Goal: Task Accomplishment & Management: Manage account settings

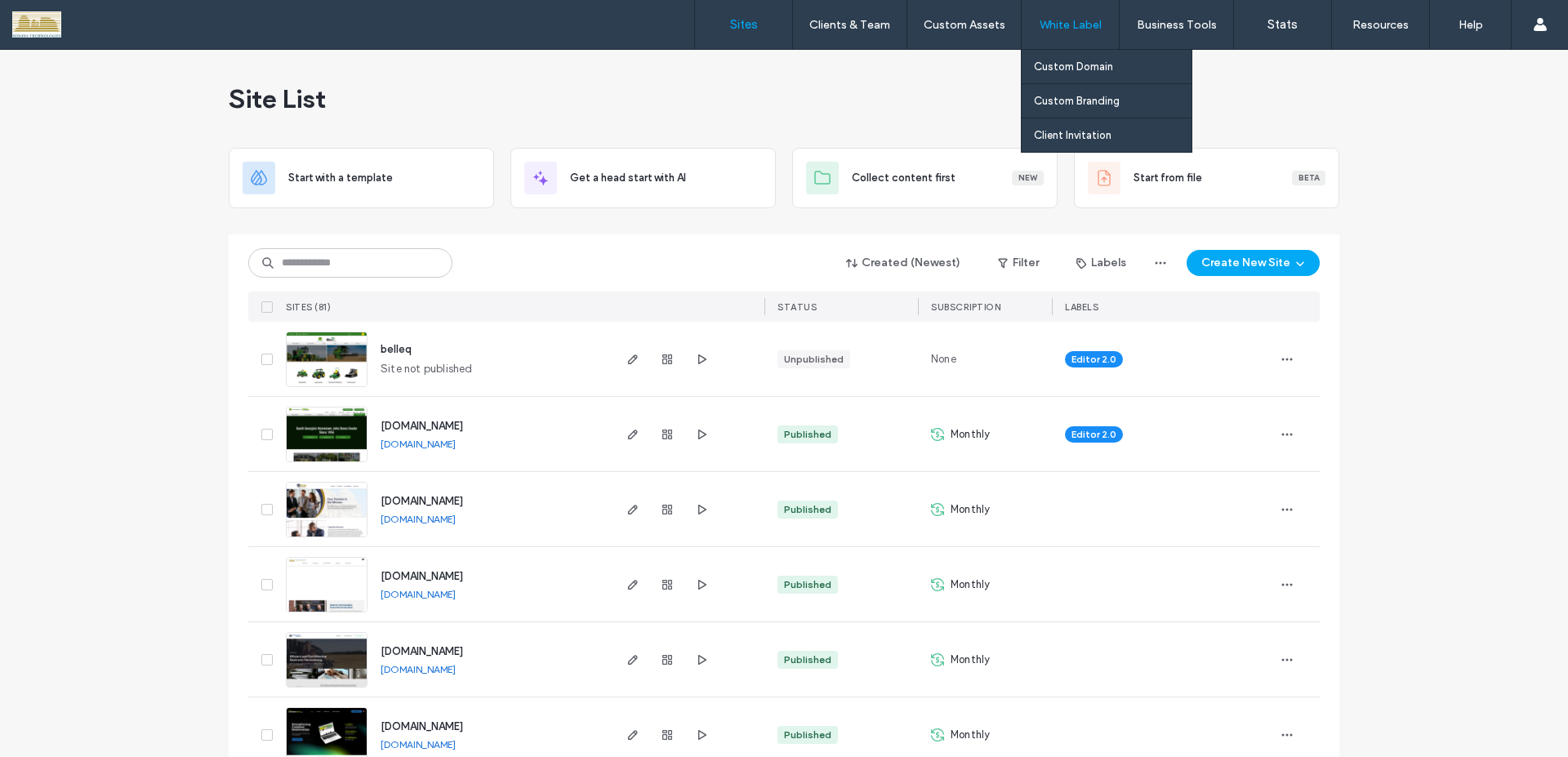
click at [1083, 25] on label "White Label" at bounding box center [1070, 25] width 62 height 14
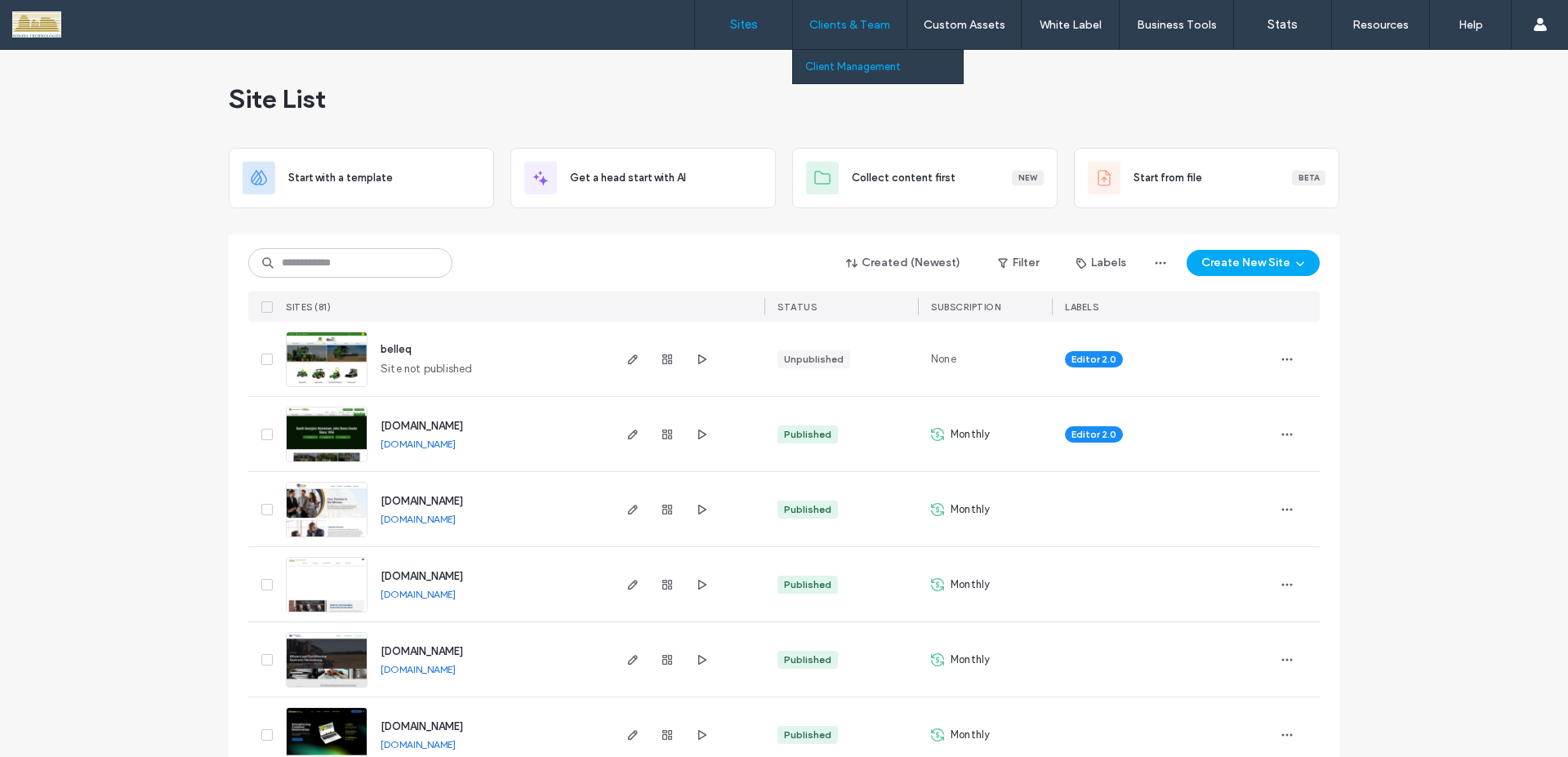
click at [876, 62] on label "Client Management" at bounding box center [853, 67] width 96 height 12
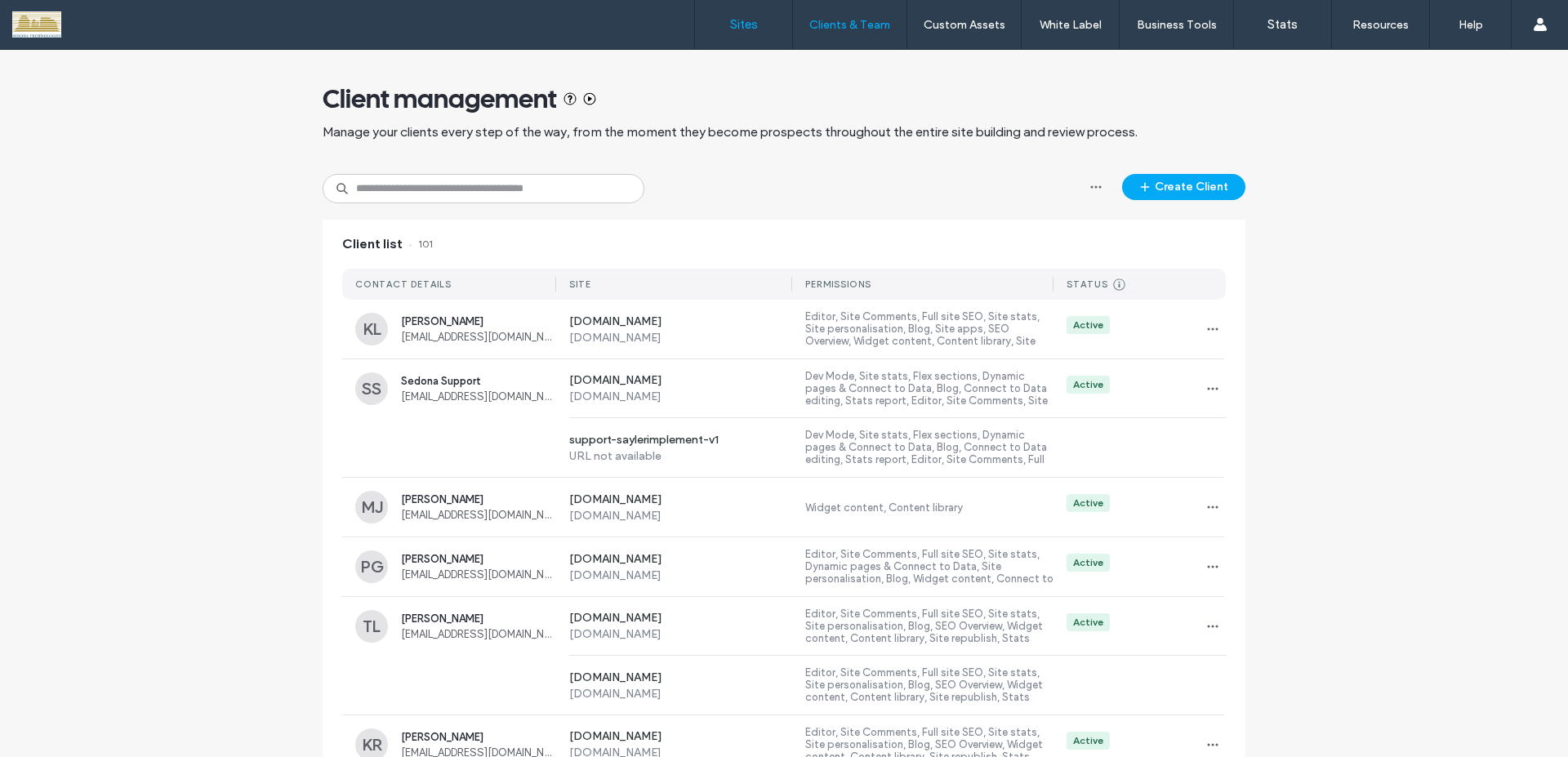
click at [753, 31] on label "Sites" at bounding box center [744, 24] width 28 height 15
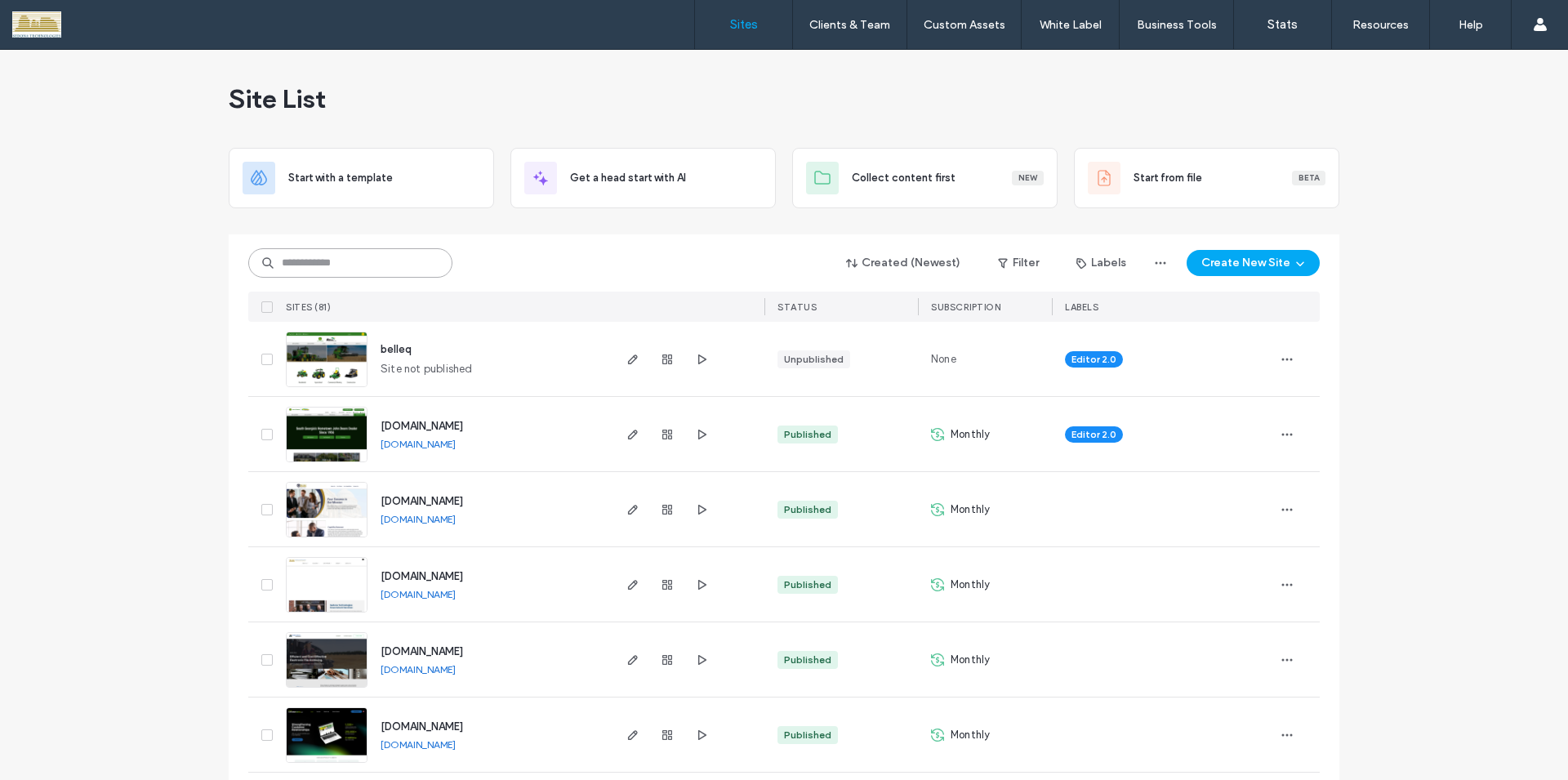
click at [330, 260] on input at bounding box center [350, 263] width 204 height 30
type input "*******"
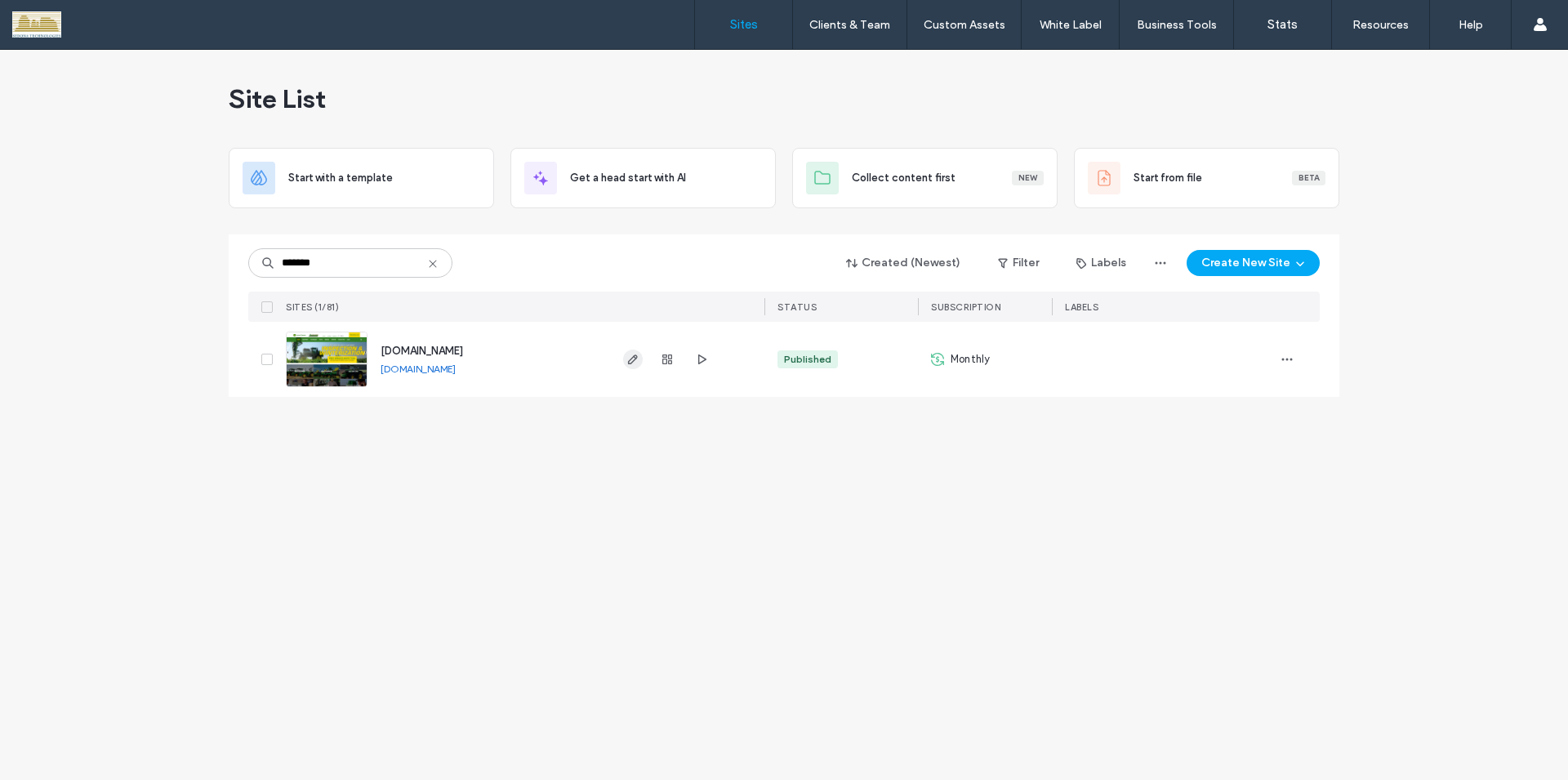
click at [628, 357] on icon "button" at bounding box center [632, 359] width 13 height 13
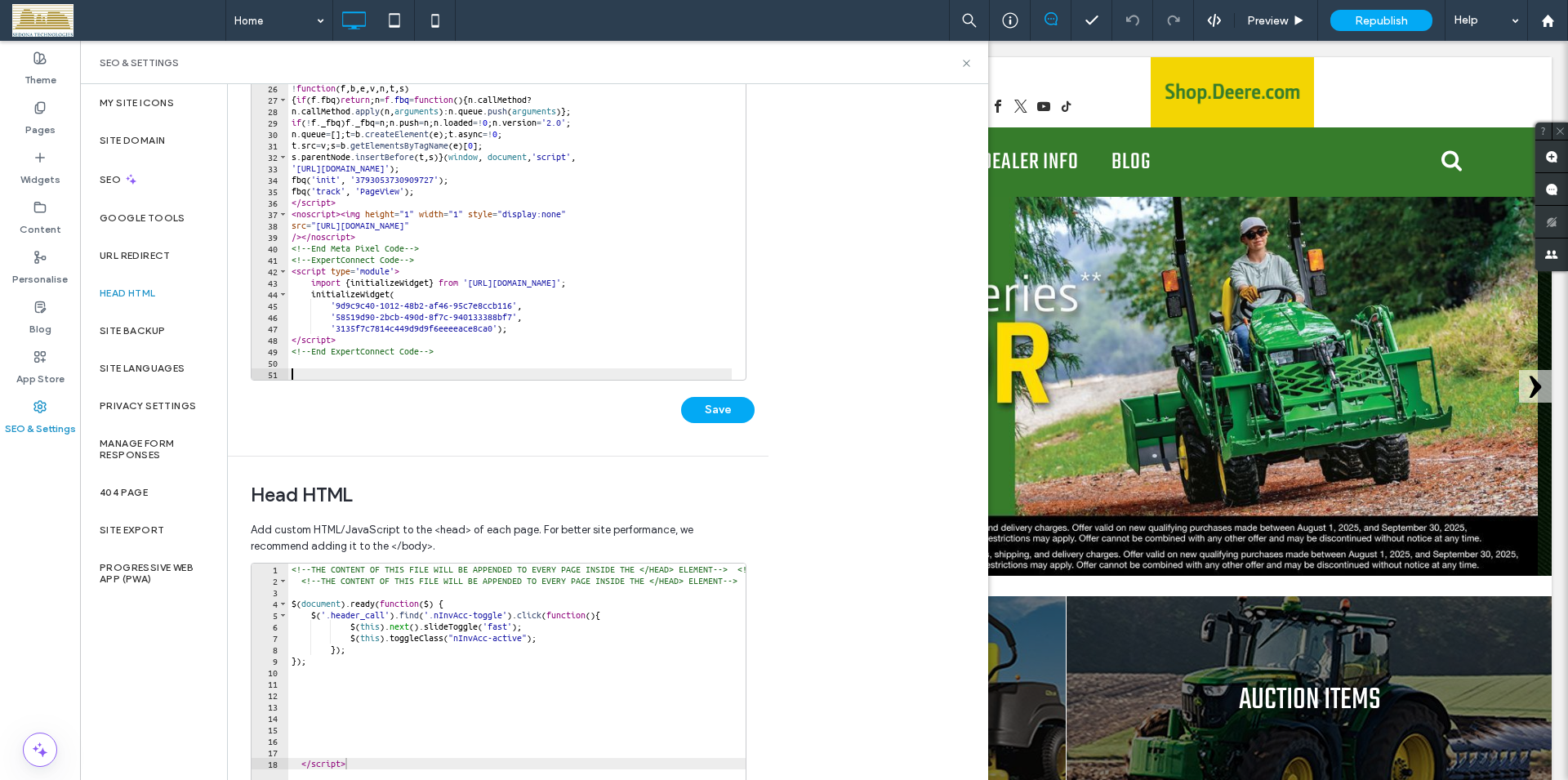
drag, startPoint x: 391, startPoint y: 262, endPoint x: 303, endPoint y: 258, distance: 88.1
click at [392, 262] on div "<!-- Meta Pixel Code --> < script > ! function ( f , b , e , v , n , t , s ) { …" at bounding box center [510, 222] width 443 height 348
click at [303, 258] on div "<!-- Meta Pixel Code --> < script > ! function ( f , b , e , v , n , t , s ) { …" at bounding box center [510, 217] width 443 height 325
click at [296, 258] on div "<!-- Meta Pixel Code --> < script > ! function ( f , b , e , v , n , t , s ) { …" at bounding box center [510, 222] width 443 height 348
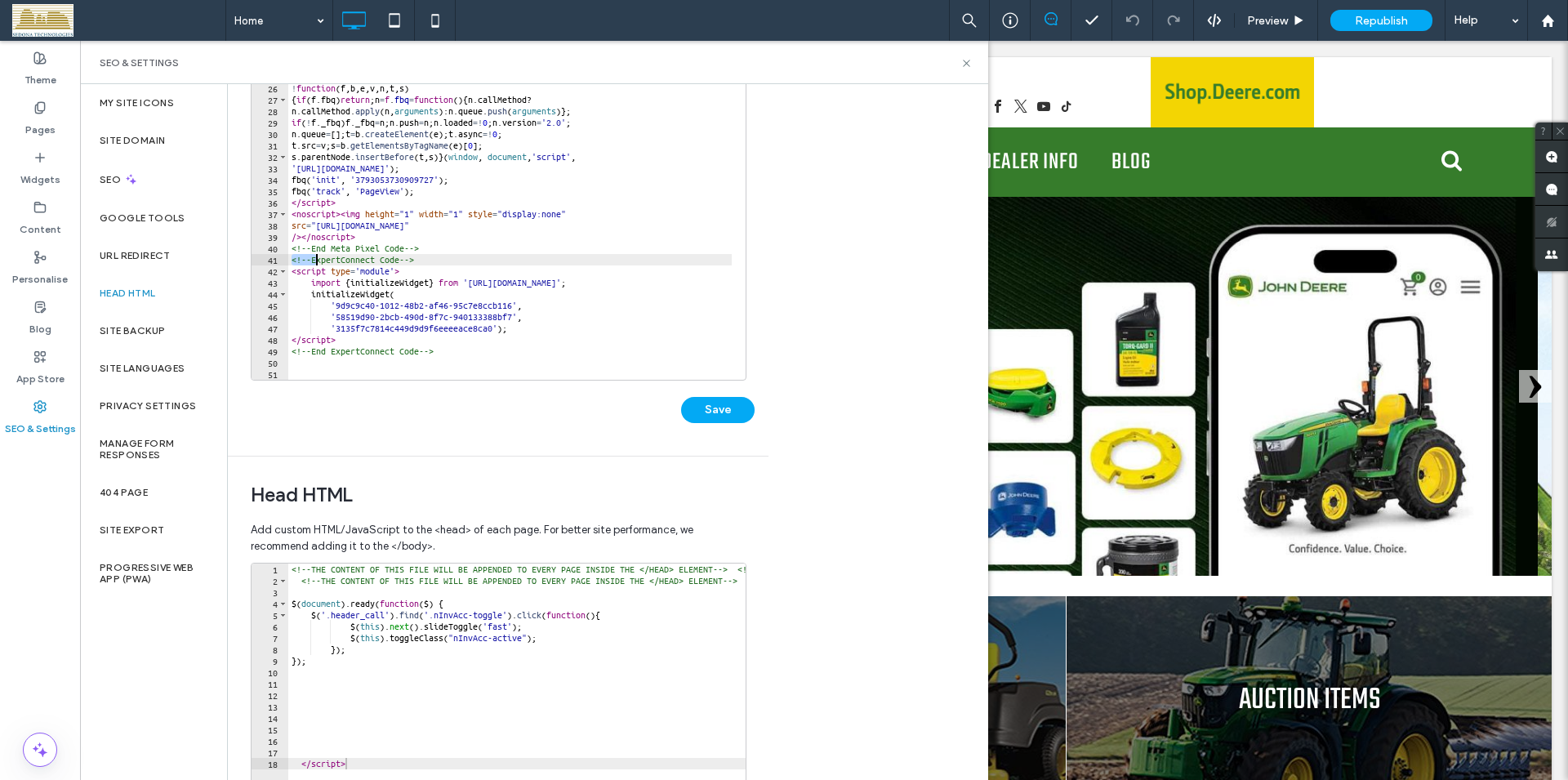
click at [451, 248] on div "<!-- Meta Pixel Code --> < script > ! function ( f , b , e , v , n , t , s ) { …" at bounding box center [510, 222] width 443 height 348
drag, startPoint x: 295, startPoint y: 260, endPoint x: 333, endPoint y: 260, distance: 38.0
click at [333, 260] on div "<!-- Meta Pixel Code --> < script > ! function ( f , b , e , v , n , t , s ) { …" at bounding box center [510, 222] width 443 height 348
drag, startPoint x: 291, startPoint y: 259, endPoint x: 408, endPoint y: 259, distance: 117.0
click at [415, 260] on div "<!-- Meta Pixel Code --> < script > ! function ( f , b , e , v , n , t , s ) { …" at bounding box center [510, 222] width 443 height 348
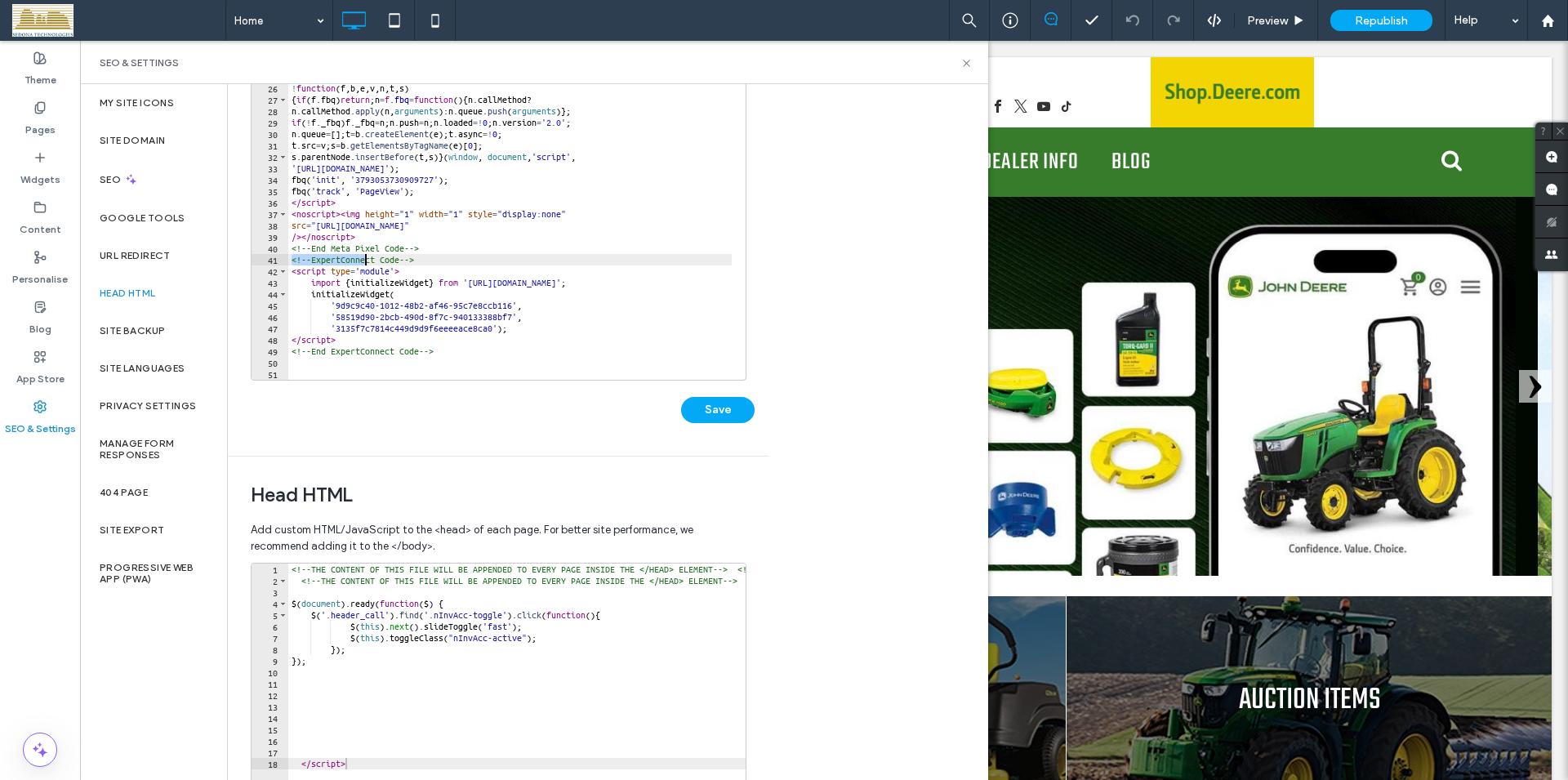
click at [408, 259] on div "<!-- Meta Pixel Code --> < script > ! function ( f , b , e , v , n , t , s ) { …" at bounding box center [510, 217] width 443 height 325
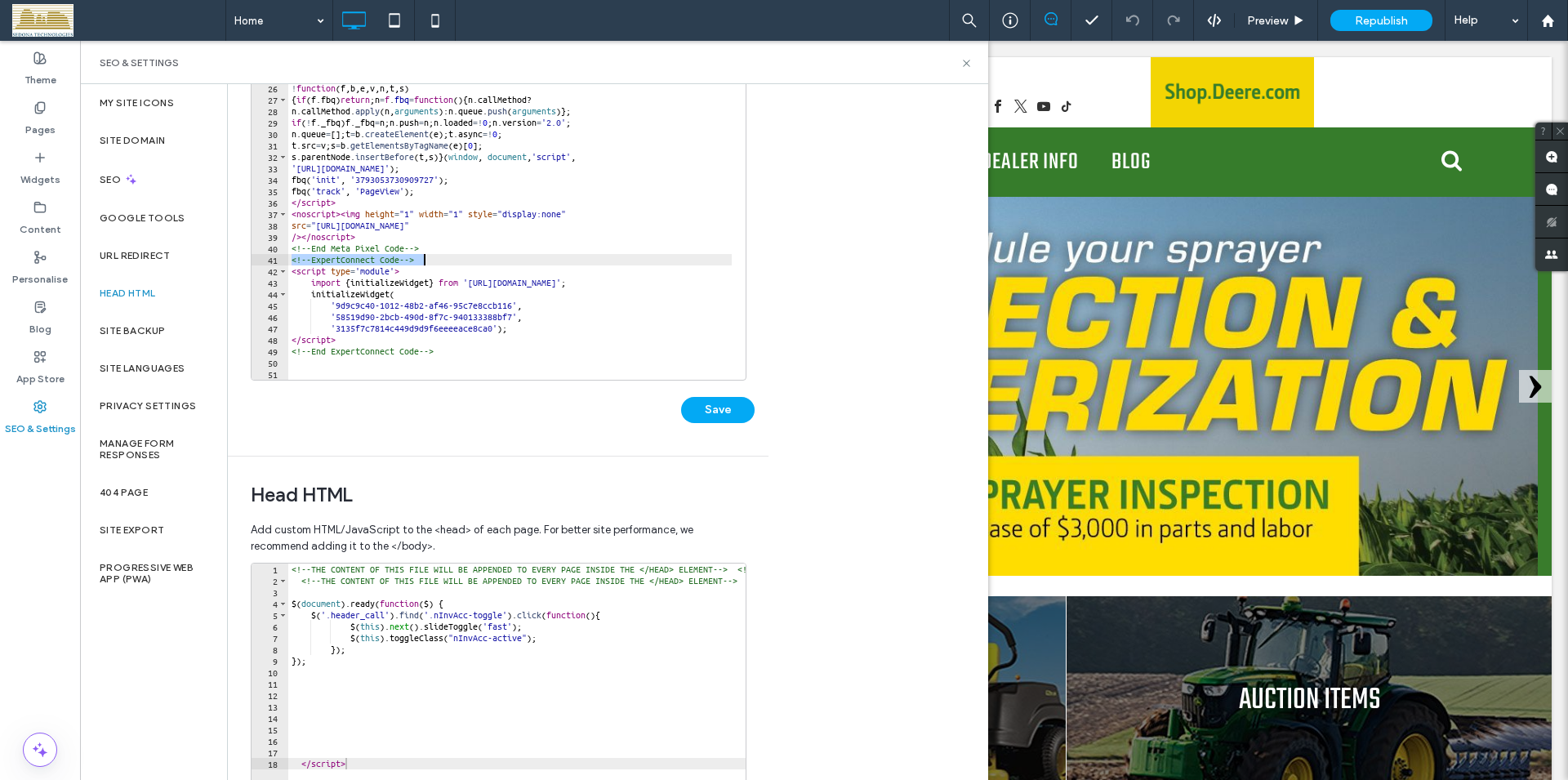
drag, startPoint x: 290, startPoint y: 260, endPoint x: 424, endPoint y: 257, distance: 134.0
click at [424, 257] on div "<!-- Meta Pixel Code --> < script > ! function ( f , b , e , v , n , t , s ) { …" at bounding box center [510, 222] width 443 height 348
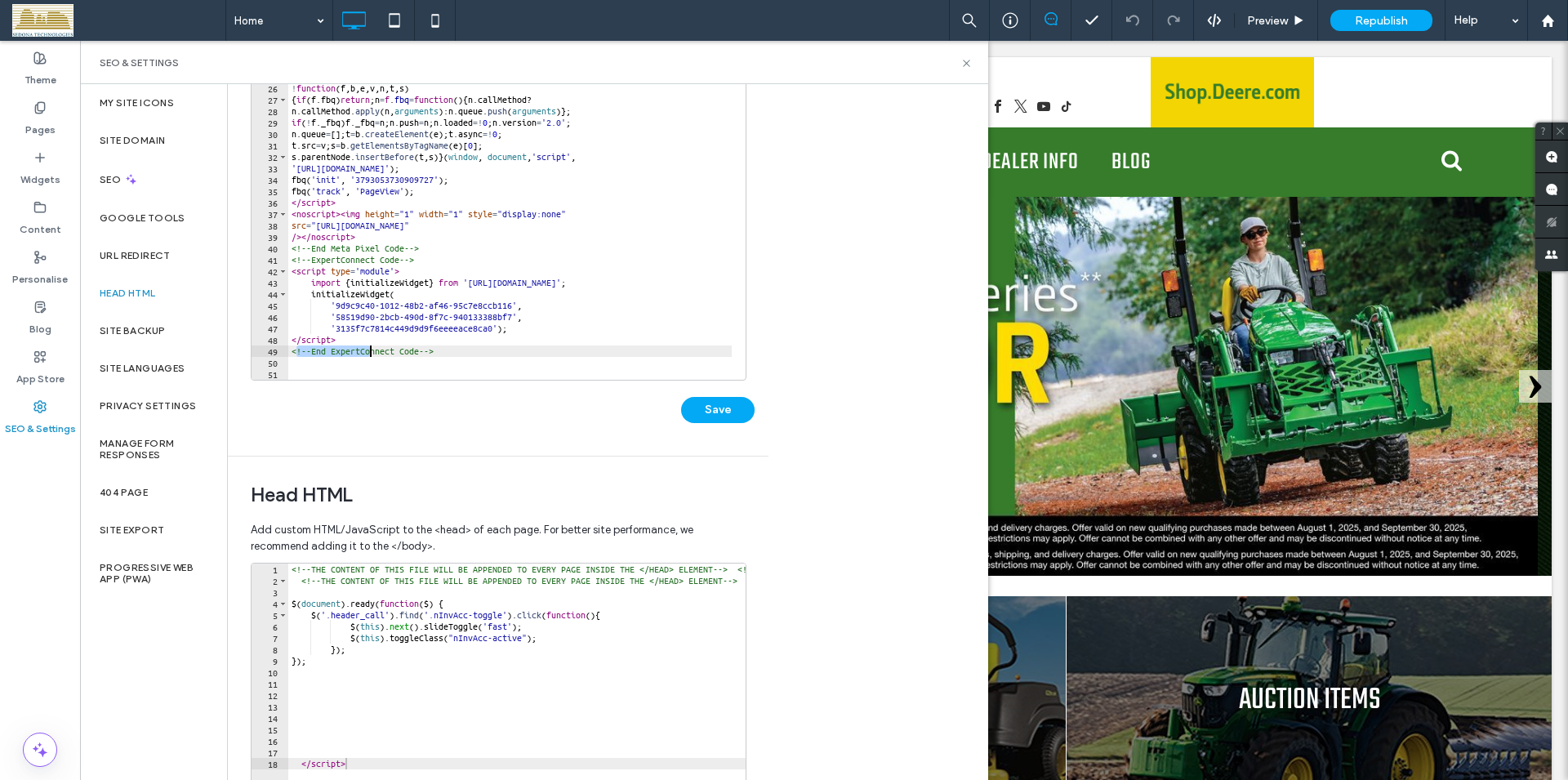
drag, startPoint x: 294, startPoint y: 352, endPoint x: 376, endPoint y: 354, distance: 82.0
click at [376, 354] on div "<!-- Meta Pixel Code --> < script > ! function ( f , b , e , v , n , t , s ) { …" at bounding box center [510, 222] width 443 height 348
type textarea "**********"
click at [366, 352] on div "<!-- Meta Pixel Code --> < script > ! function ( f , b , e , v , n , t , s ) { …" at bounding box center [510, 217] width 443 height 325
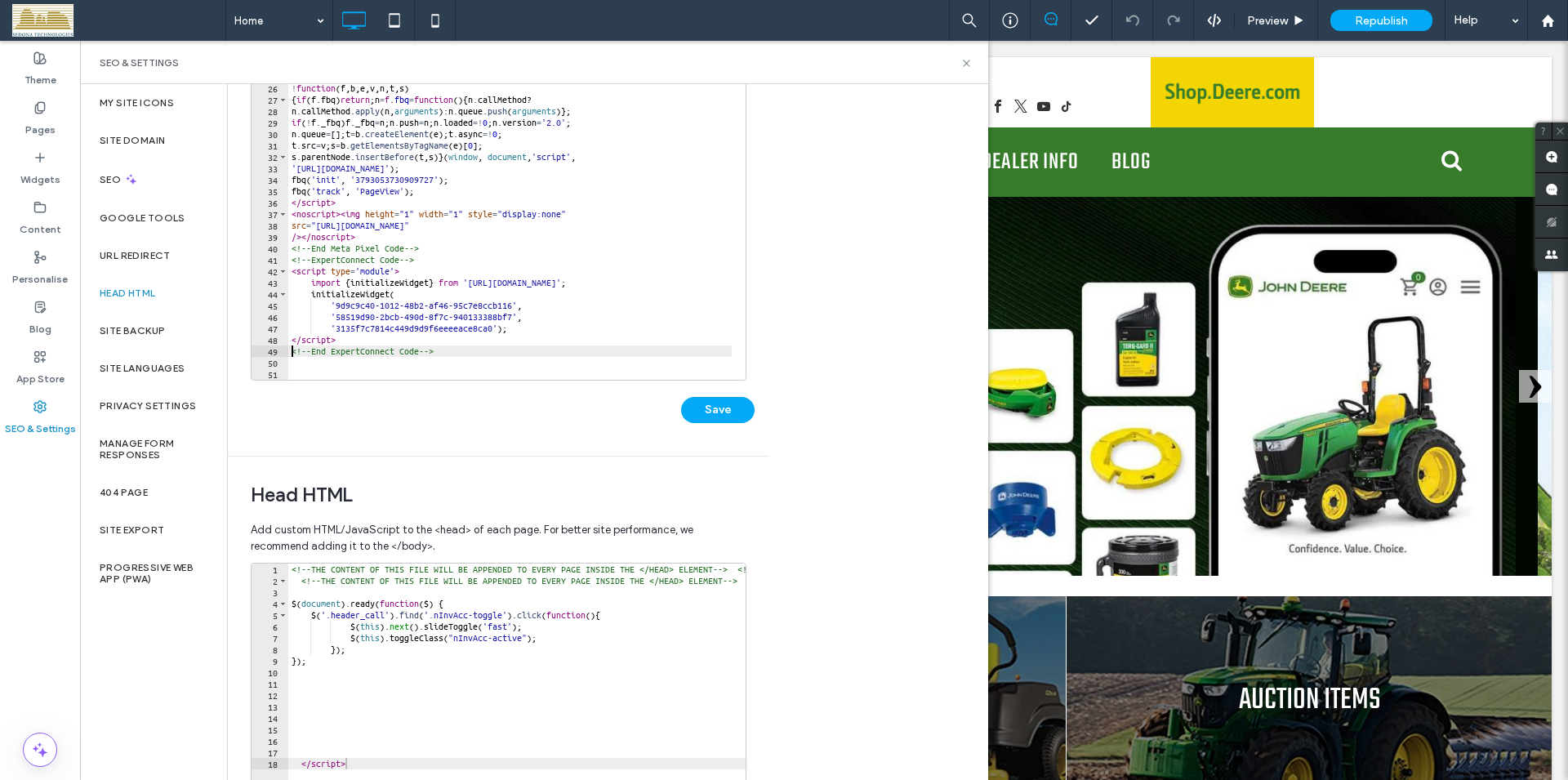
drag, startPoint x: 292, startPoint y: 353, endPoint x: 385, endPoint y: 352, distance: 93.0
click at [391, 355] on div "<!-- Meta Pixel Code --> < script > ! function ( f , b , e , v , n , t , s ) { …" at bounding box center [510, 222] width 443 height 348
click at [385, 352] on div "<!-- Meta Pixel Code --> < script > ! function ( f , b , e , v , n , t , s ) { …" at bounding box center [510, 217] width 443 height 325
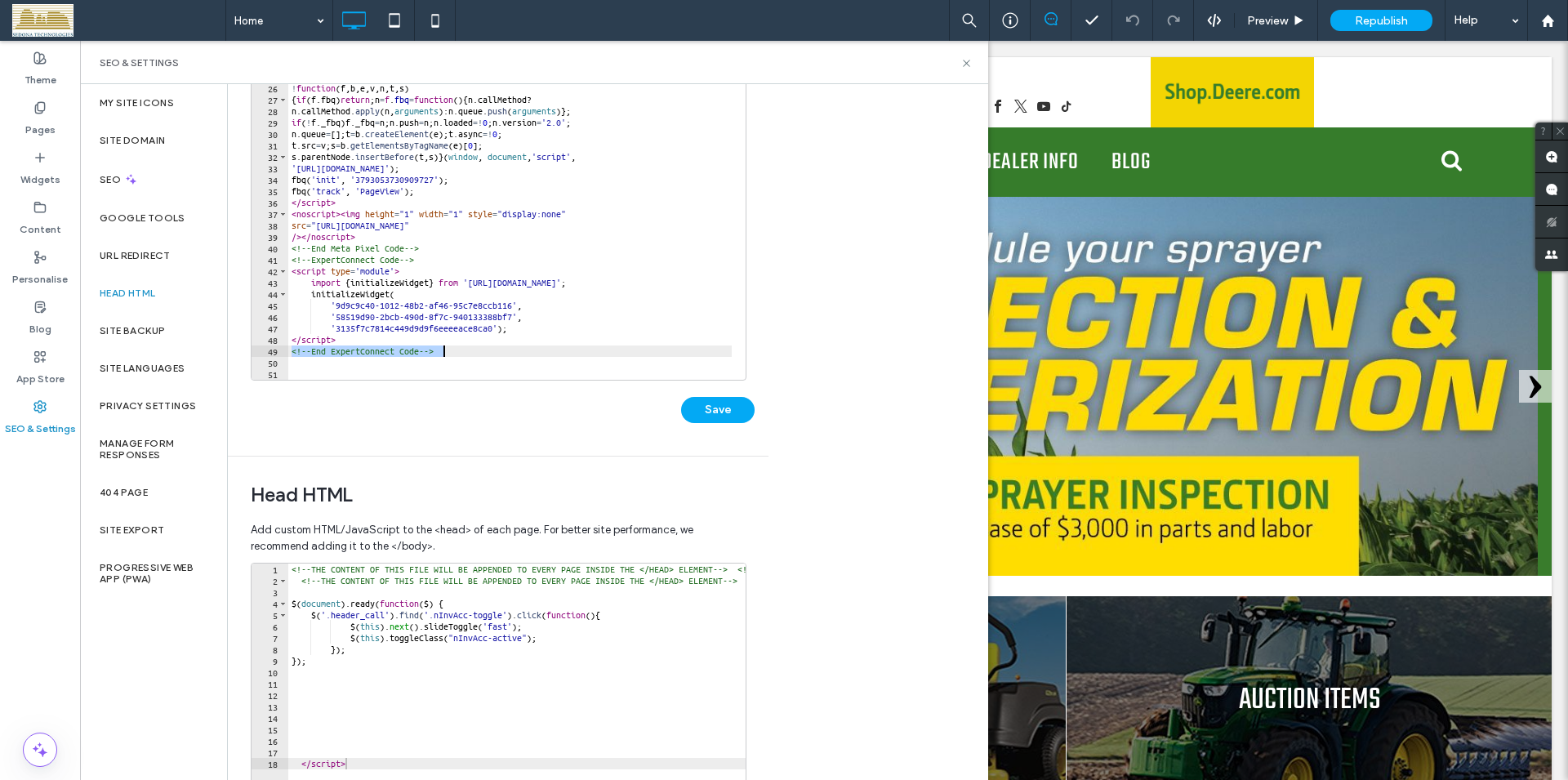
drag, startPoint x: 292, startPoint y: 350, endPoint x: 445, endPoint y: 351, distance: 153.0
click at [445, 351] on div "<!-- Meta Pixel Code --> < script > ! function ( f , b , e , v , n , t , s ) { …" at bounding box center [510, 222] width 443 height 348
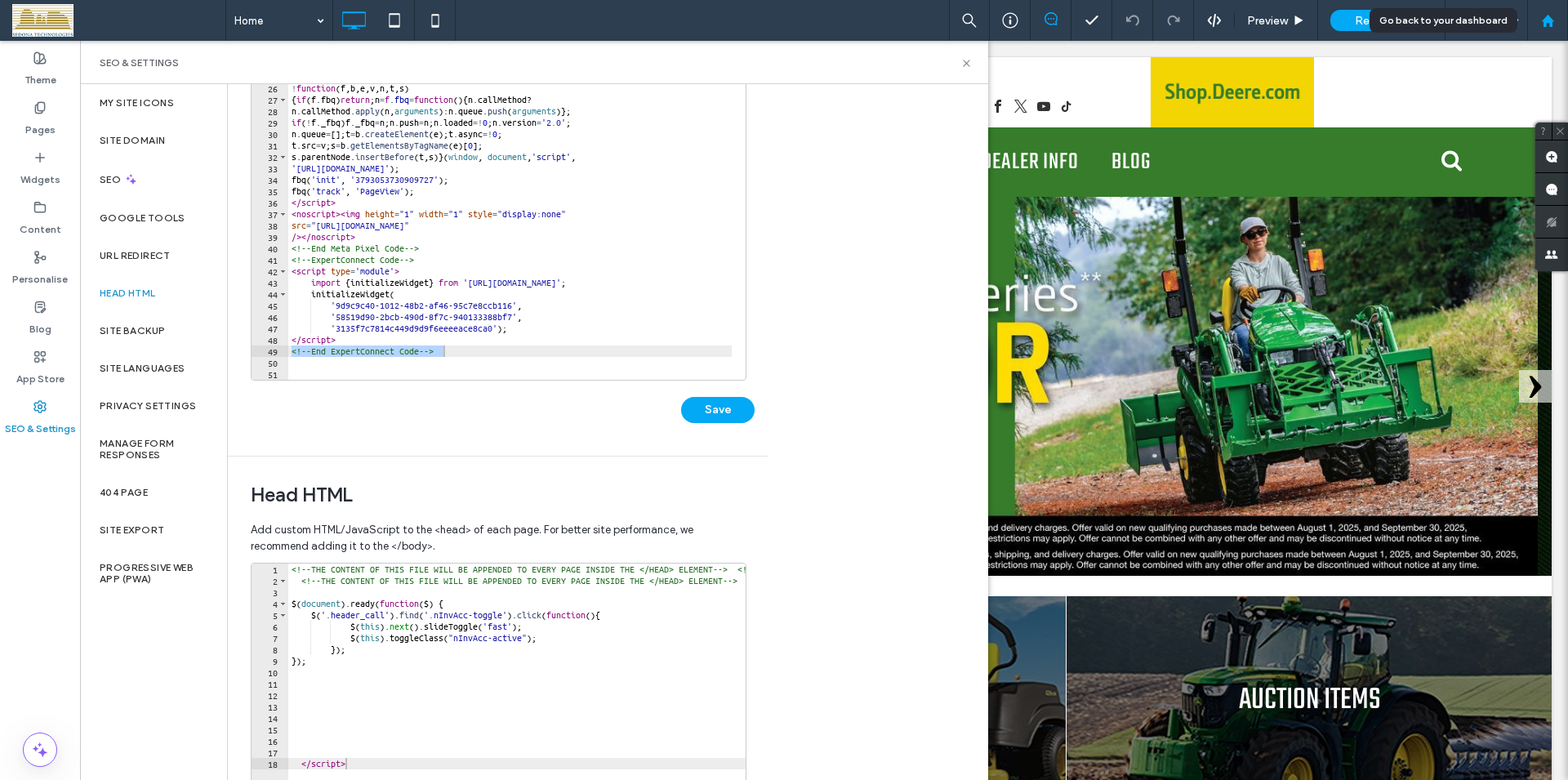
click at [1550, 19] on use at bounding box center [1547, 20] width 12 height 12
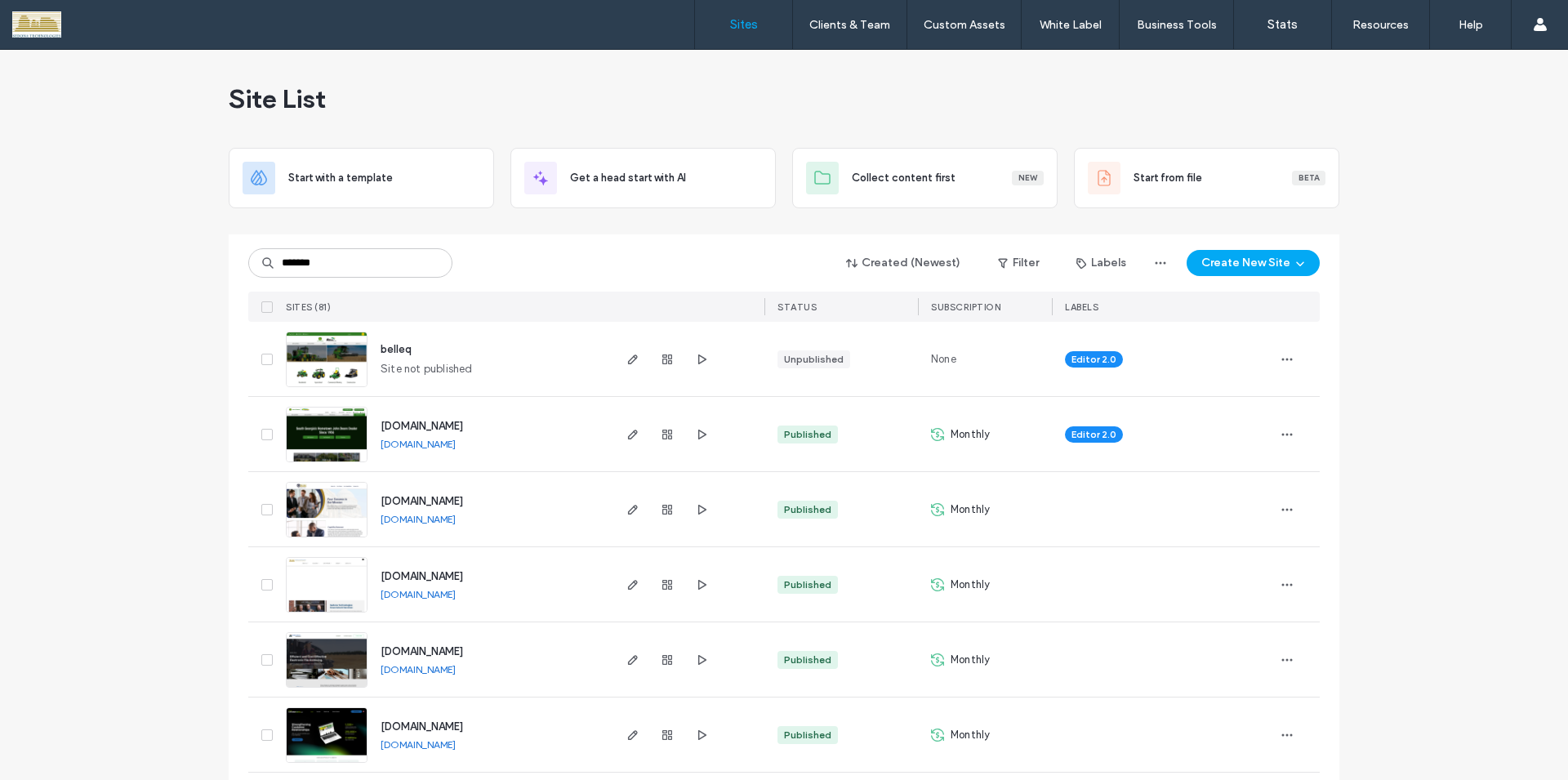
type input "*******"
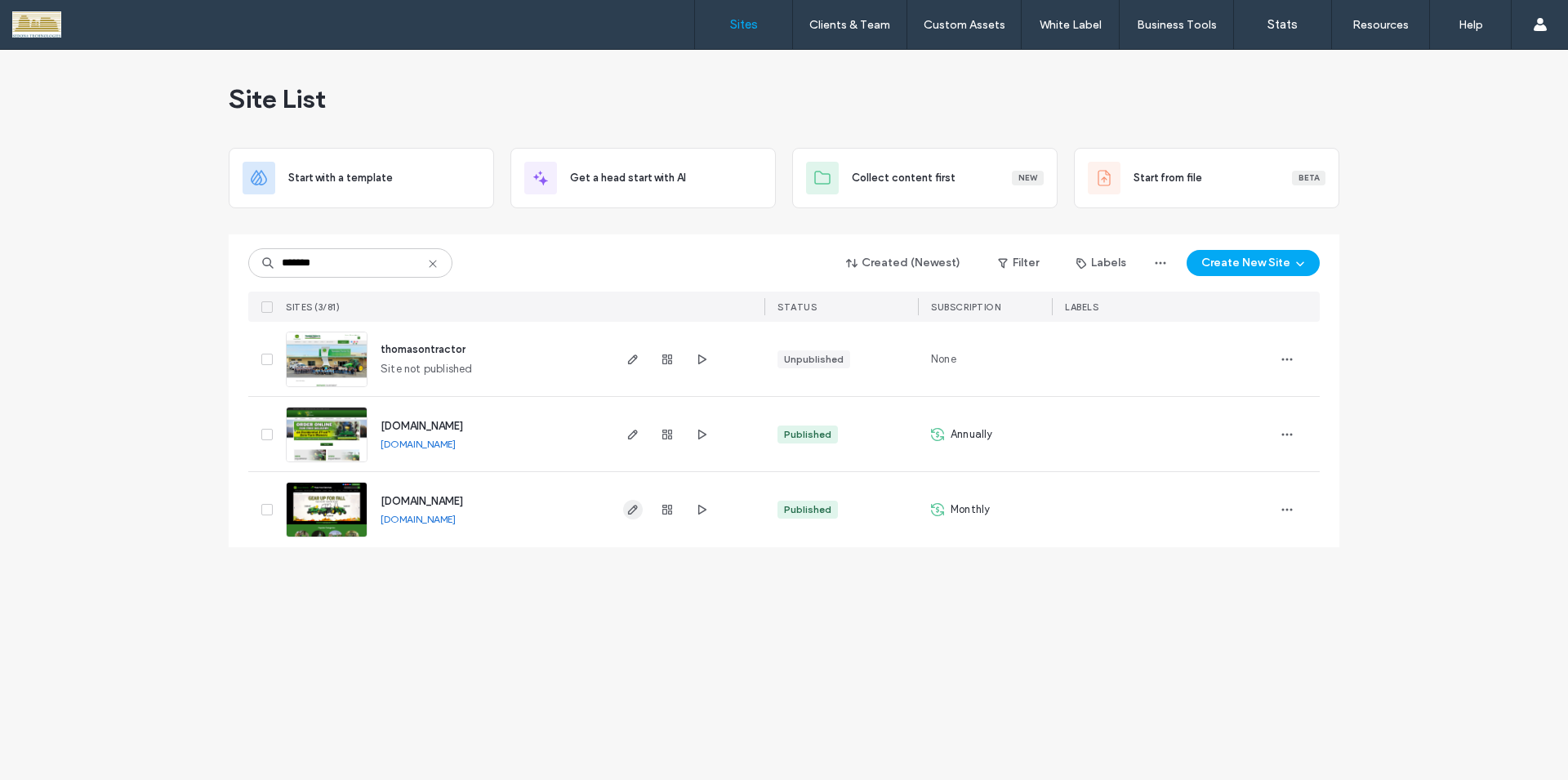
click at [628, 510] on icon "button" at bounding box center [632, 510] width 13 height 13
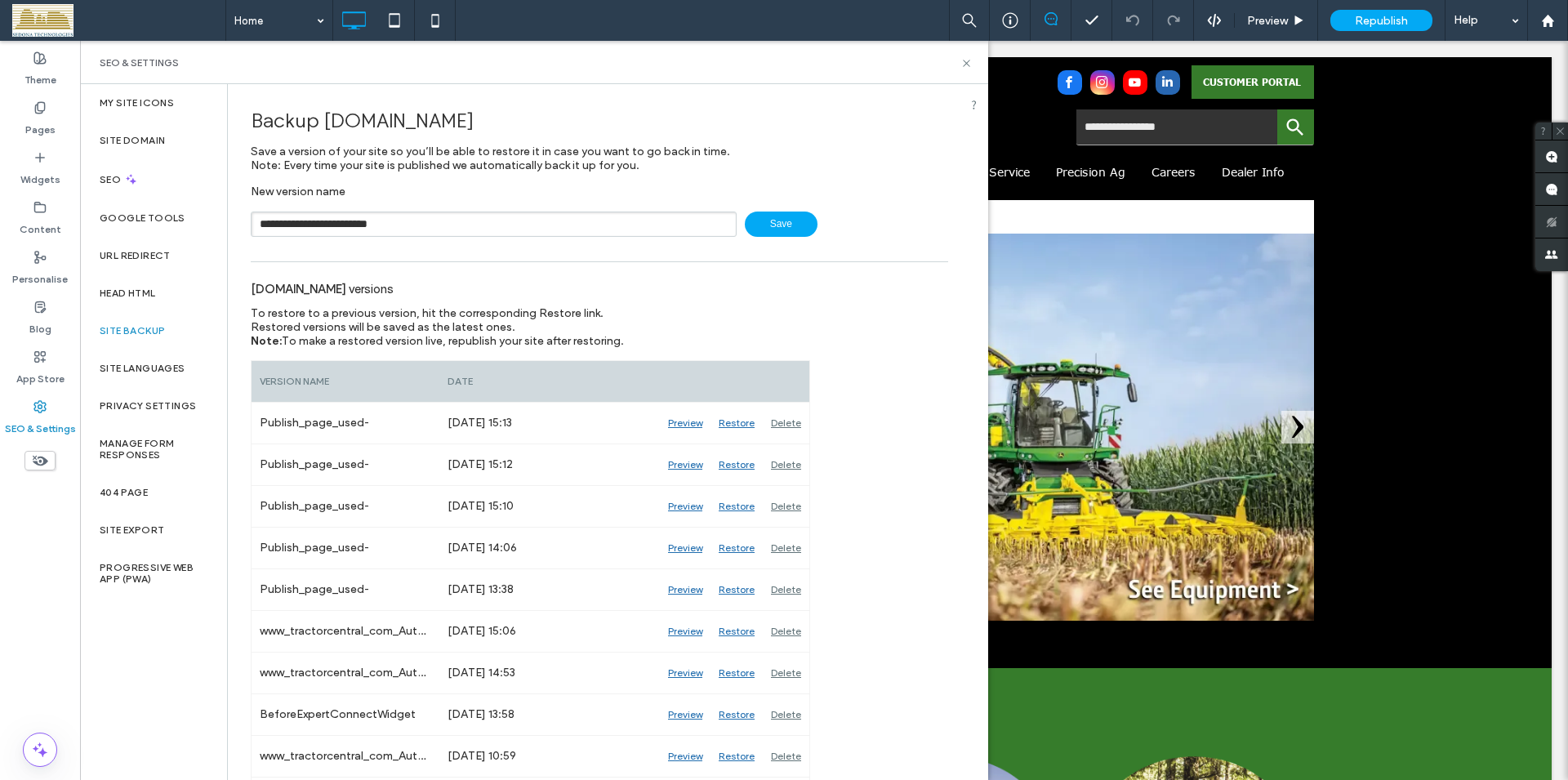
type input "**********"
click at [788, 225] on span "Save" at bounding box center [781, 223] width 73 height 25
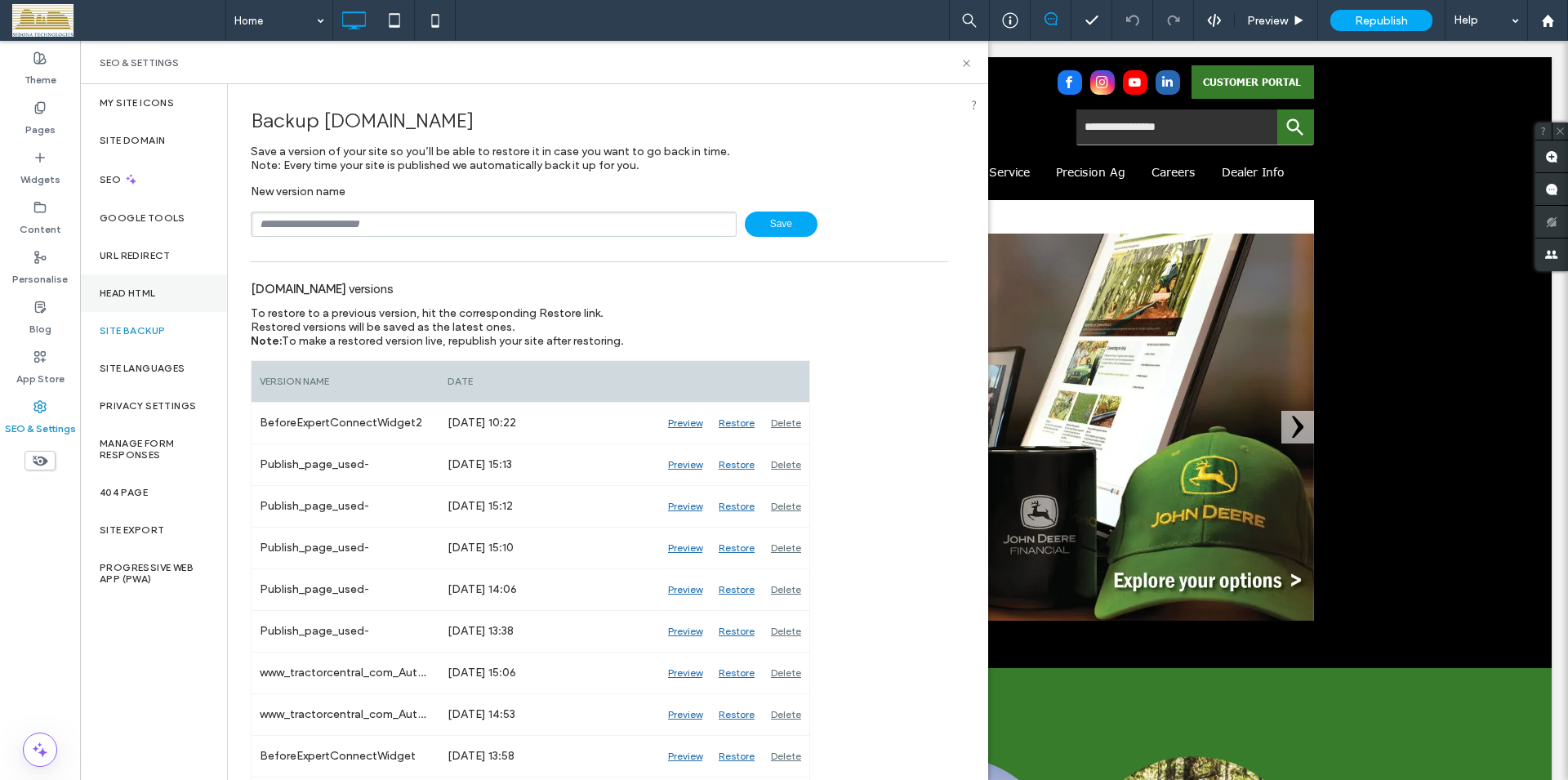
click at [116, 288] on label "Head HTML" at bounding box center [128, 293] width 56 height 11
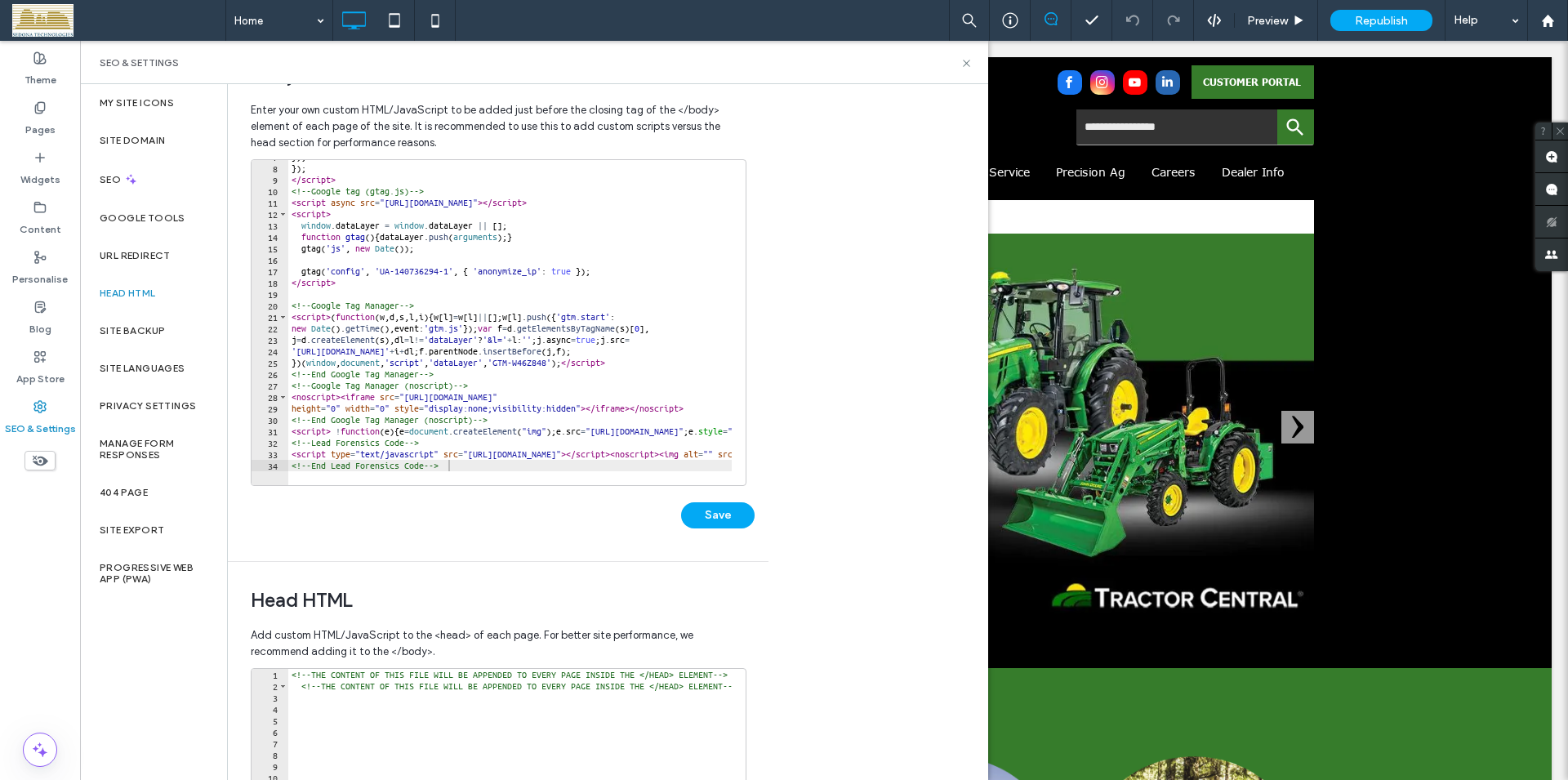
scroll to position [93, 0]
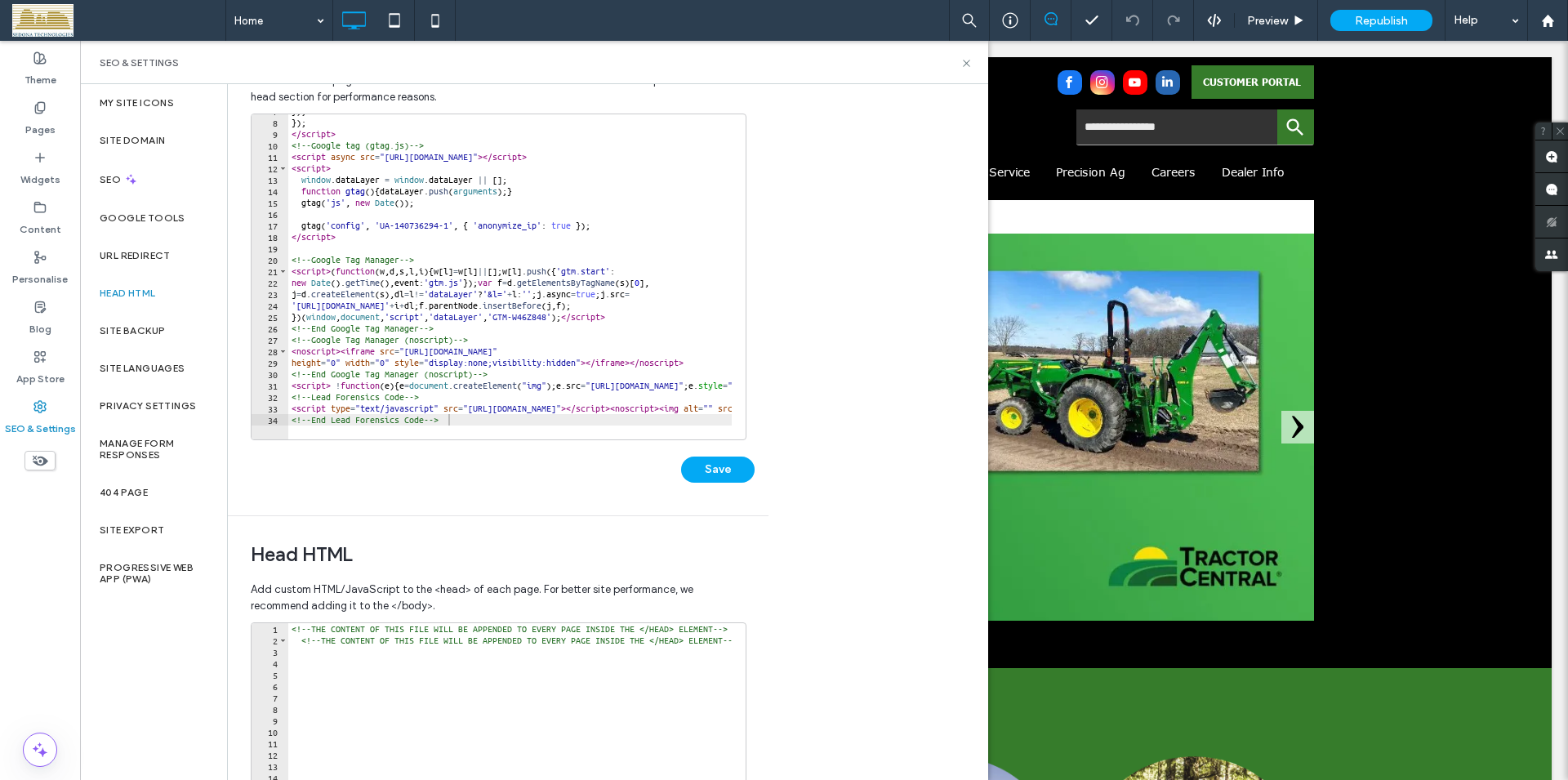
click at [457, 423] on div at bounding box center [874, 430] width 1173 height 18
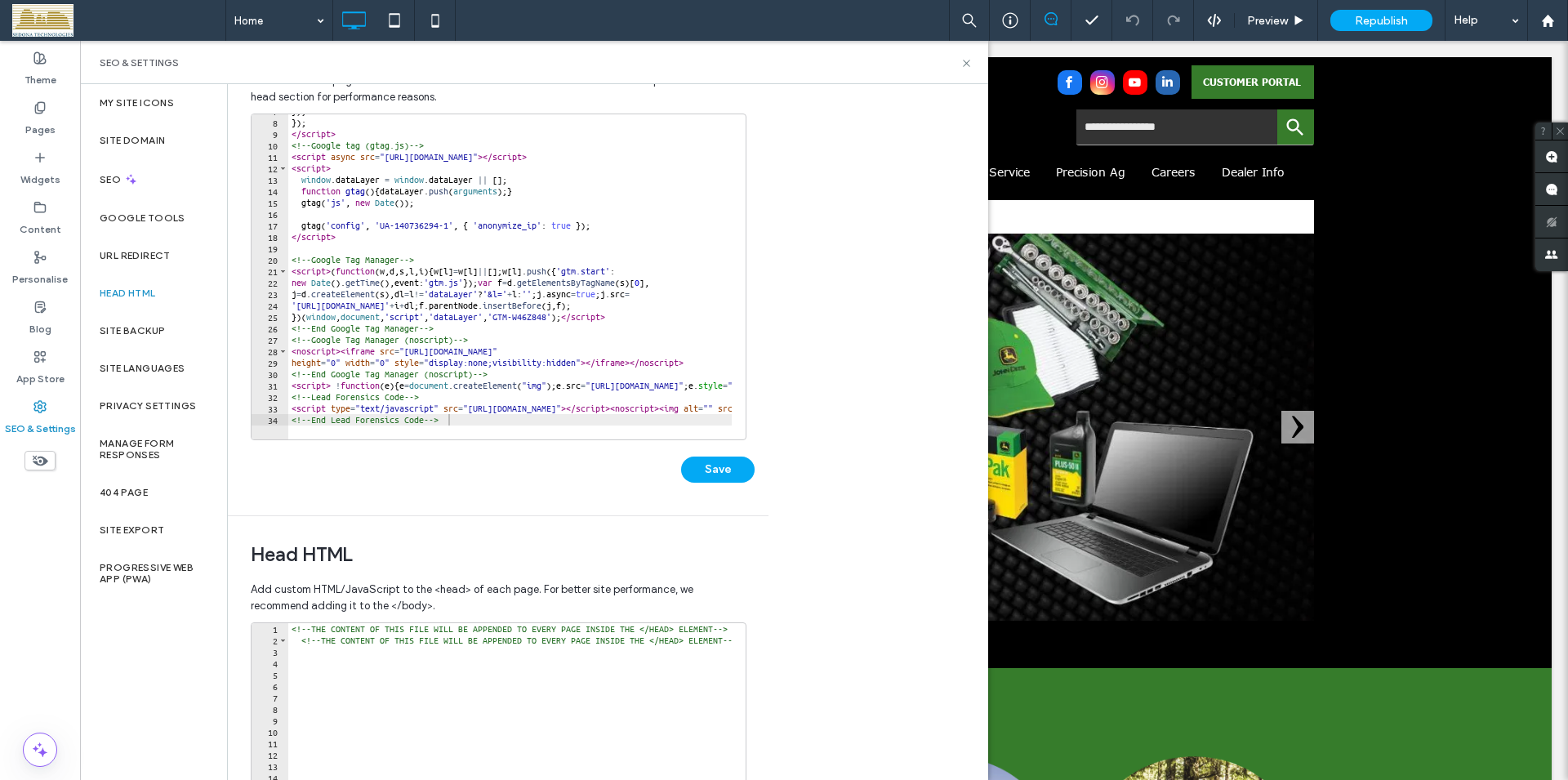
click at [477, 418] on div "}) ; }) ; </ script > <!-- Google tag (gtag.js) --> < script async src = "https…" at bounding box center [874, 272] width 1173 height 334
type textarea "**********"
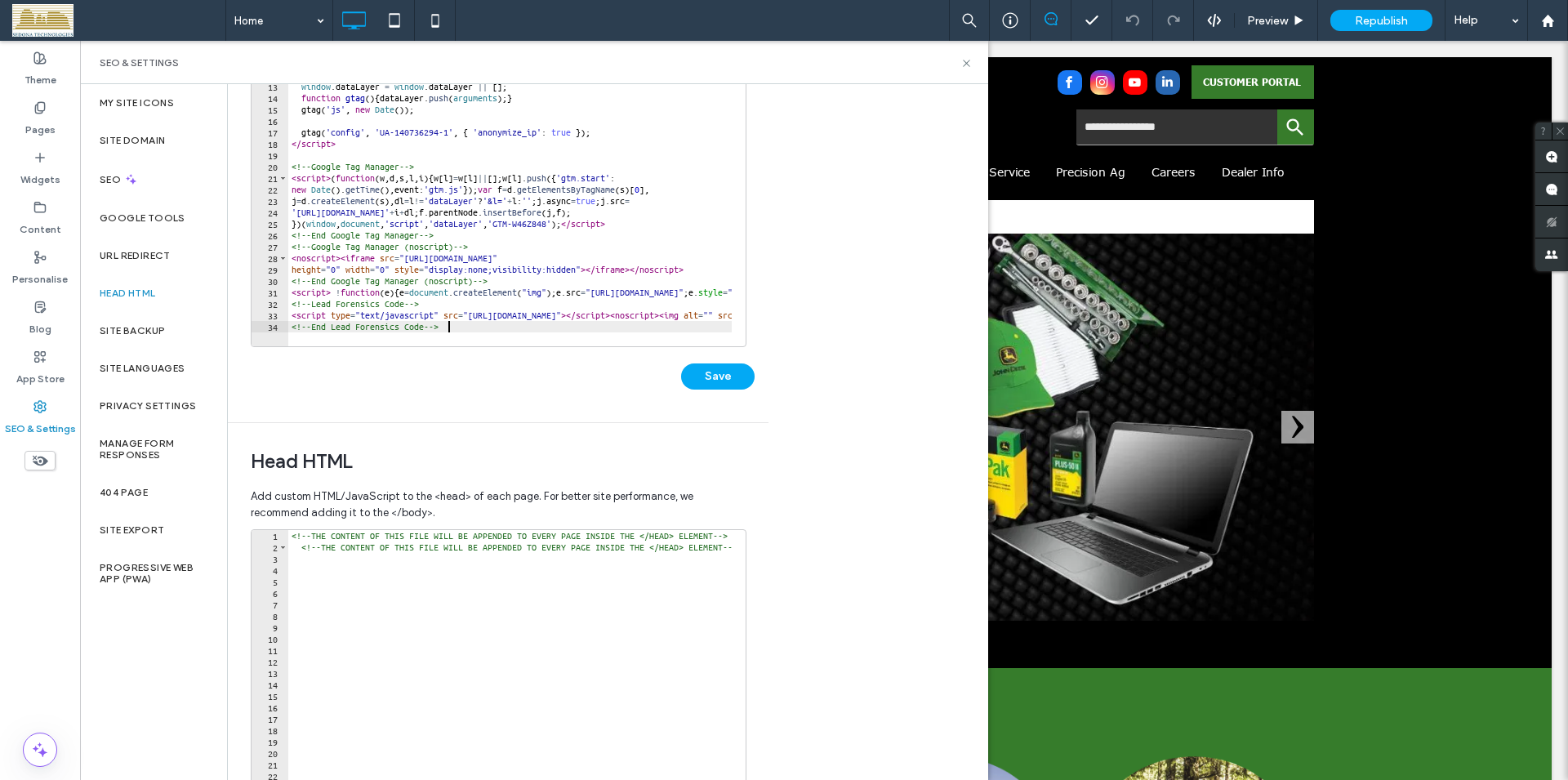
click at [460, 326] on div "}) ; }) ; </ script > <!-- Google tag (gtag.js) --> < script async src = "https…" at bounding box center [874, 179] width 1173 height 334
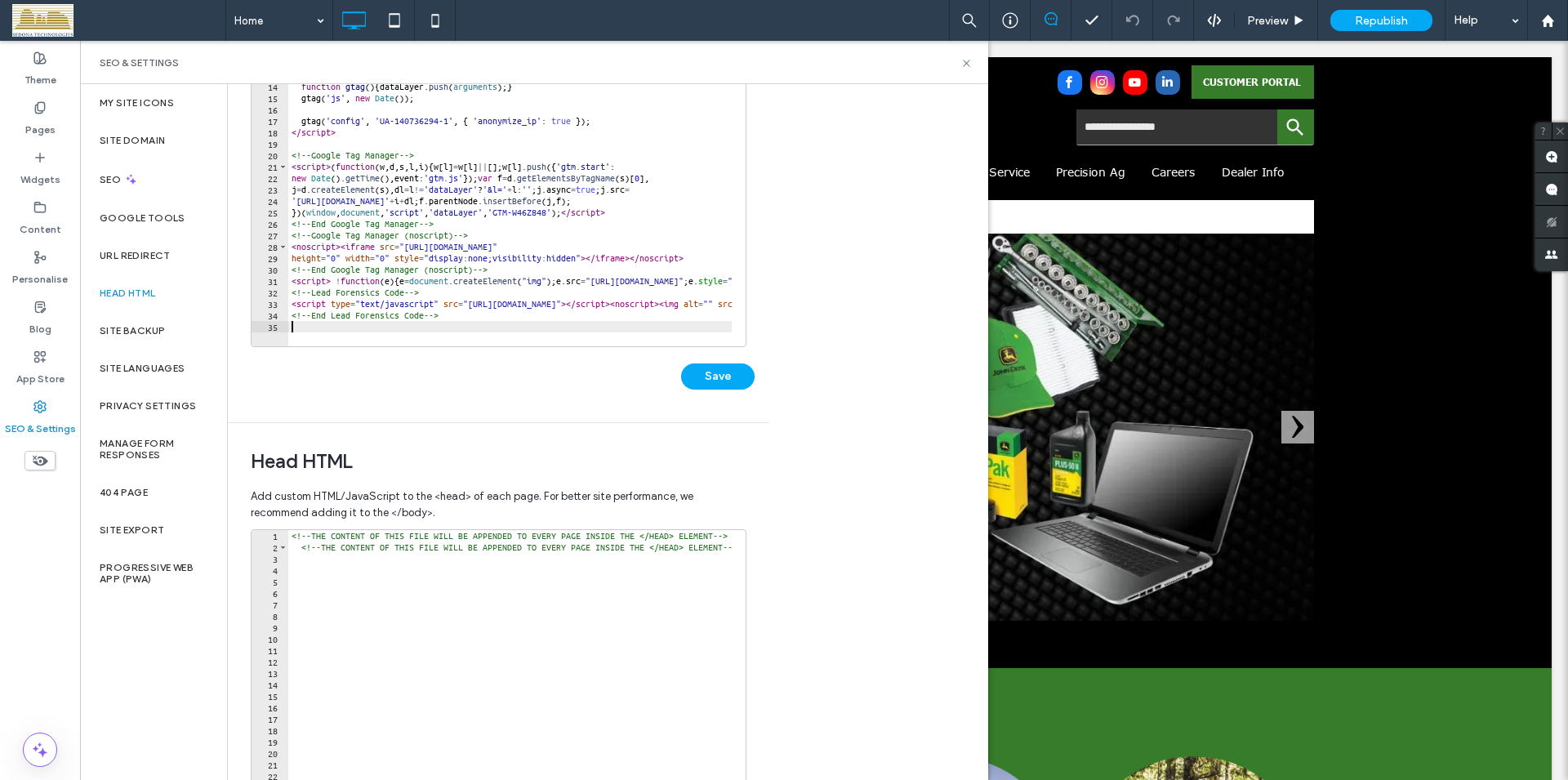
scroll to position [89, 0]
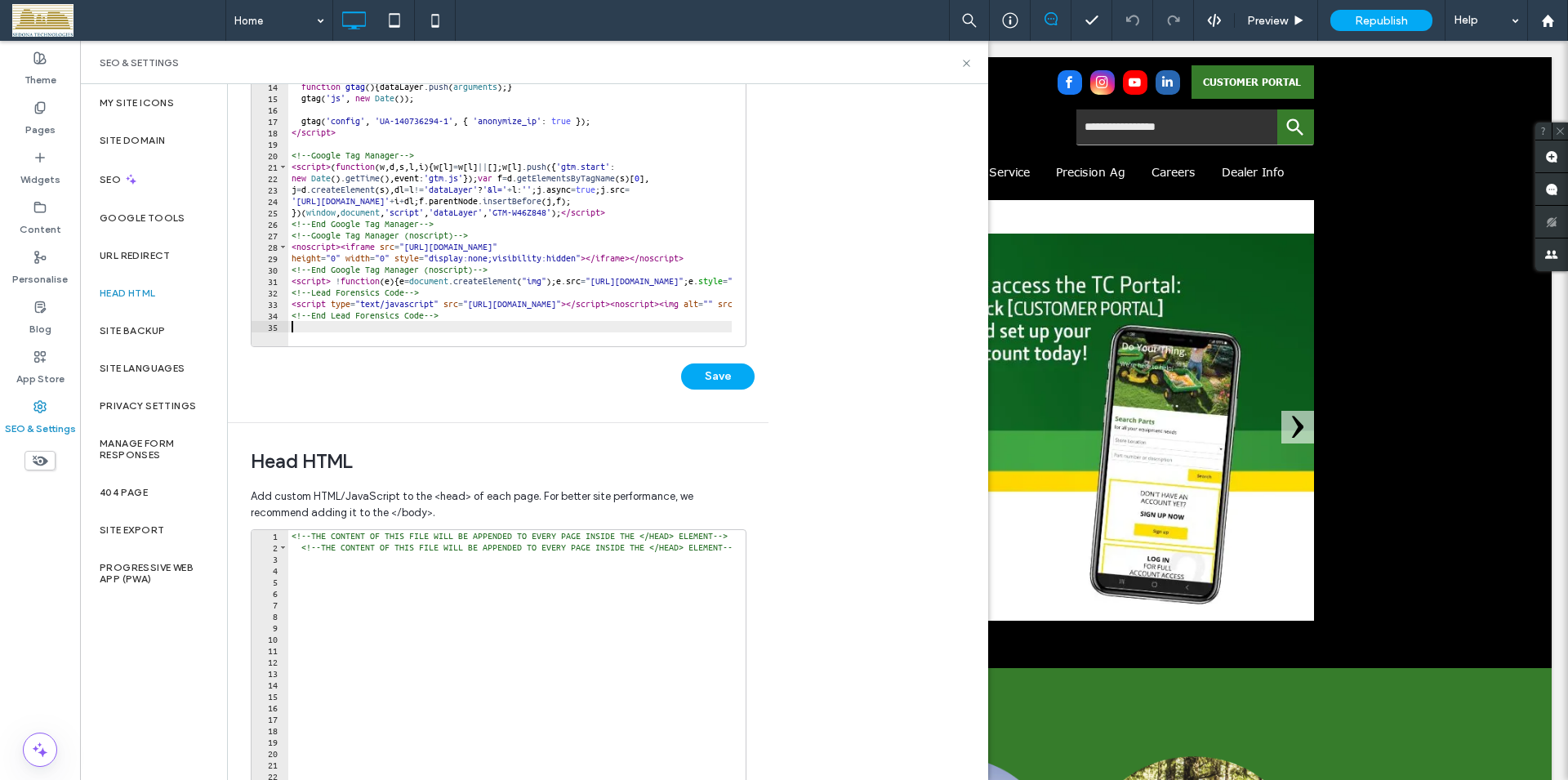
paste textarea "**********"
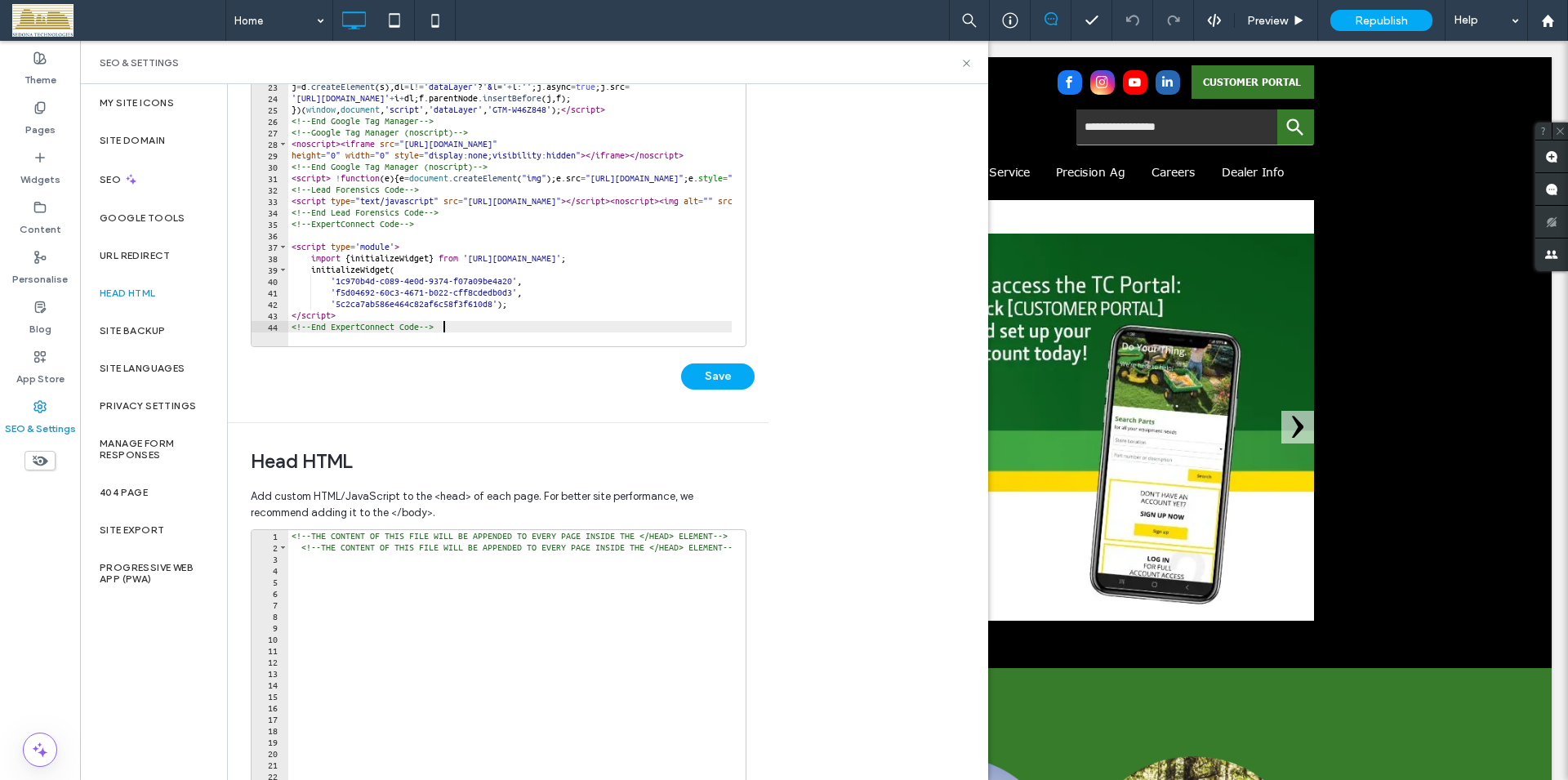
scroll to position [192, 0]
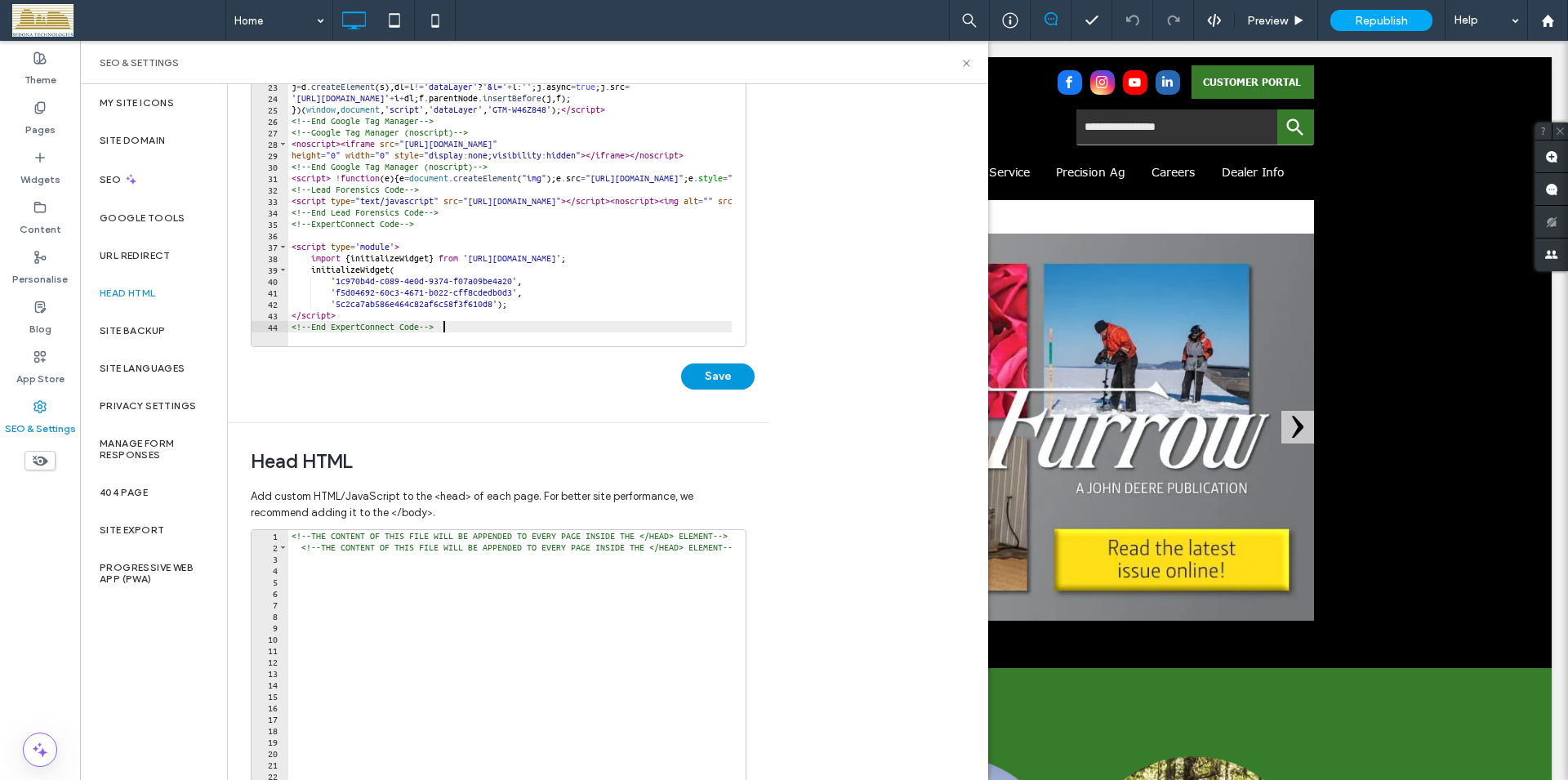
click at [705, 382] on button "Save" at bounding box center [717, 377] width 74 height 26
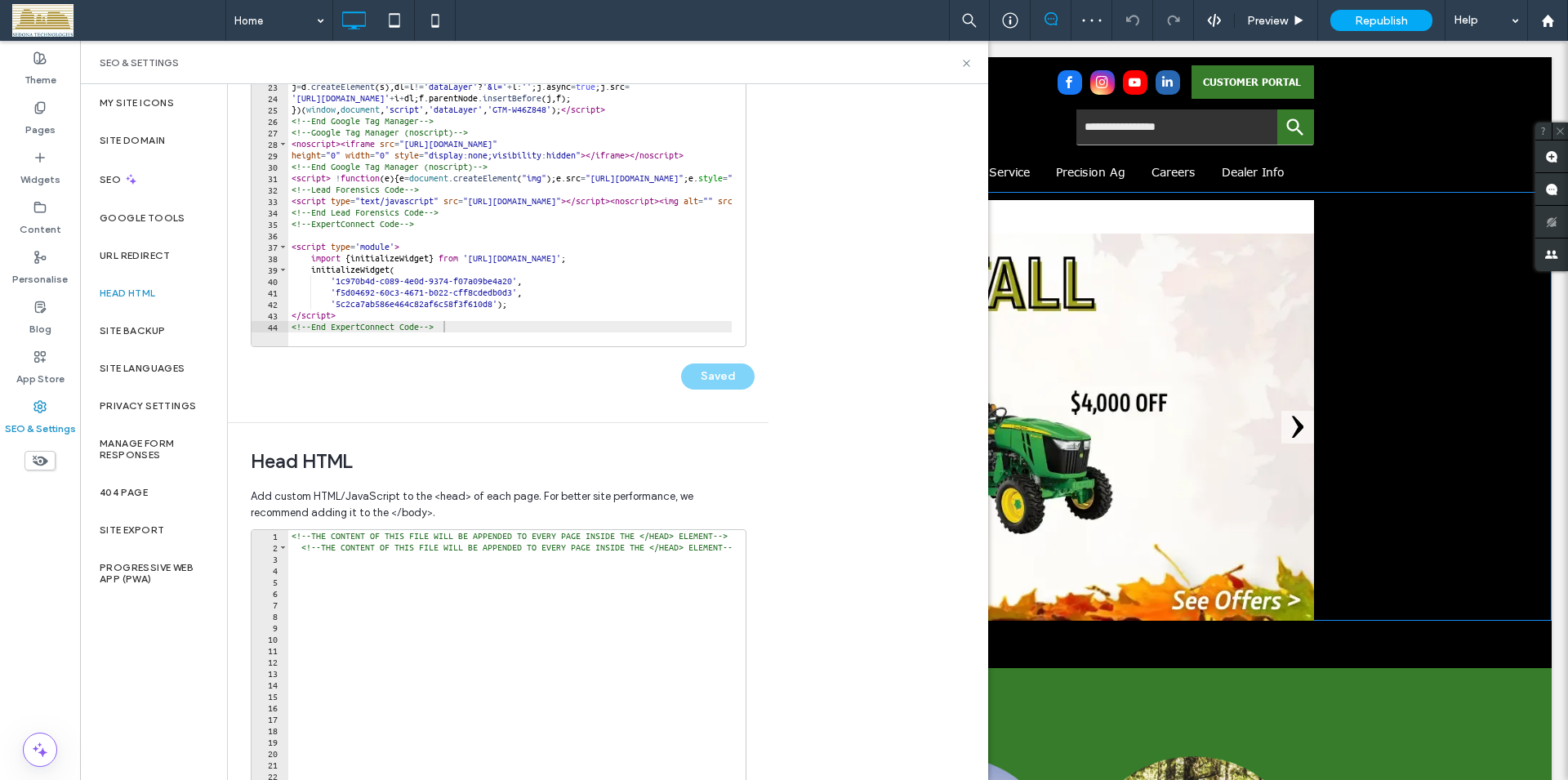
scroll to position [0, 0]
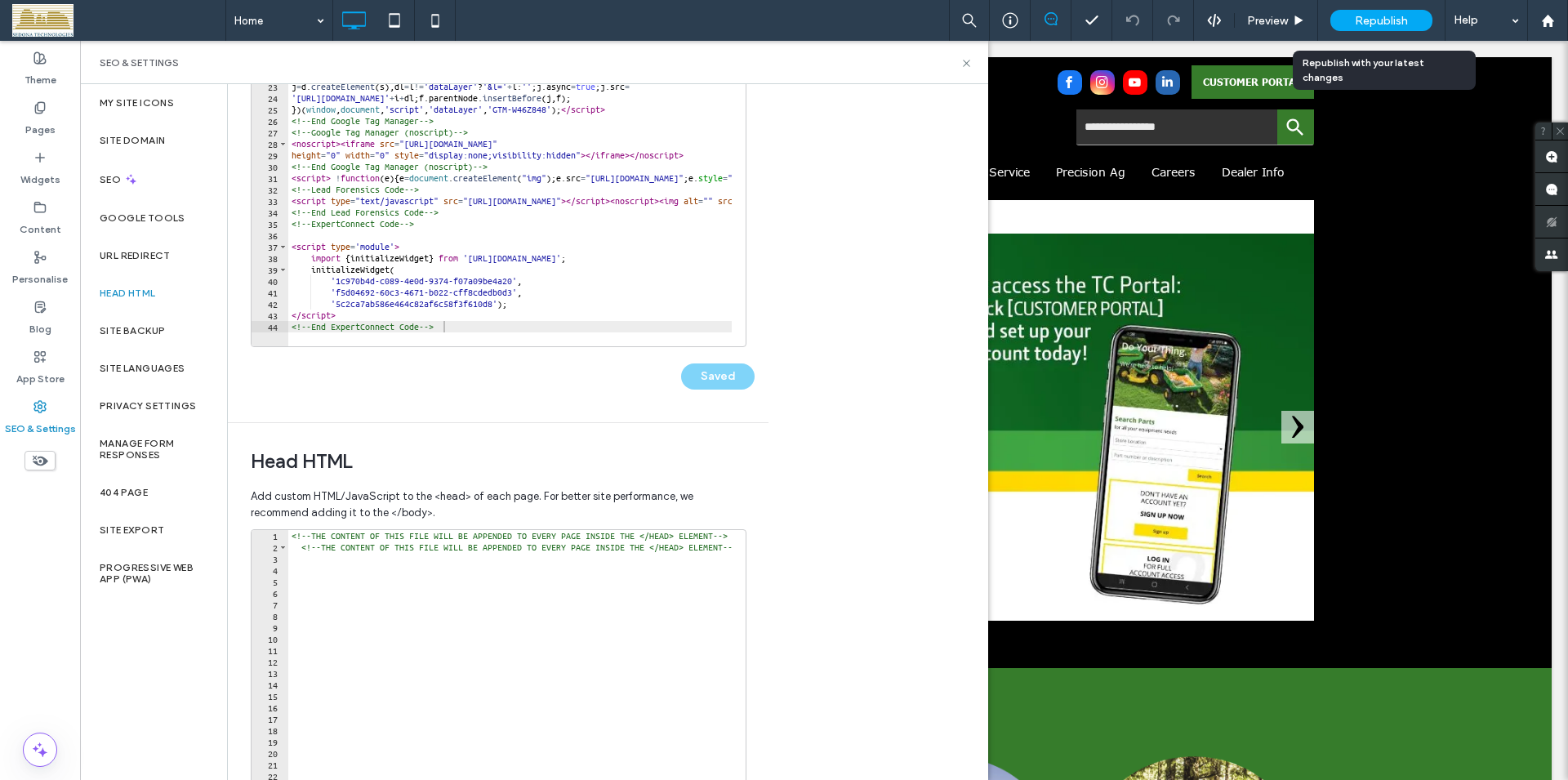
click at [1388, 21] on span "Republish" at bounding box center [1380, 21] width 53 height 14
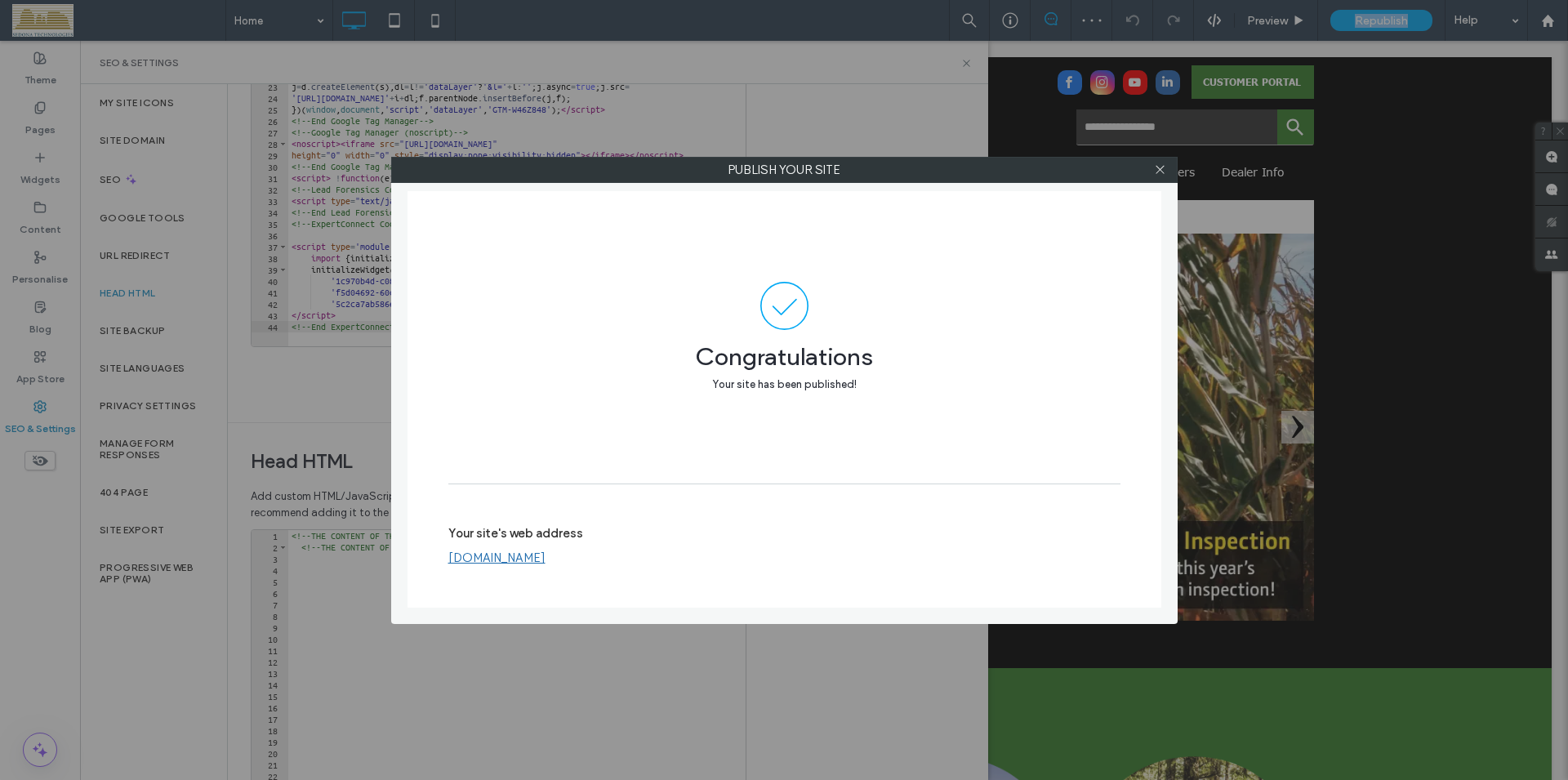
click at [535, 563] on link "[DOMAIN_NAME]" at bounding box center [497, 557] width 97 height 15
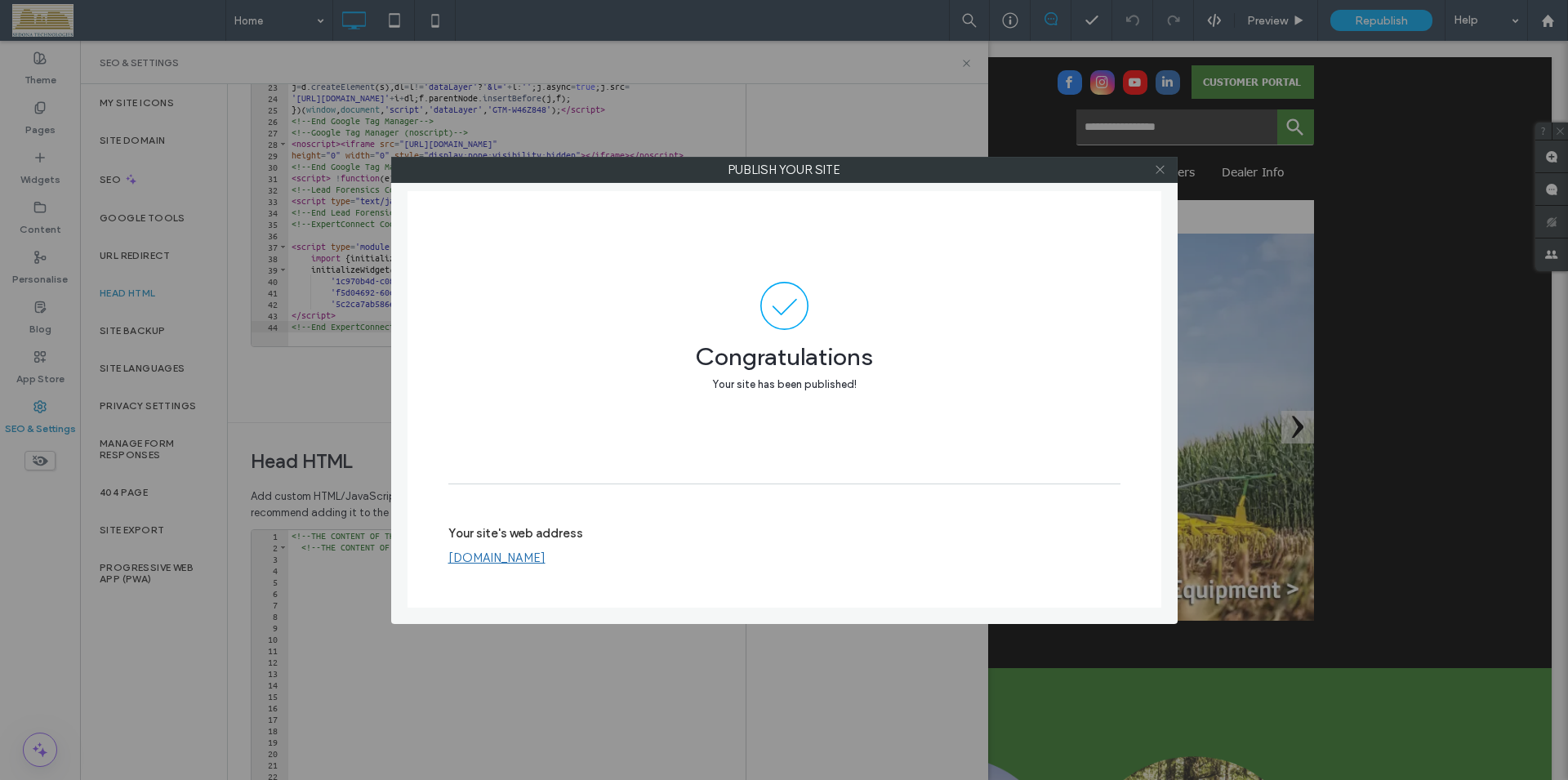
click at [1159, 171] on icon at bounding box center [1159, 170] width 12 height 12
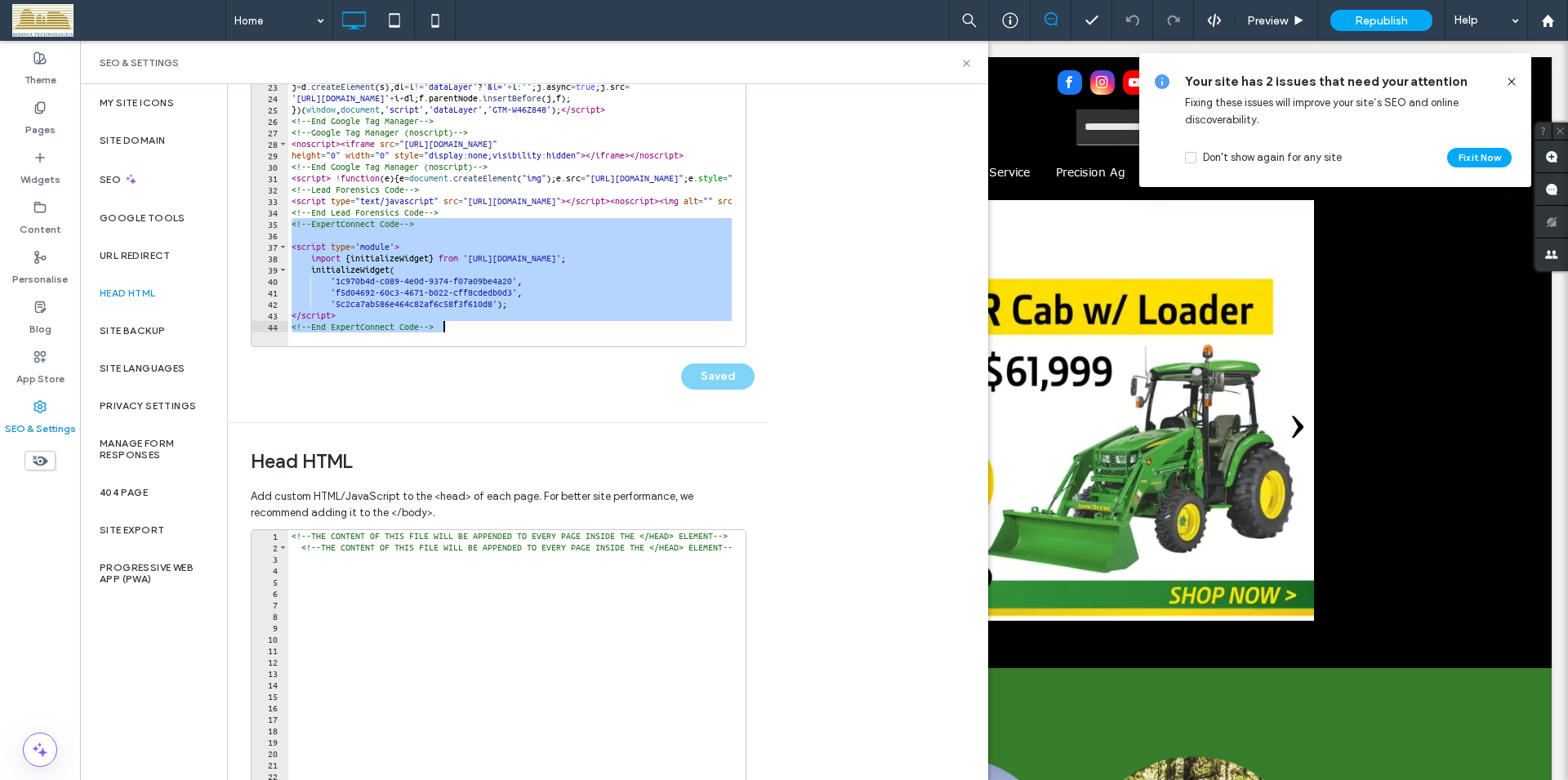
drag, startPoint x: 293, startPoint y: 225, endPoint x: 485, endPoint y: 326, distance: 216.9
click at [485, 326] on div "gtag ( 'config' , 'UA-140736294-1' , { 'anonymize_ip' : true }) ; </ script > <…" at bounding box center [874, 179] width 1173 height 334
type textarea "**********"
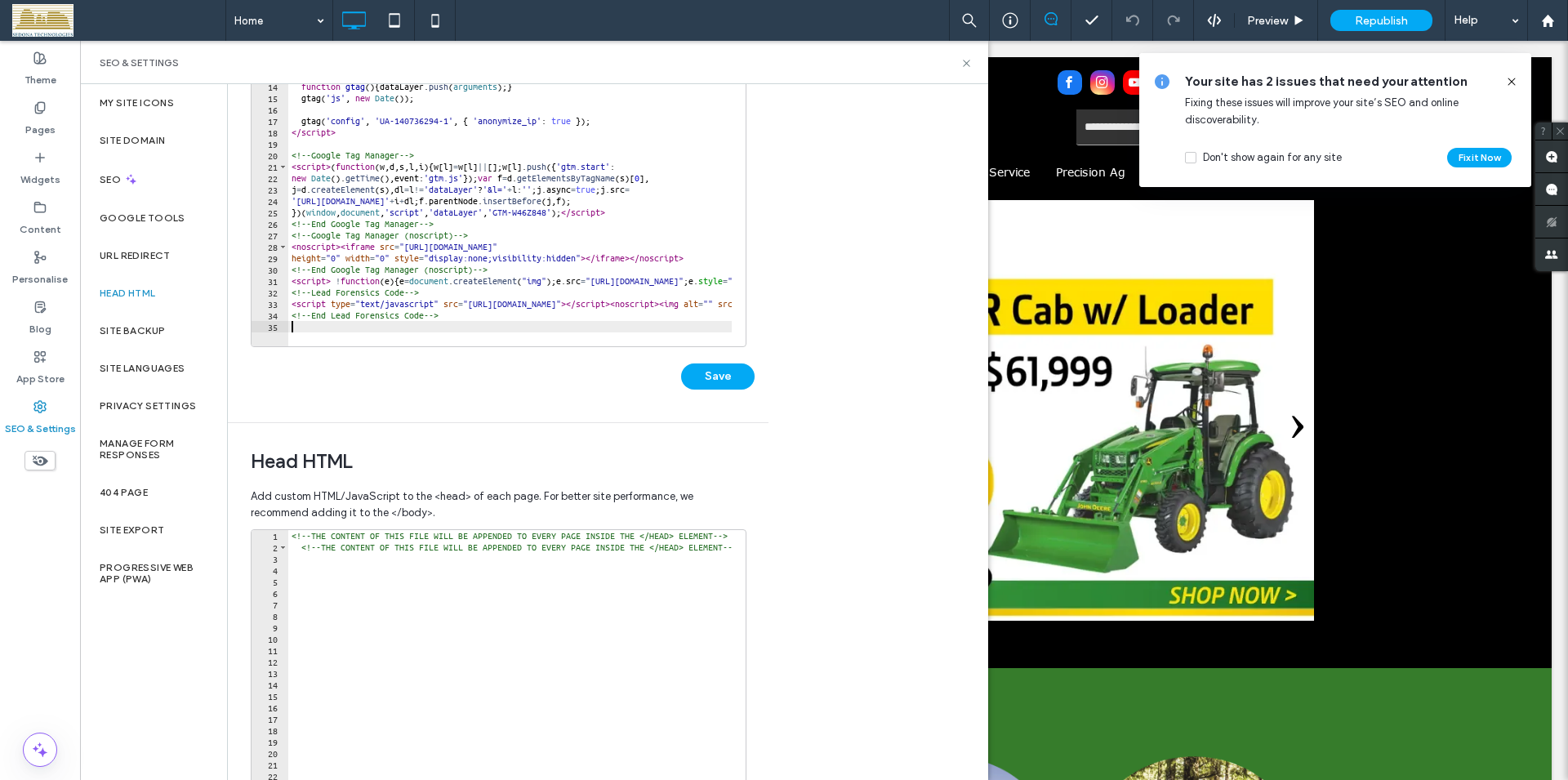
scroll to position [89, 0]
click at [717, 376] on button "Save" at bounding box center [717, 377] width 74 height 26
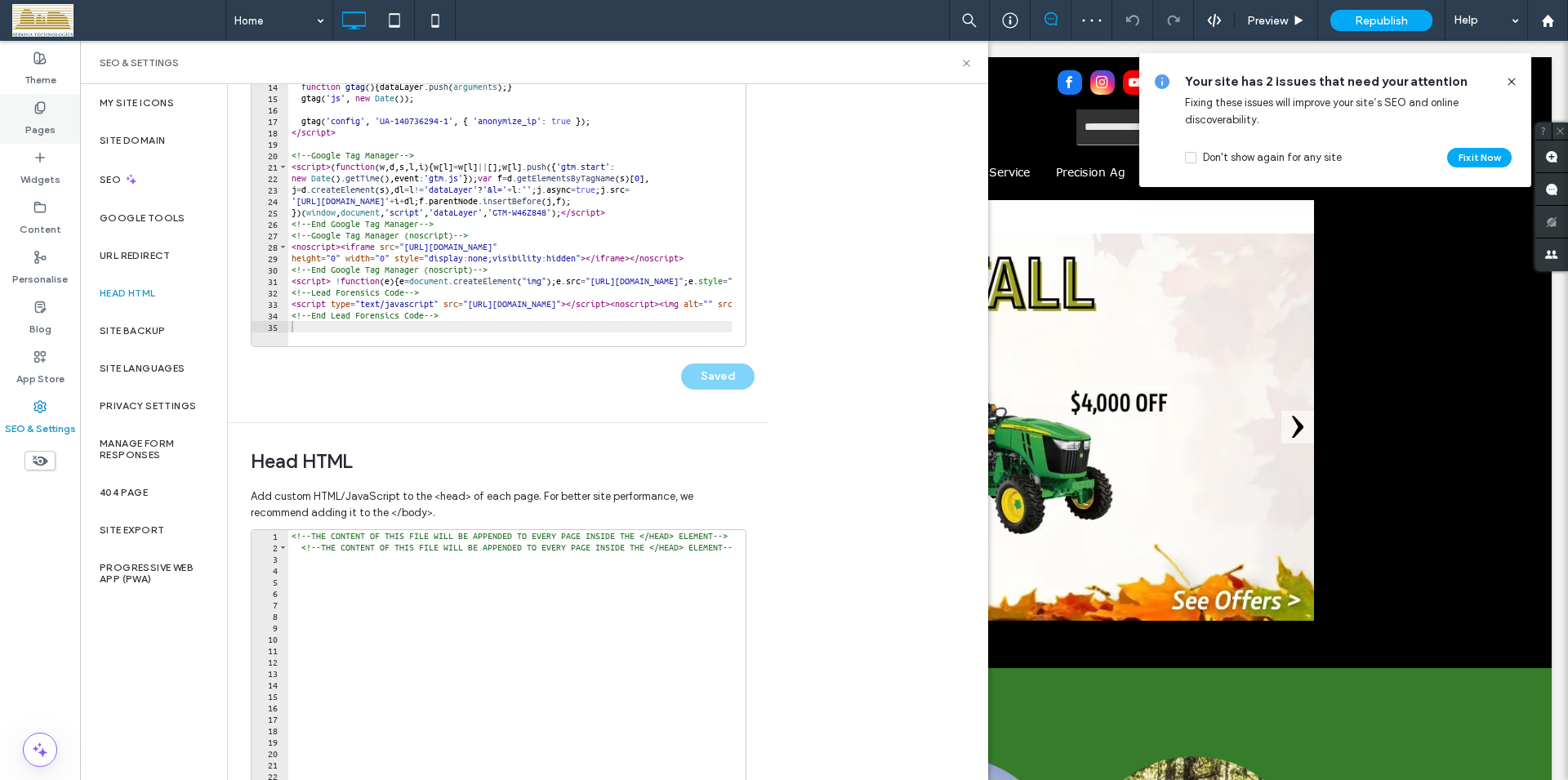
scroll to position [0, 0]
click at [34, 110] on icon at bounding box center [40, 107] width 13 height 13
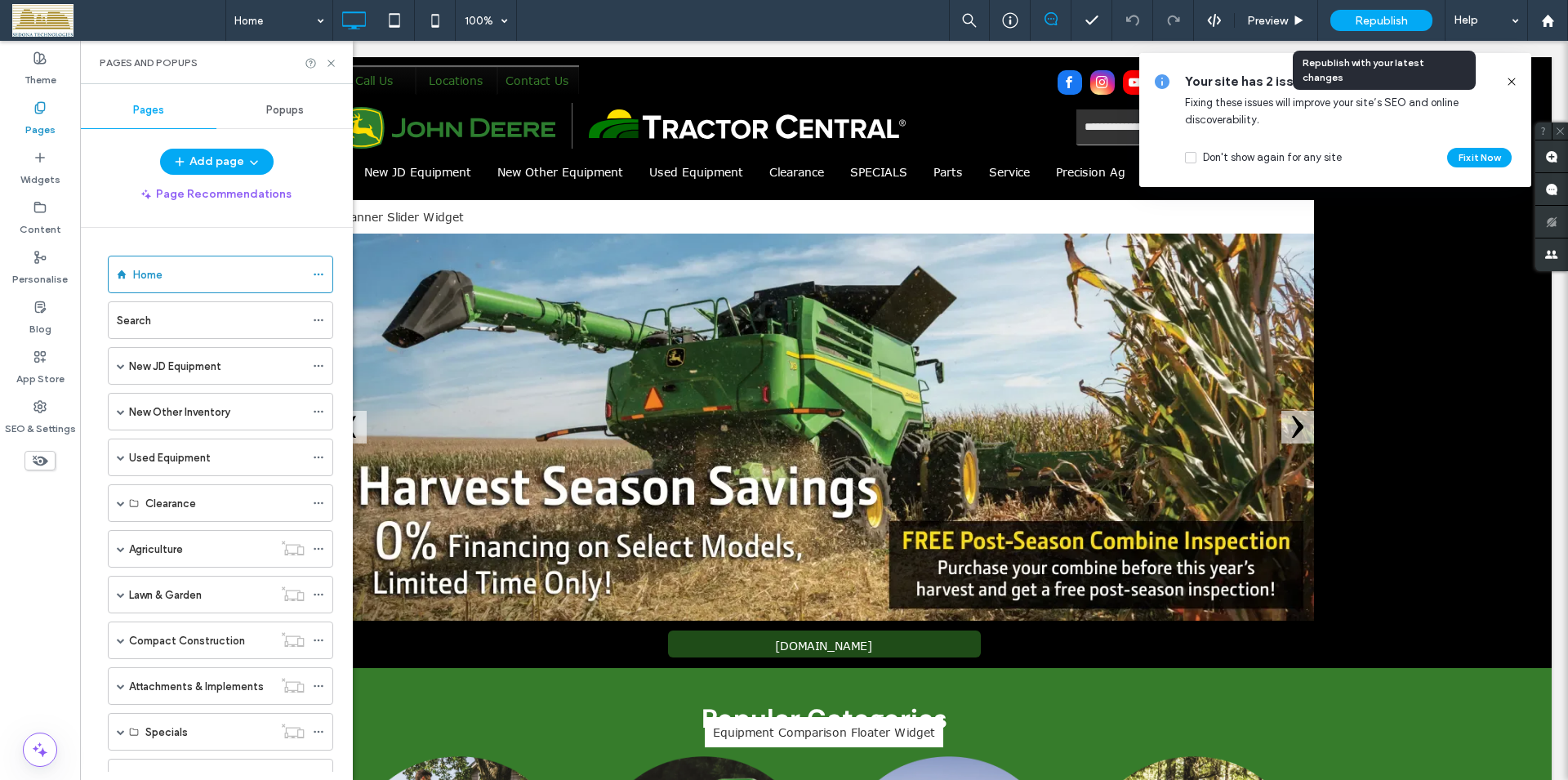
click at [1364, 17] on span "Republish" at bounding box center [1380, 21] width 53 height 14
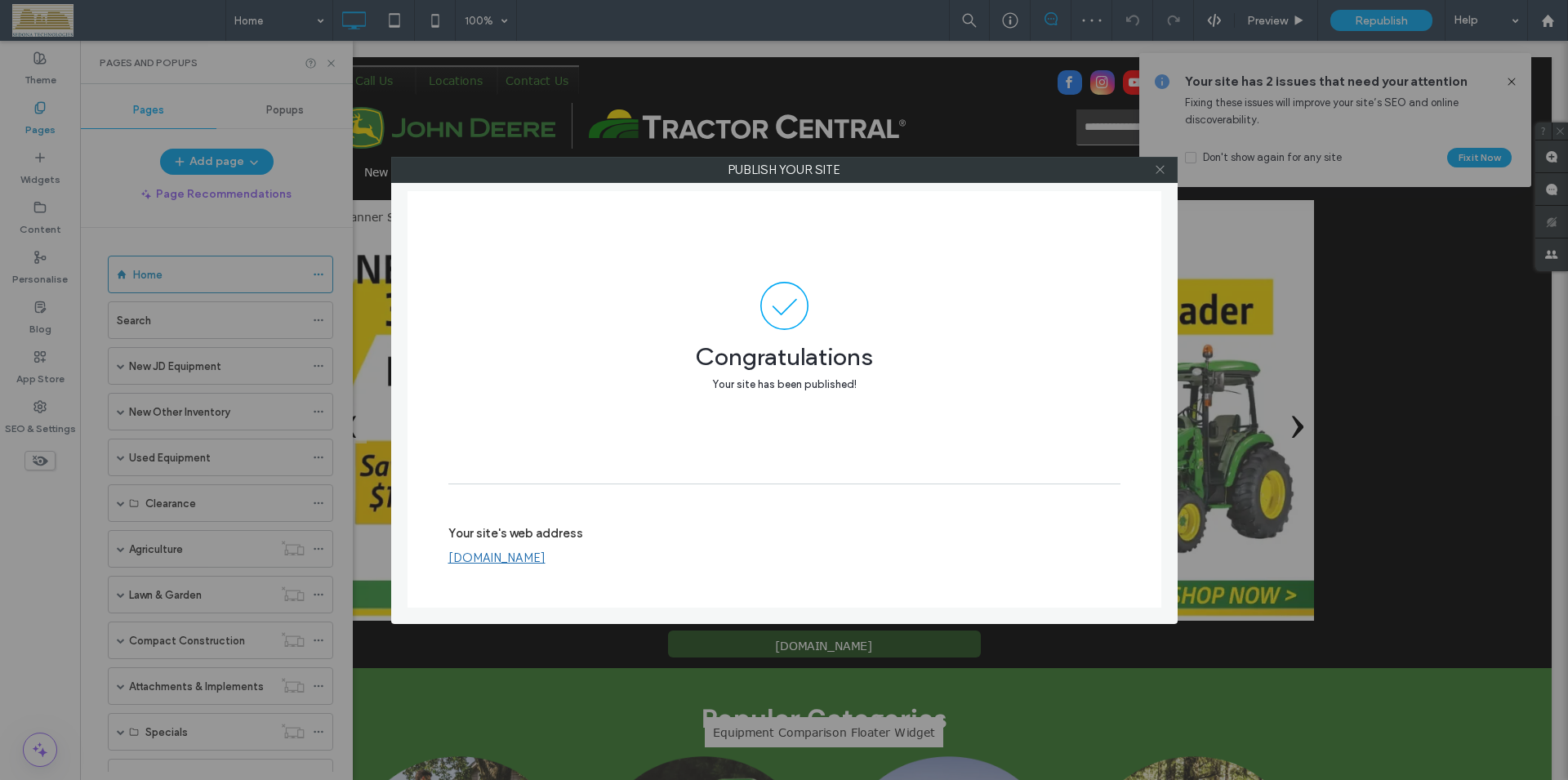
click at [1164, 170] on icon at bounding box center [1159, 170] width 12 height 12
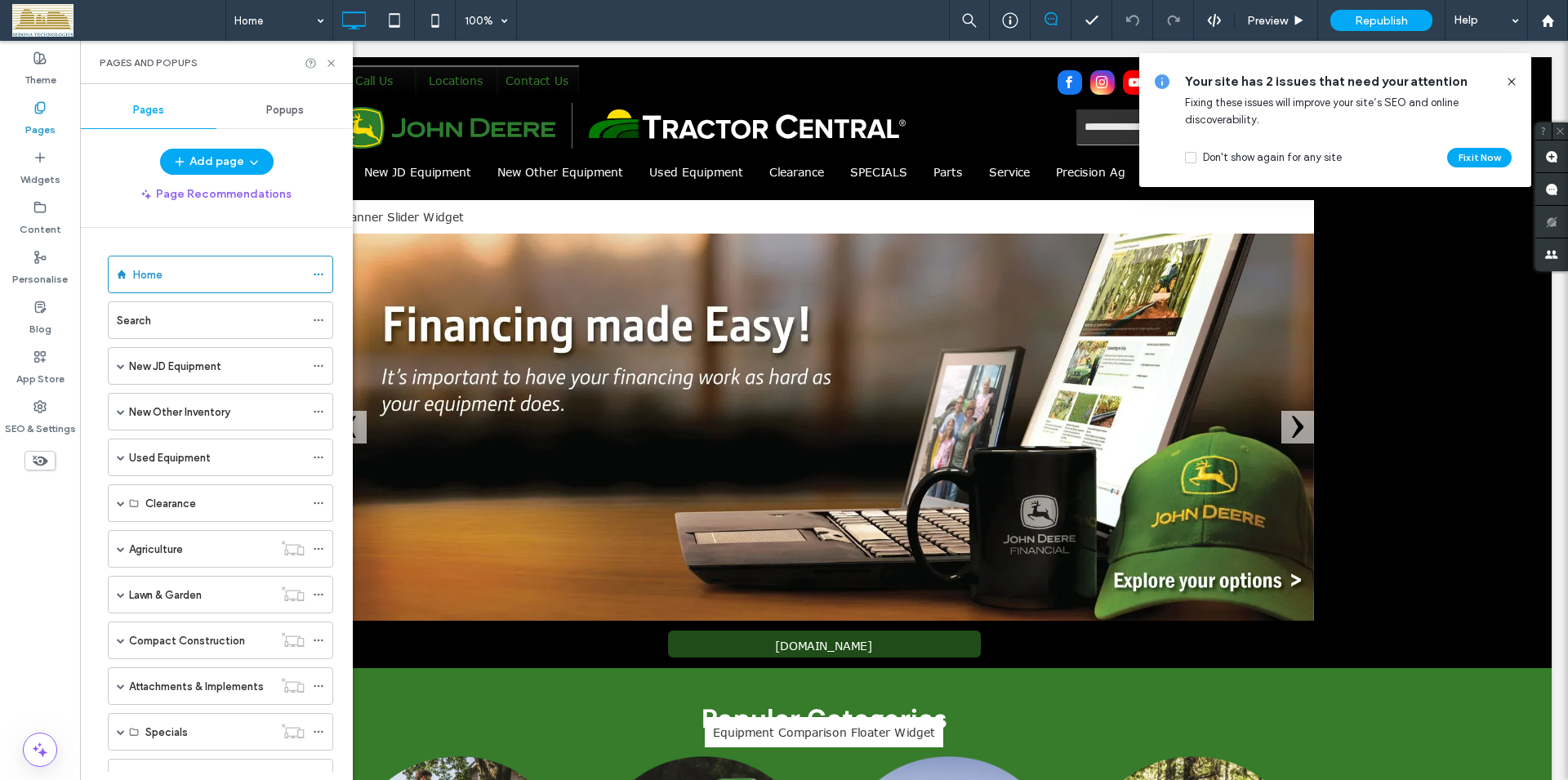
click at [1513, 81] on icon at bounding box center [1511, 81] width 13 height 13
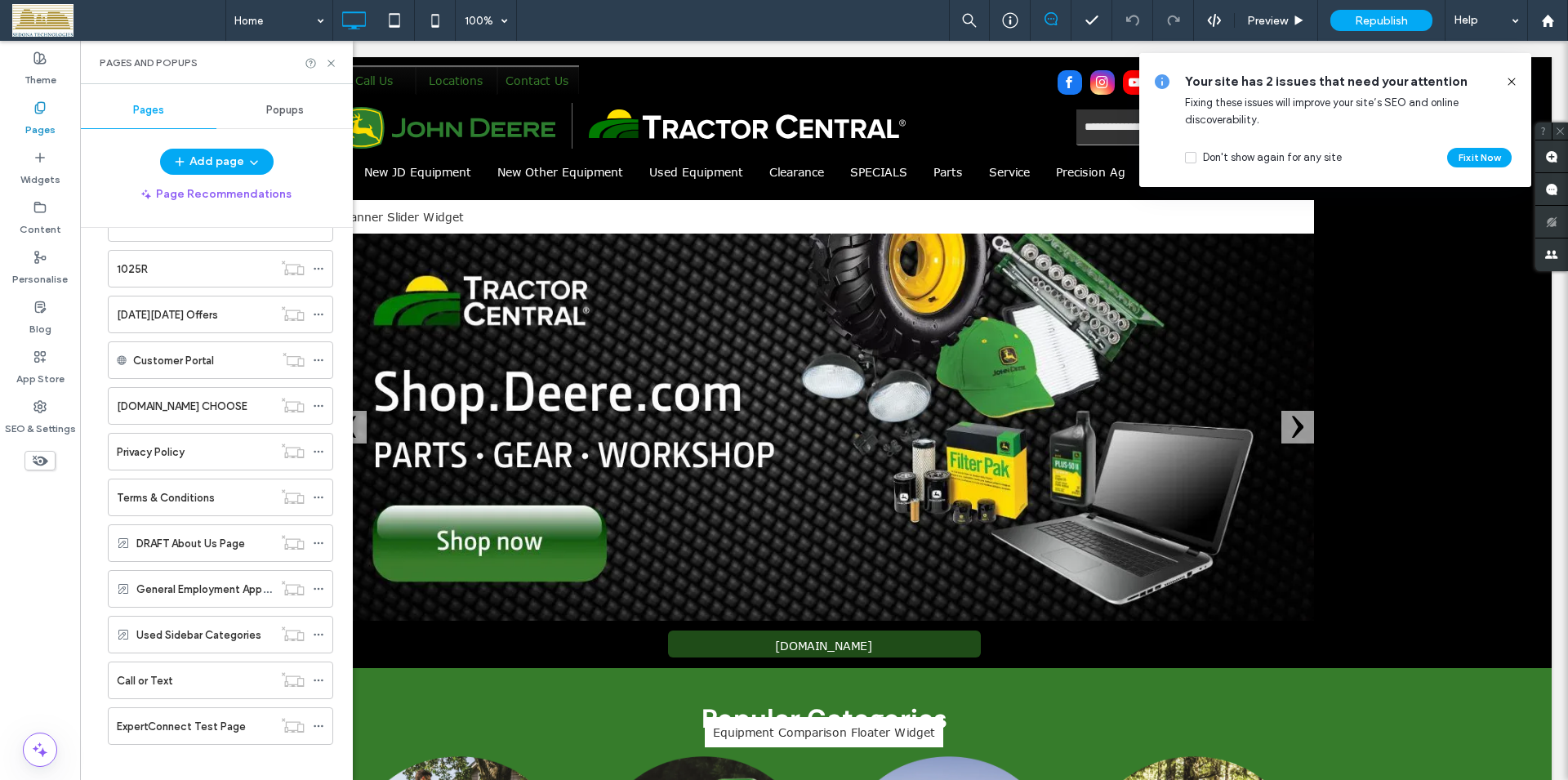
scroll to position [1209, 0]
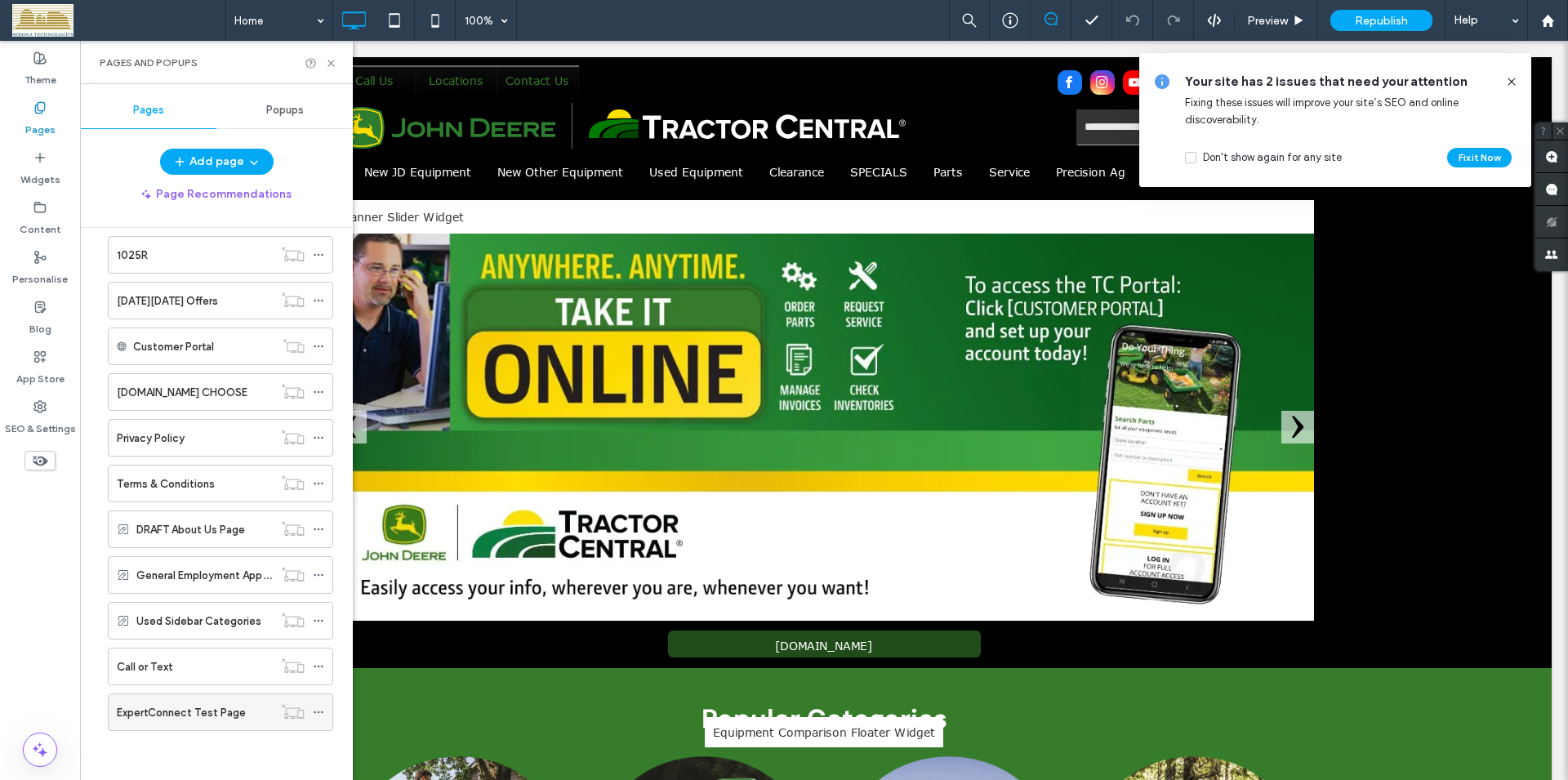
click at [156, 714] on label "ExpertConnect Test Page" at bounding box center [181, 712] width 129 height 29
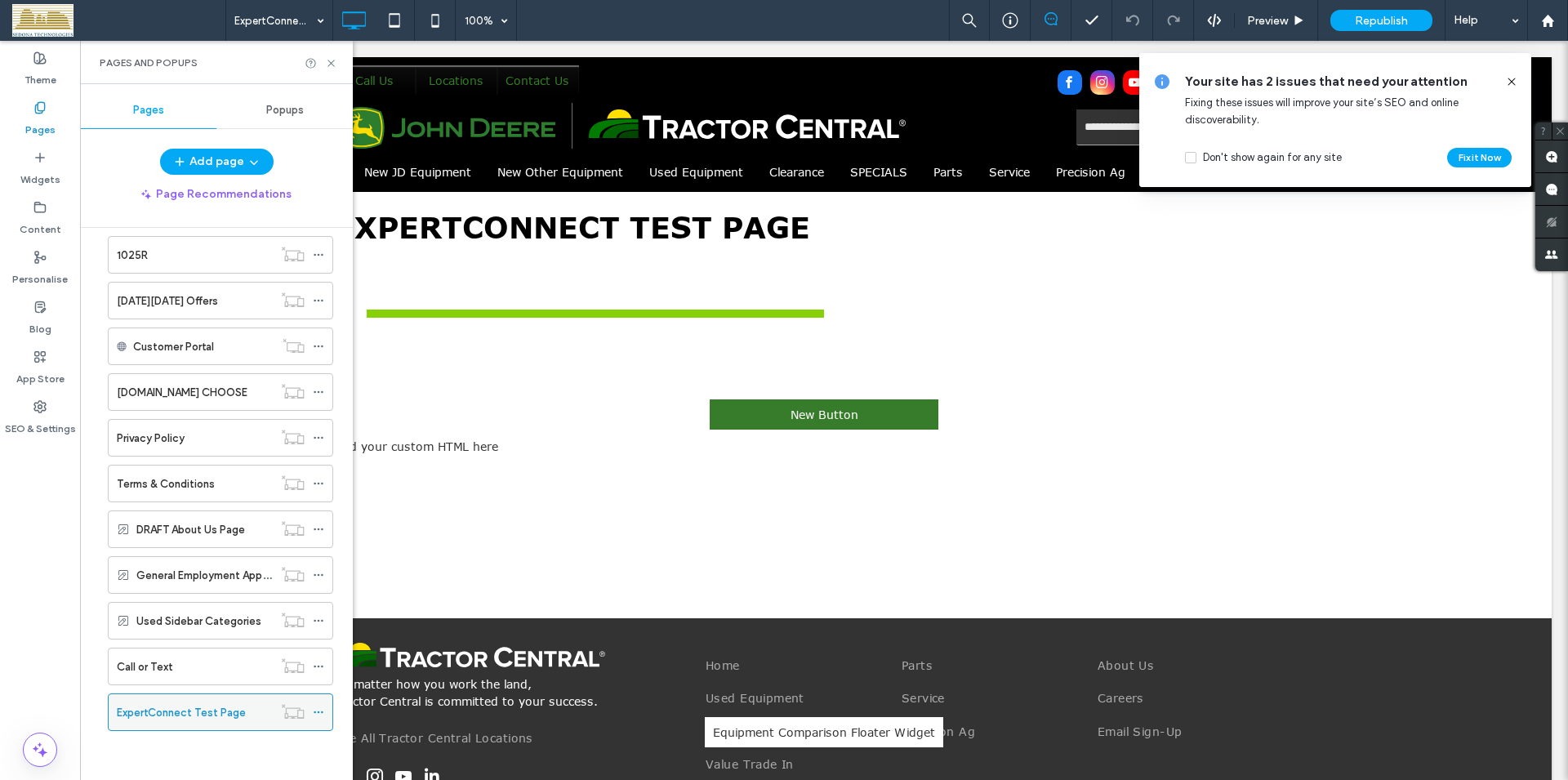
click at [313, 710] on icon at bounding box center [318, 712] width 11 height 11
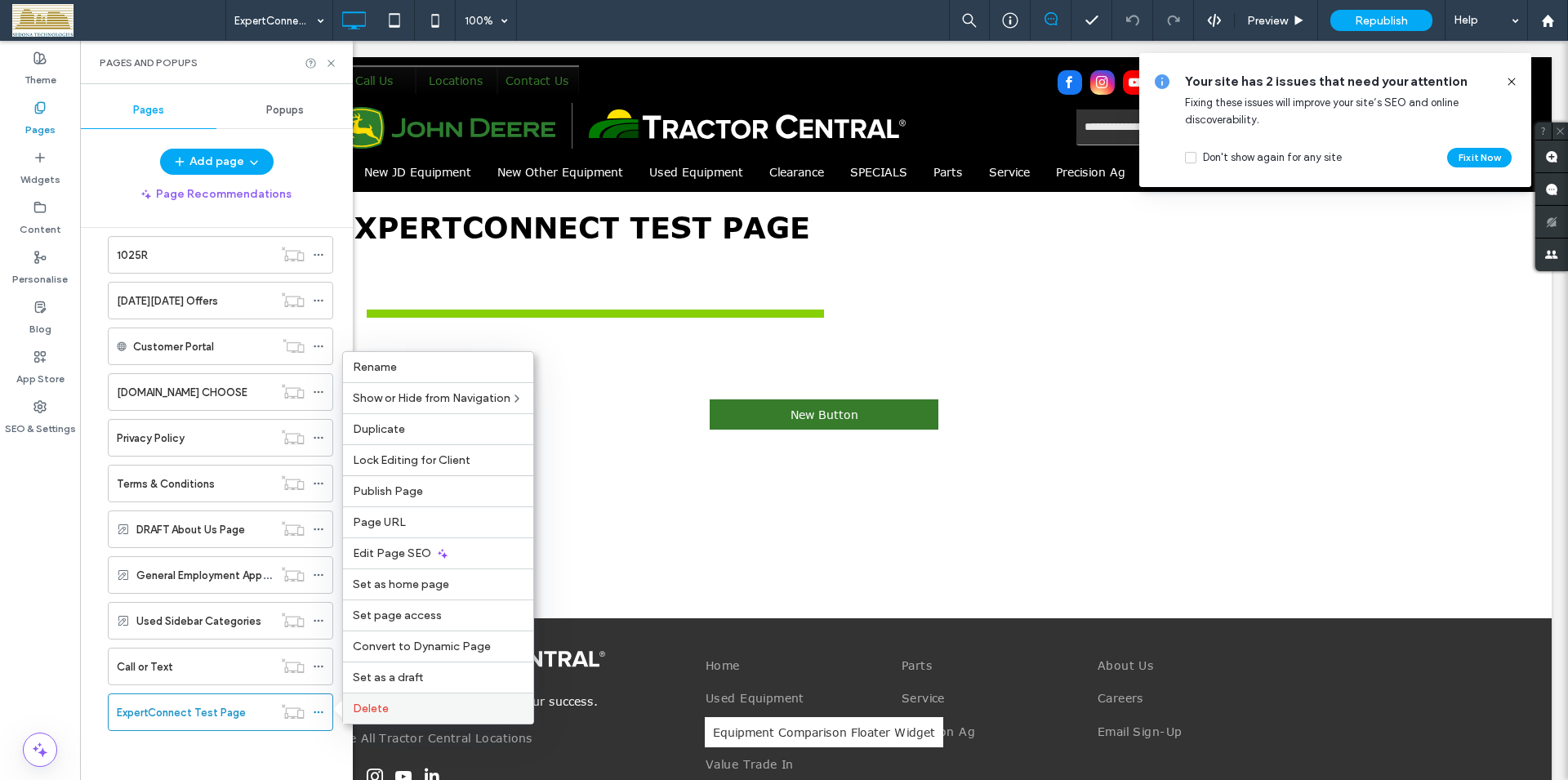
click at [380, 709] on span "Delete" at bounding box center [370, 709] width 36 height 14
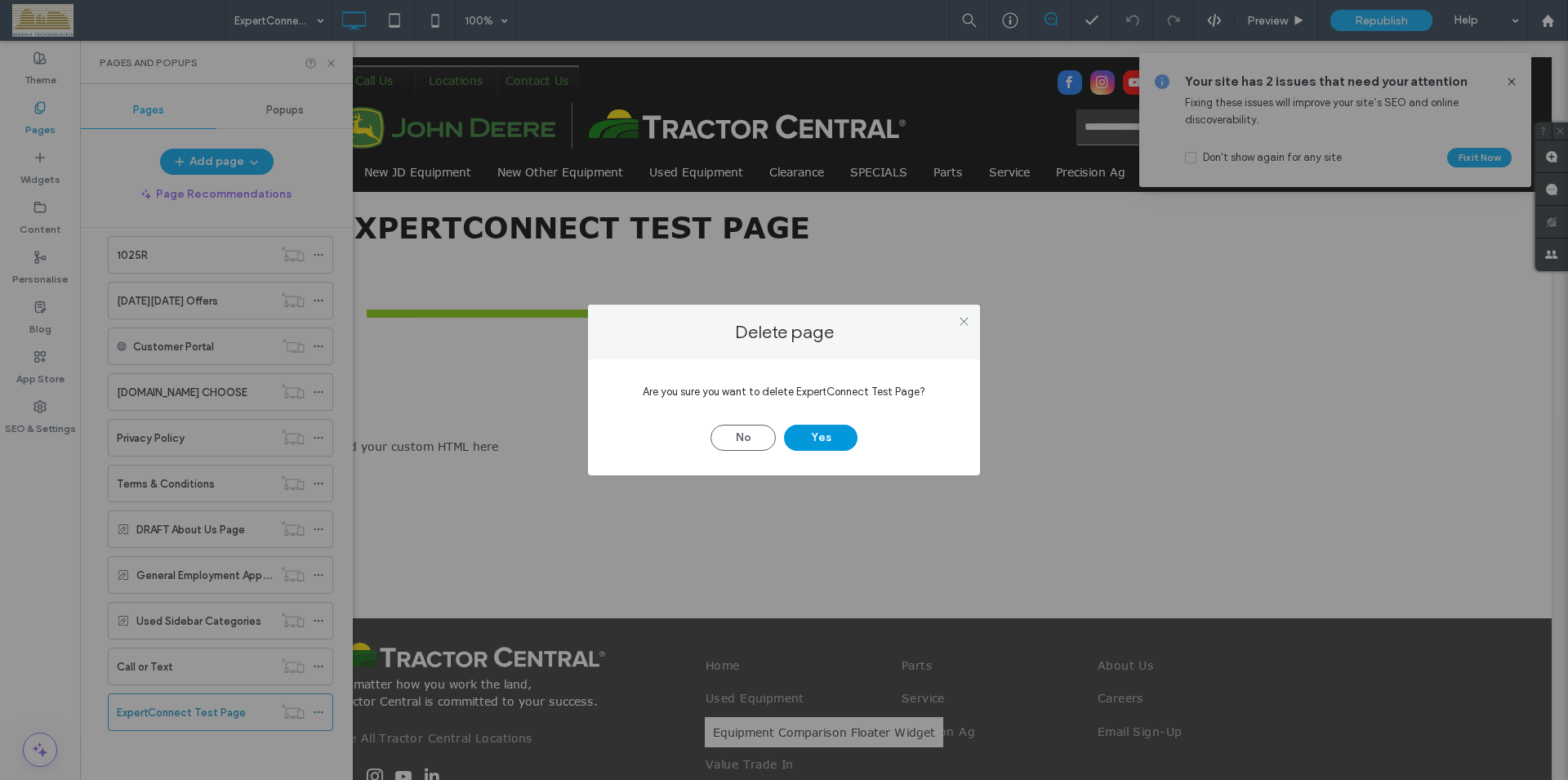
click at [797, 447] on button "Yes" at bounding box center [821, 437] width 74 height 26
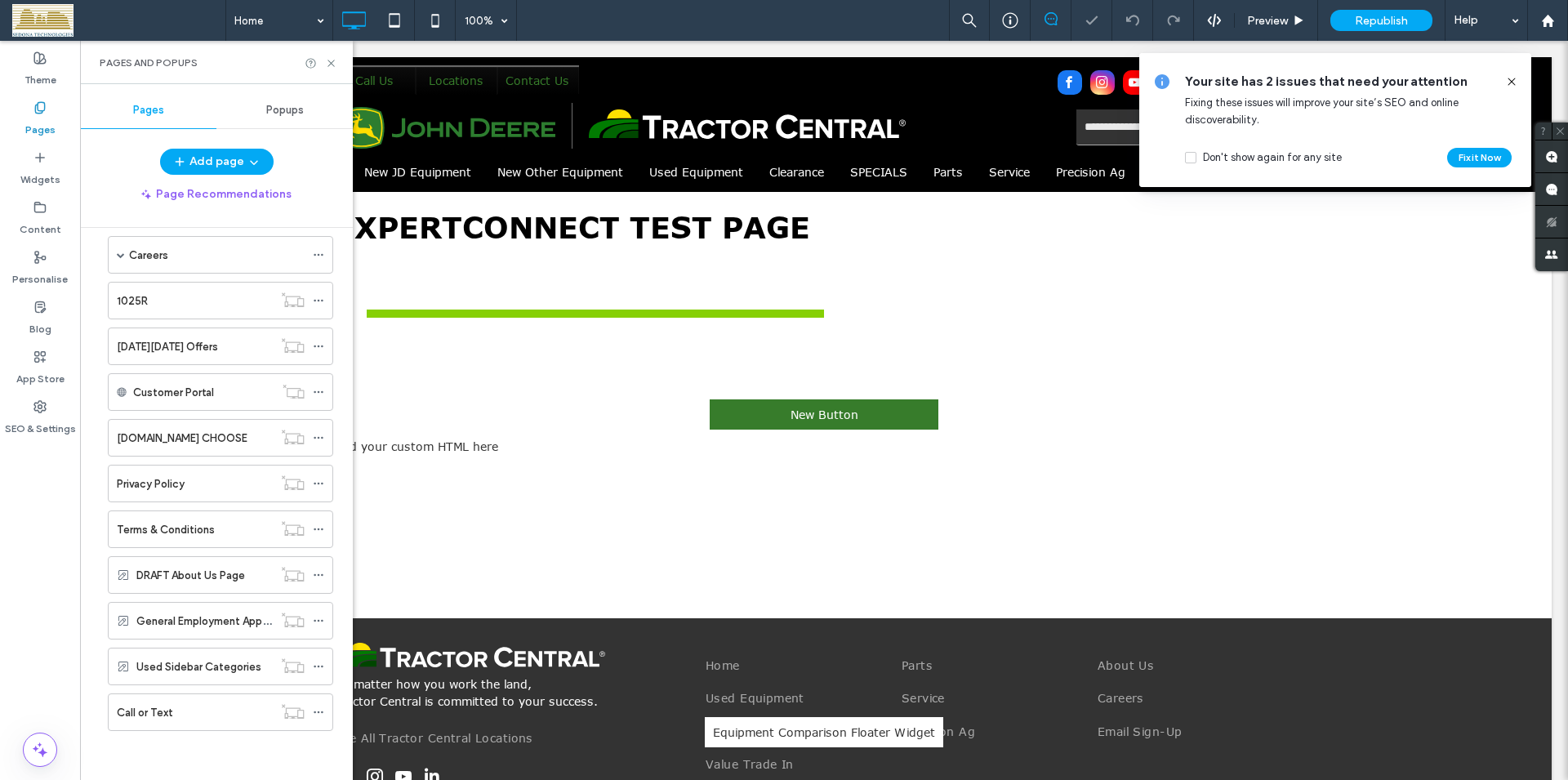
scroll to position [1163, 0]
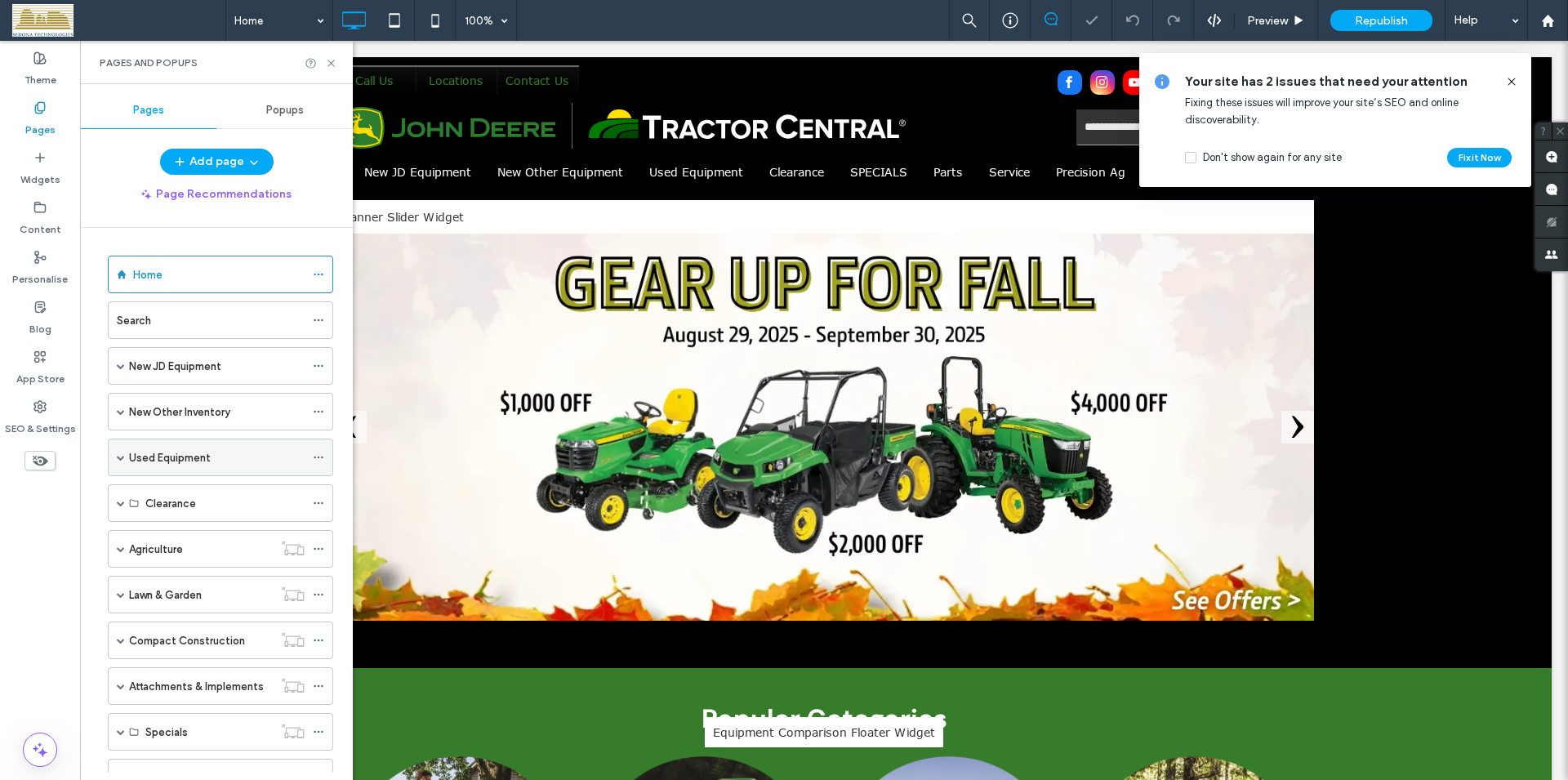
click at [119, 457] on span at bounding box center [120, 457] width 8 height 8
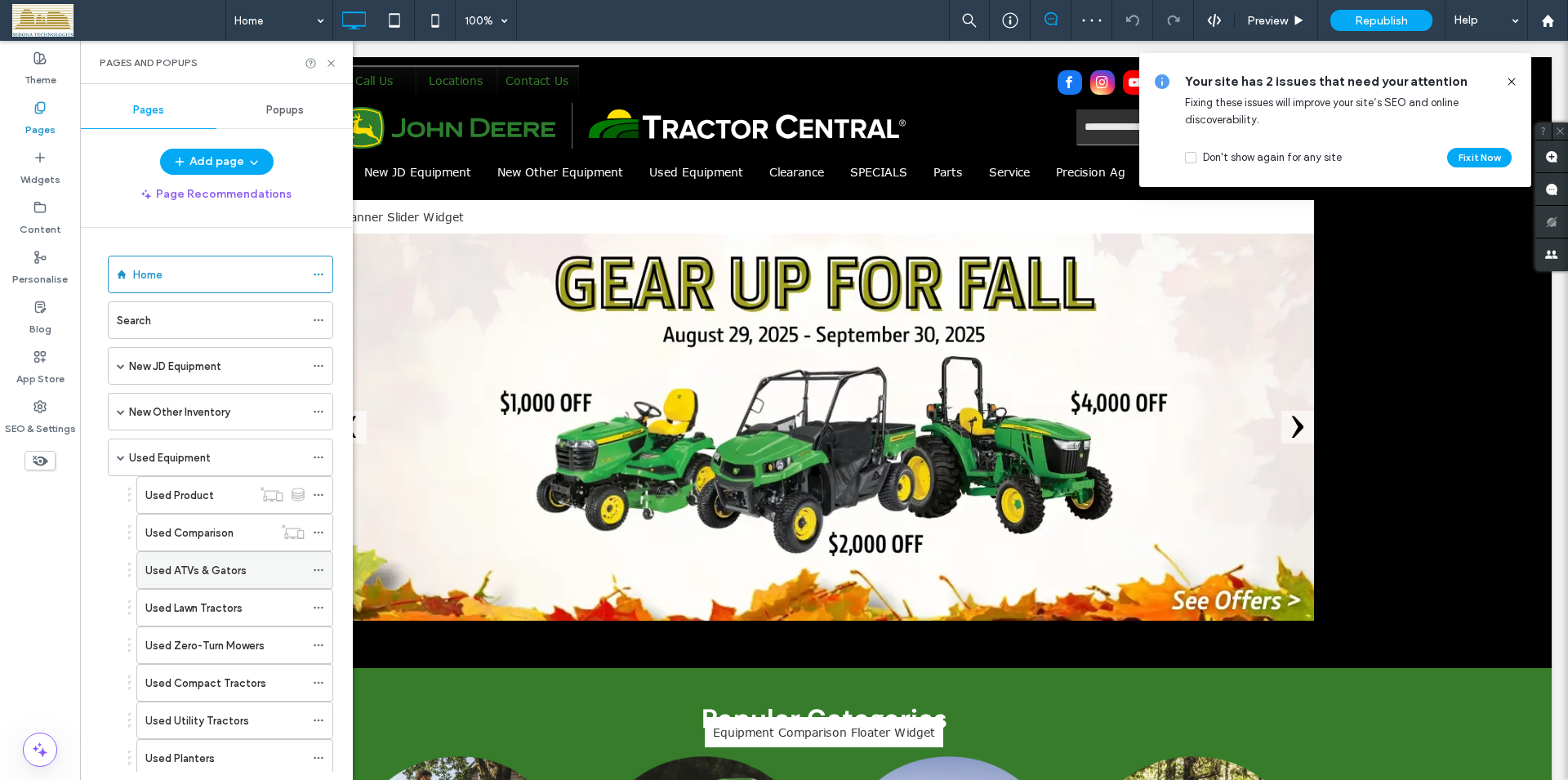
click at [316, 569] on icon at bounding box center [318, 570] width 11 height 11
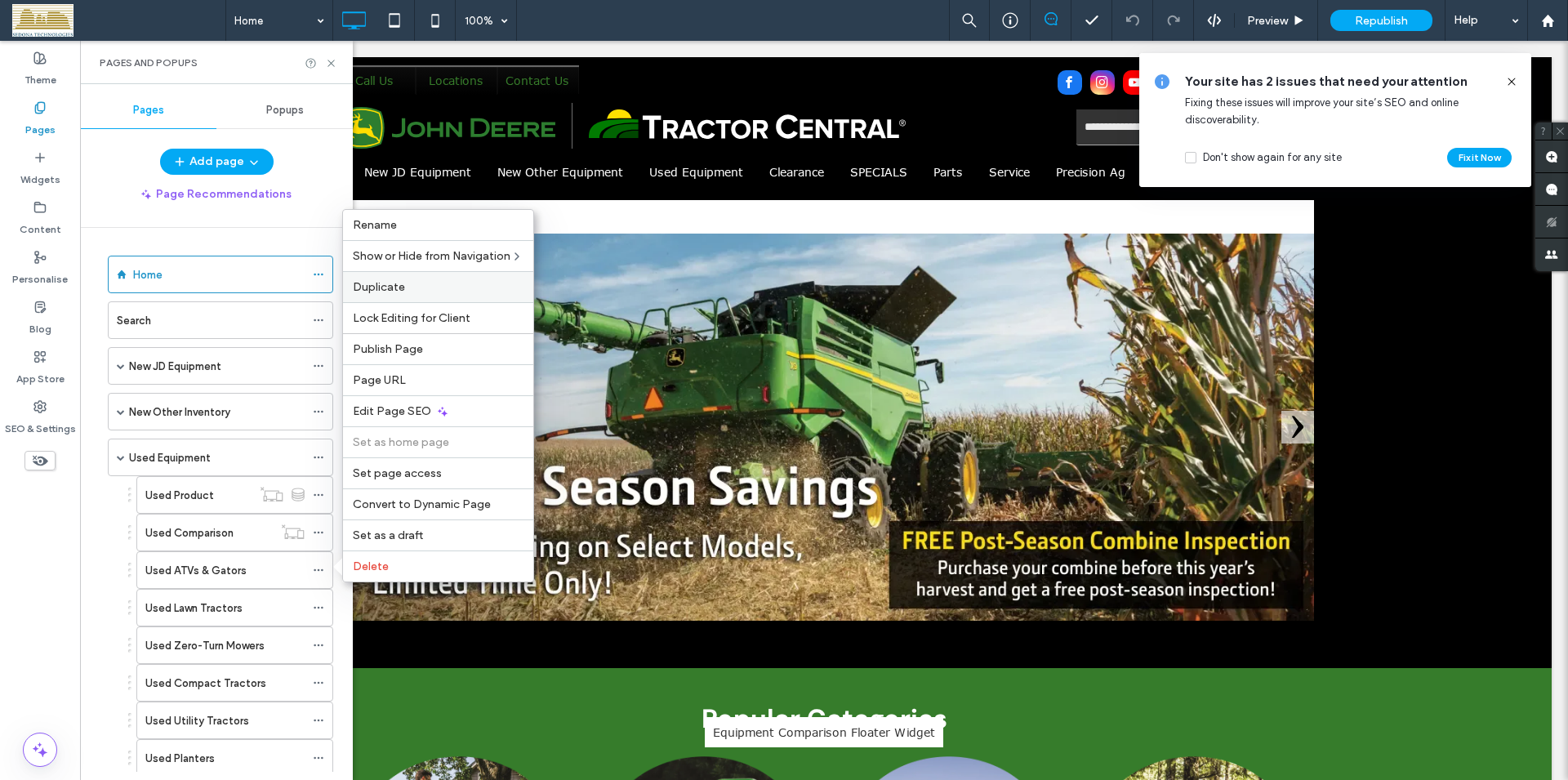
click at [379, 284] on span "Duplicate" at bounding box center [379, 287] width 52 height 14
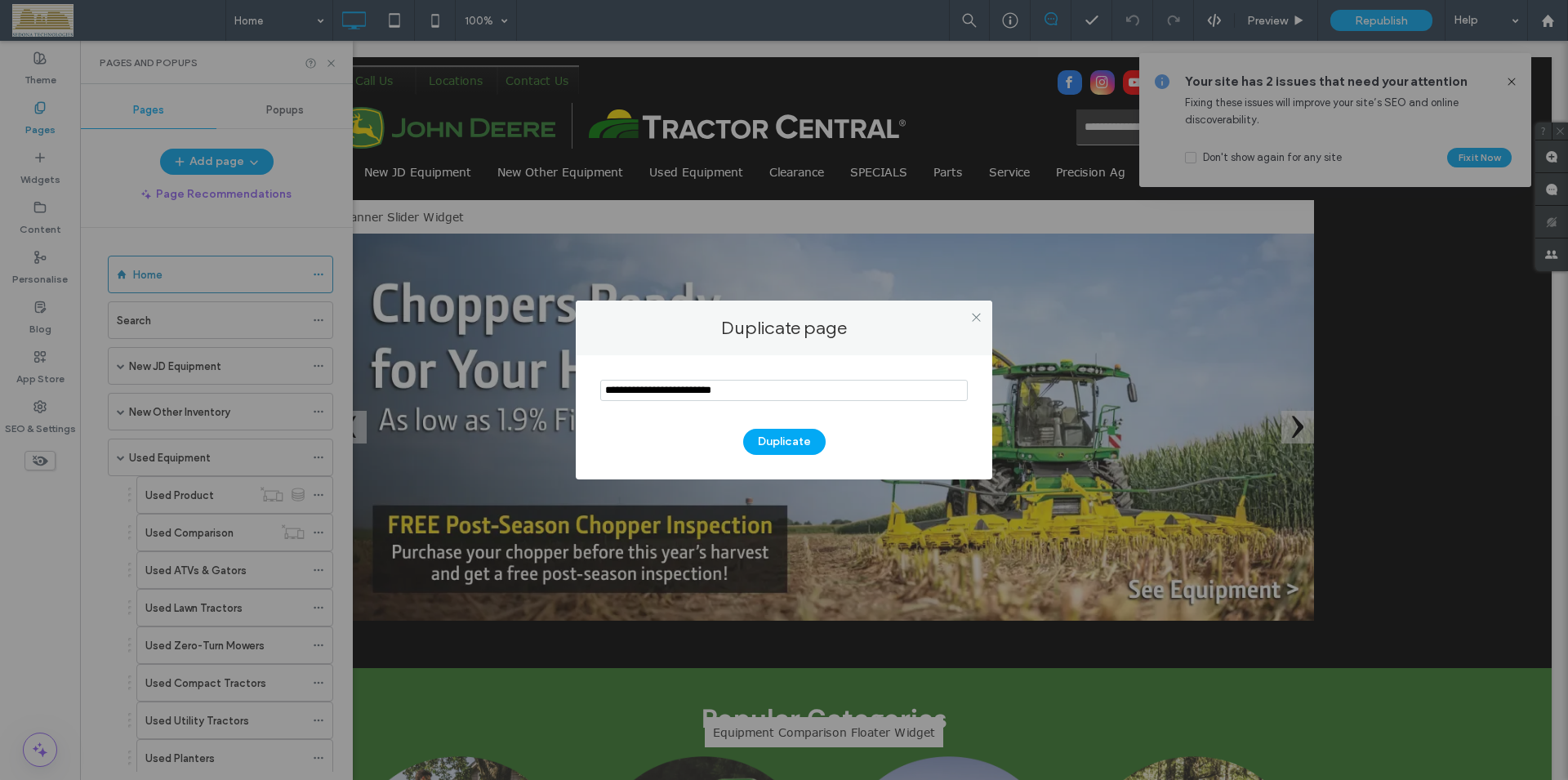
drag, startPoint x: 604, startPoint y: 391, endPoint x: 747, endPoint y: 396, distance: 143.1
click at [747, 396] on input "notEmpty" at bounding box center [783, 390] width 368 height 21
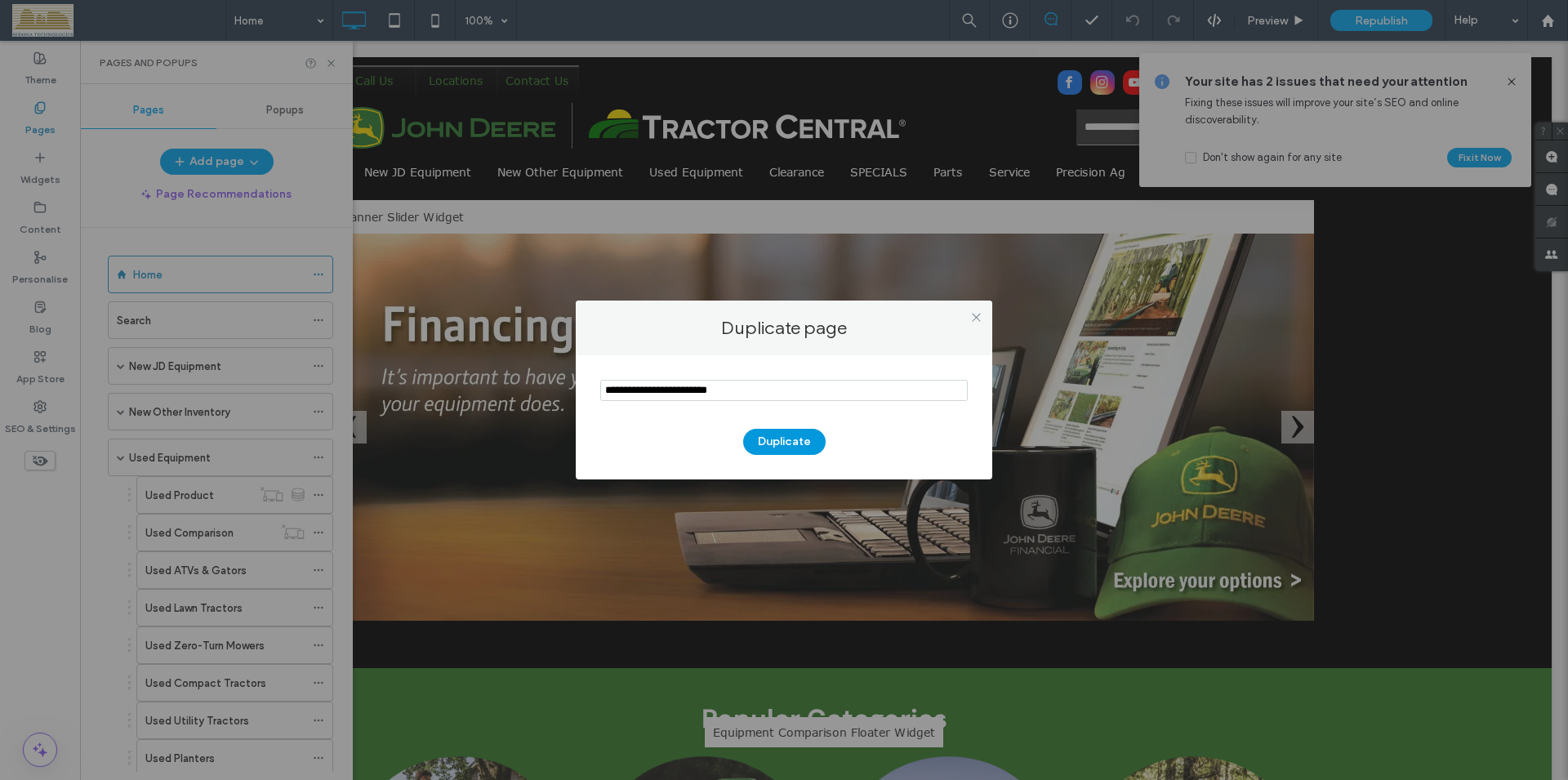
type input "**********"
click at [802, 448] on button "Duplicate" at bounding box center [784, 442] width 83 height 26
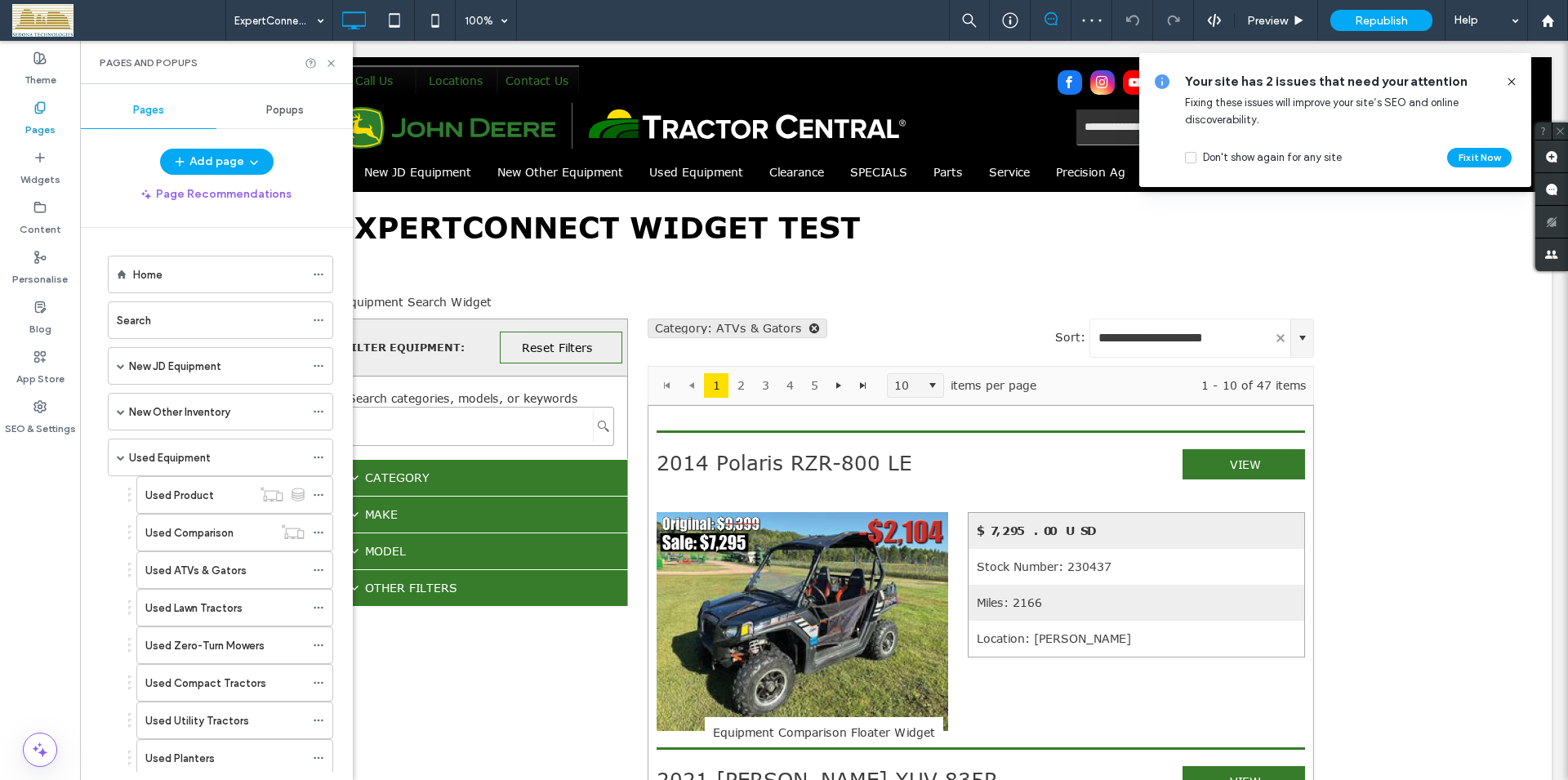
click at [1508, 80] on icon at bounding box center [1511, 81] width 13 height 13
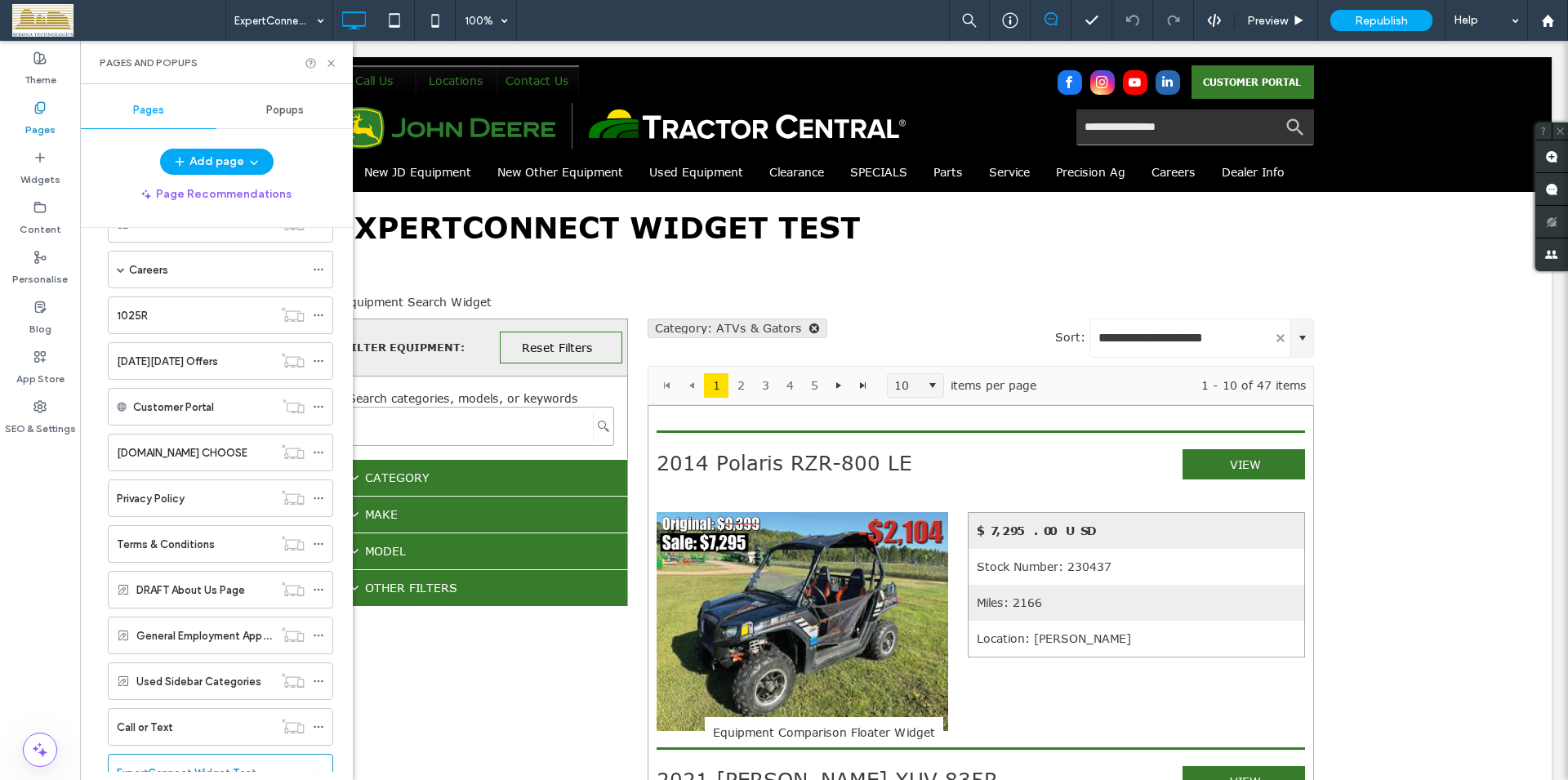
scroll to position [1923, 0]
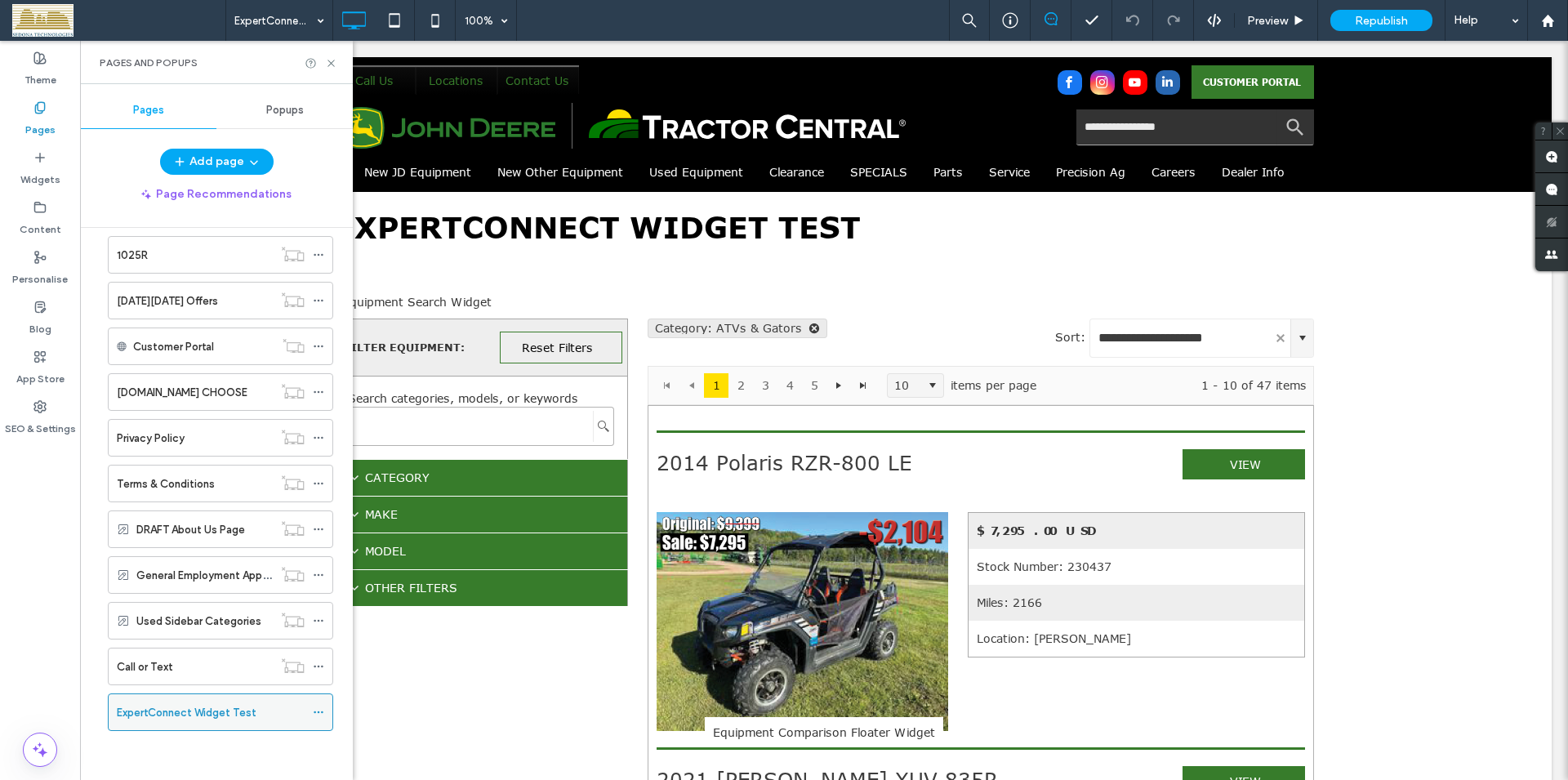
click at [315, 712] on use at bounding box center [318, 712] width 9 height 3
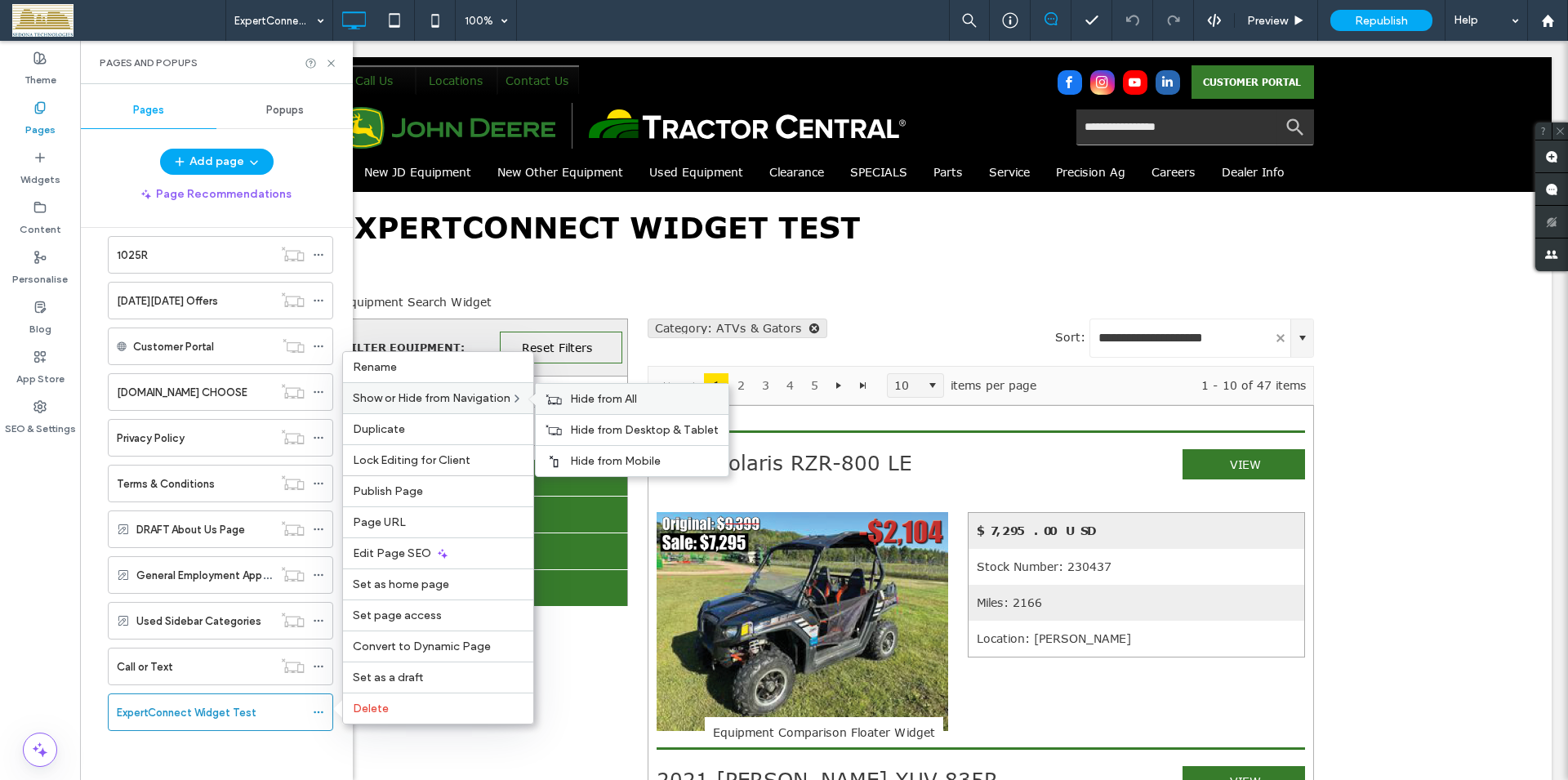
click at [577, 397] on span "Hide from All" at bounding box center [603, 399] width 67 height 14
click at [393, 527] on span "Page URL" at bounding box center [379, 523] width 53 height 14
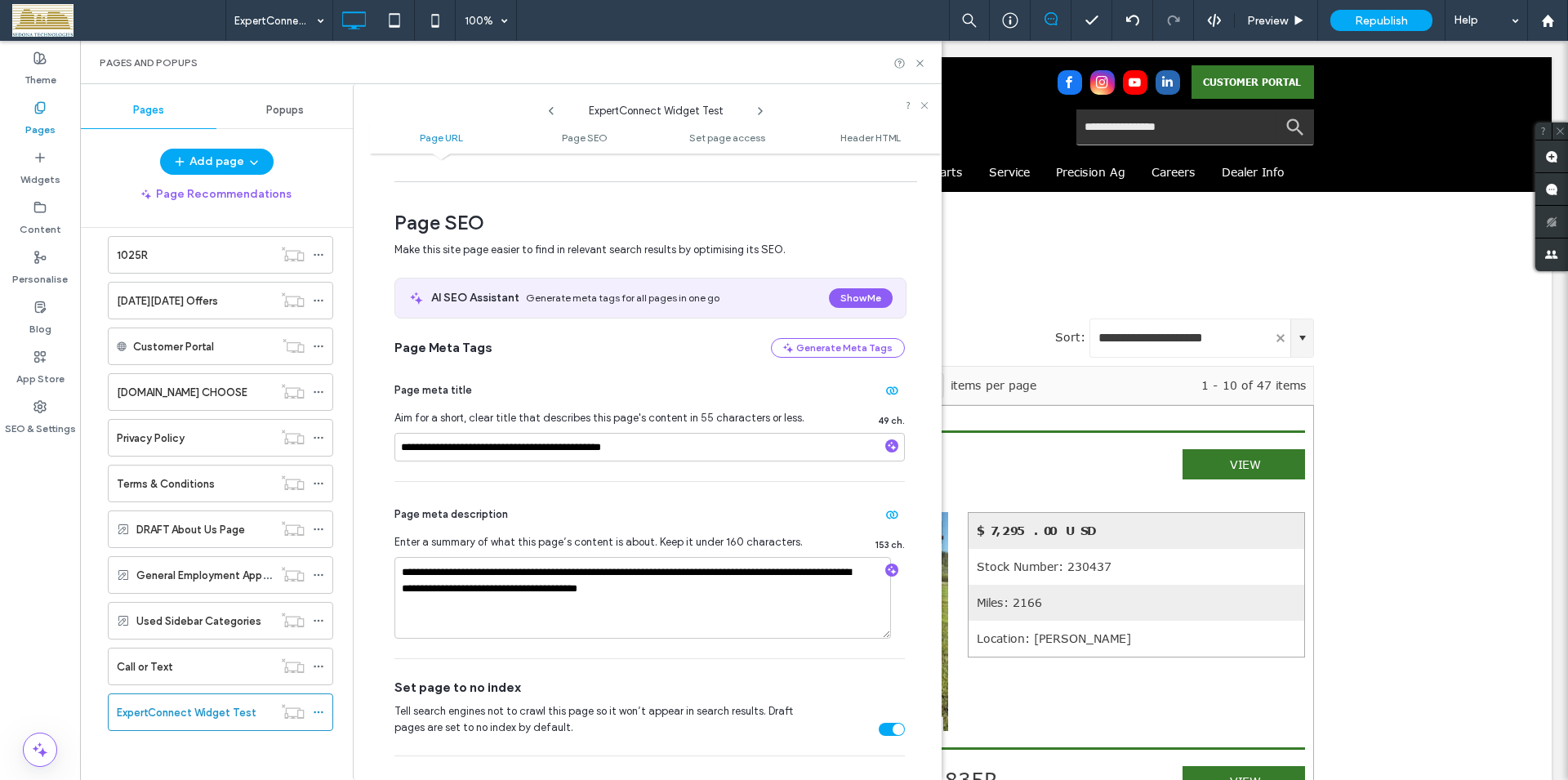
scroll to position [0, 0]
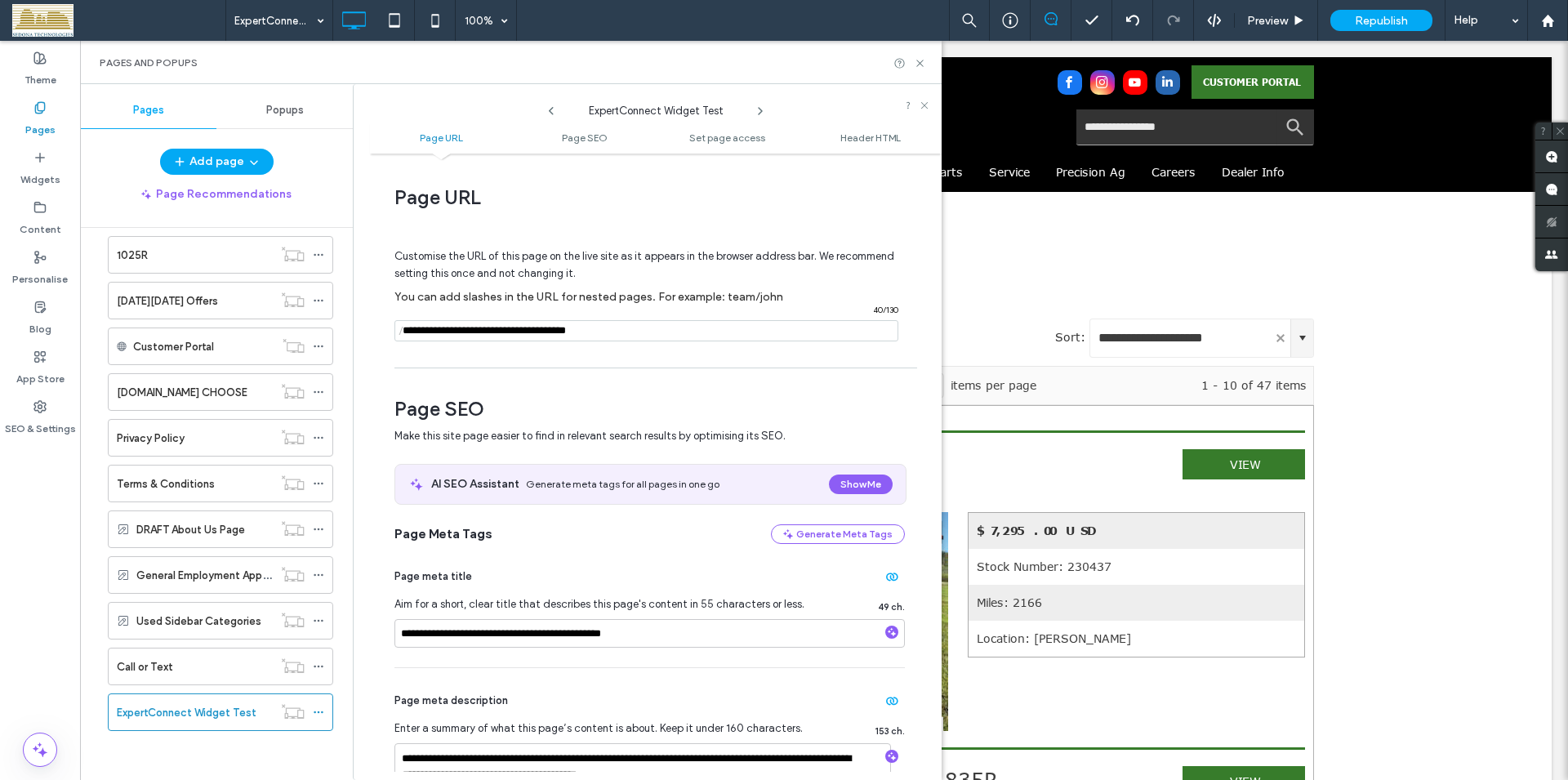
click at [488, 331] on input "notEmpty" at bounding box center [647, 330] width 504 height 21
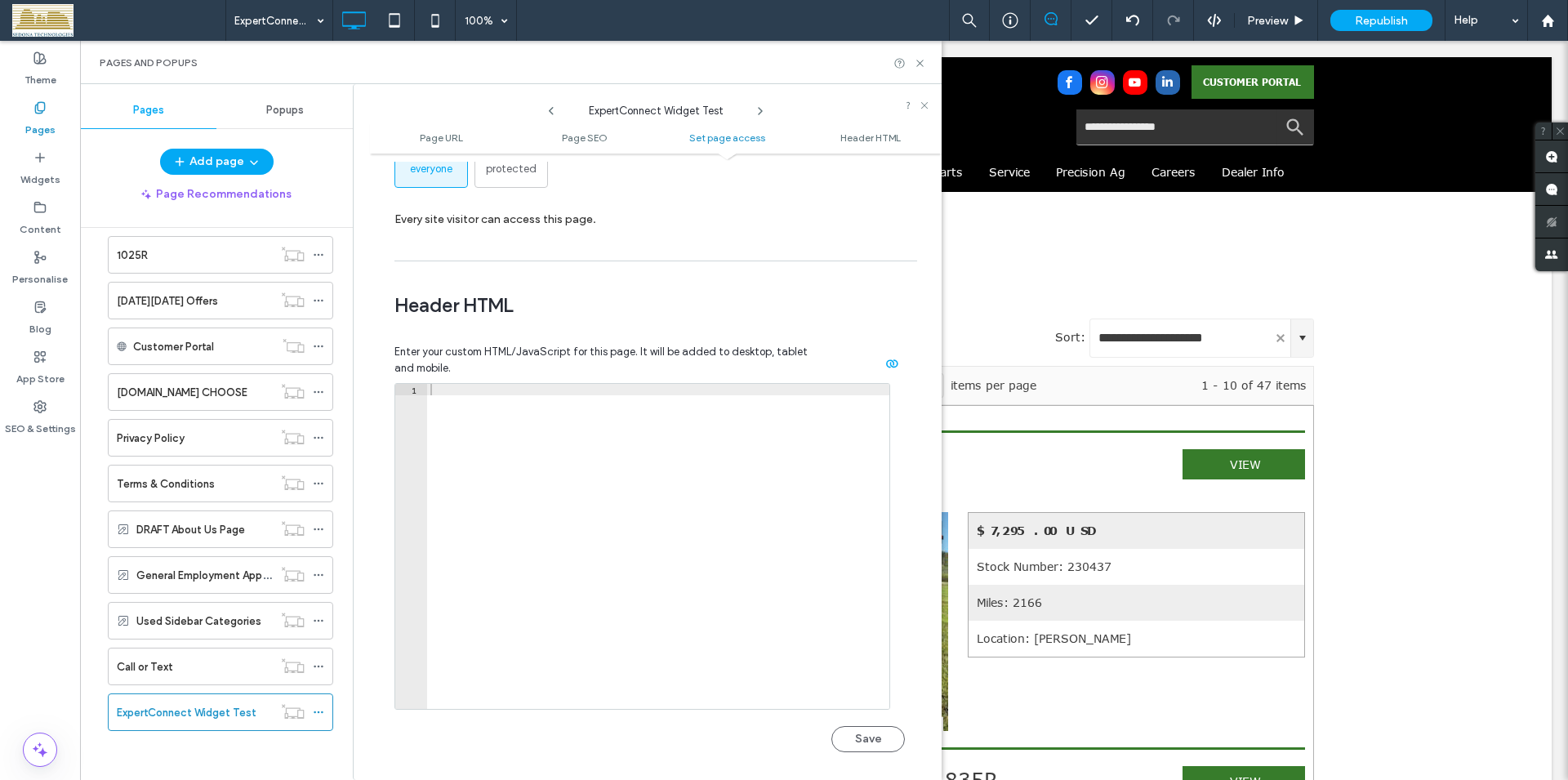
scroll to position [1397, 0]
type input "**********"
click at [475, 477] on div at bounding box center [658, 557] width 462 height 348
click at [554, 476] on div at bounding box center [658, 557] width 462 height 348
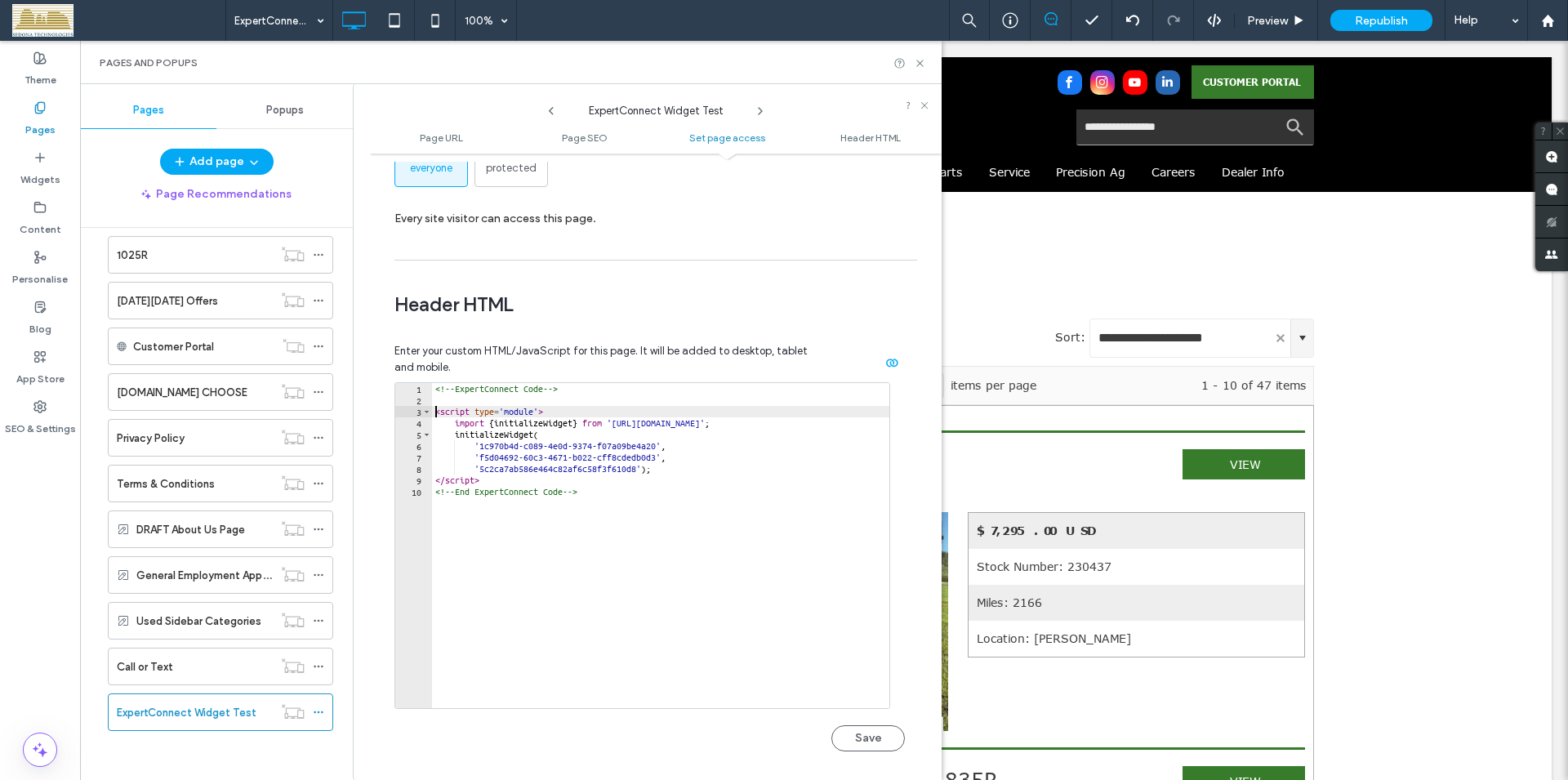
click at [437, 413] on div "<!-- ExpertConnect Code --> < script type = 'module' > import { initializeWidge…" at bounding box center [661, 557] width 457 height 348
type textarea "**********"
click at [868, 736] on button "Save" at bounding box center [867, 738] width 74 height 26
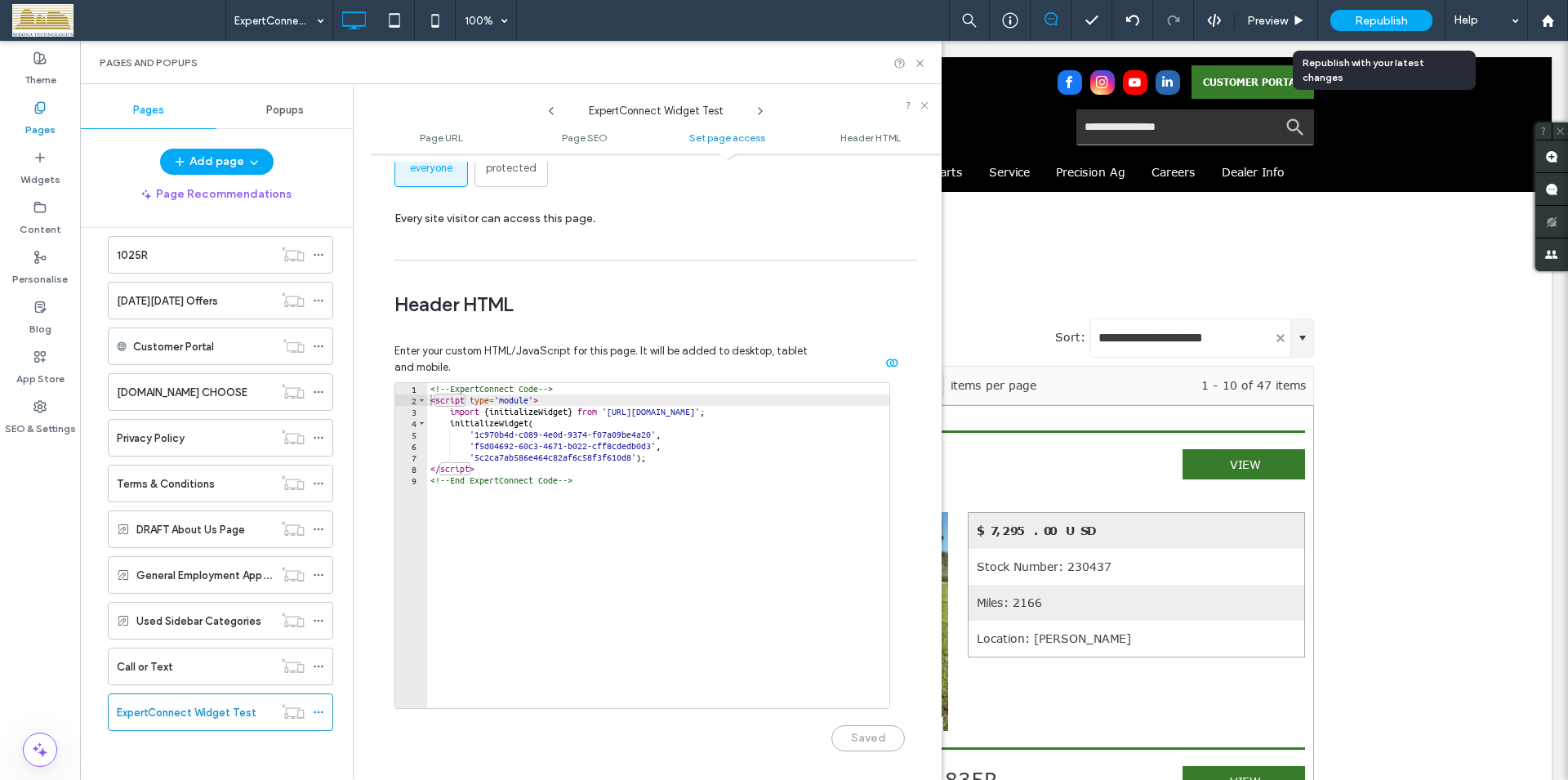
click at [1368, 23] on span "Republish" at bounding box center [1380, 21] width 53 height 14
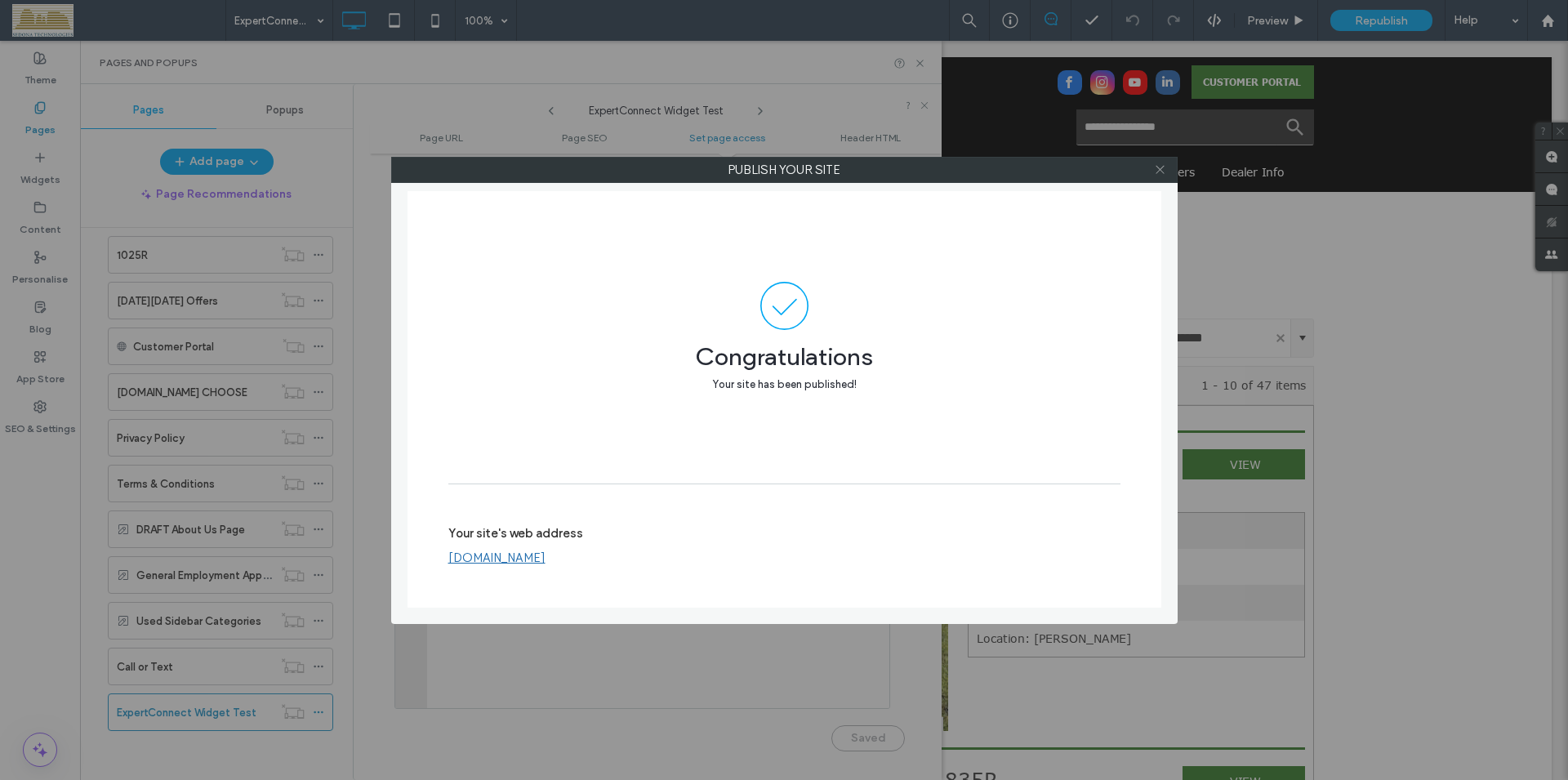
click at [1164, 171] on icon at bounding box center [1159, 170] width 12 height 12
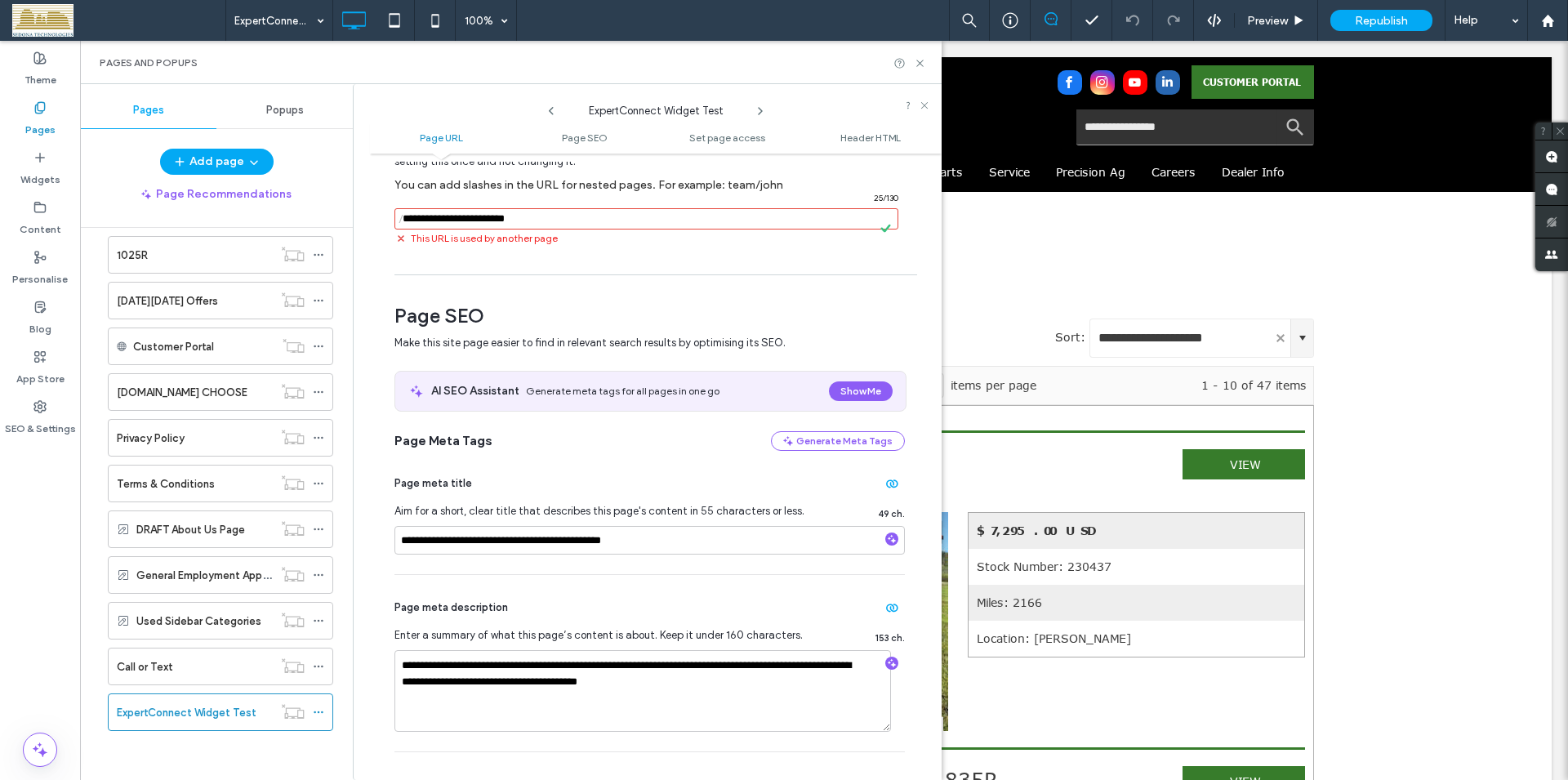
scroll to position [0, 0]
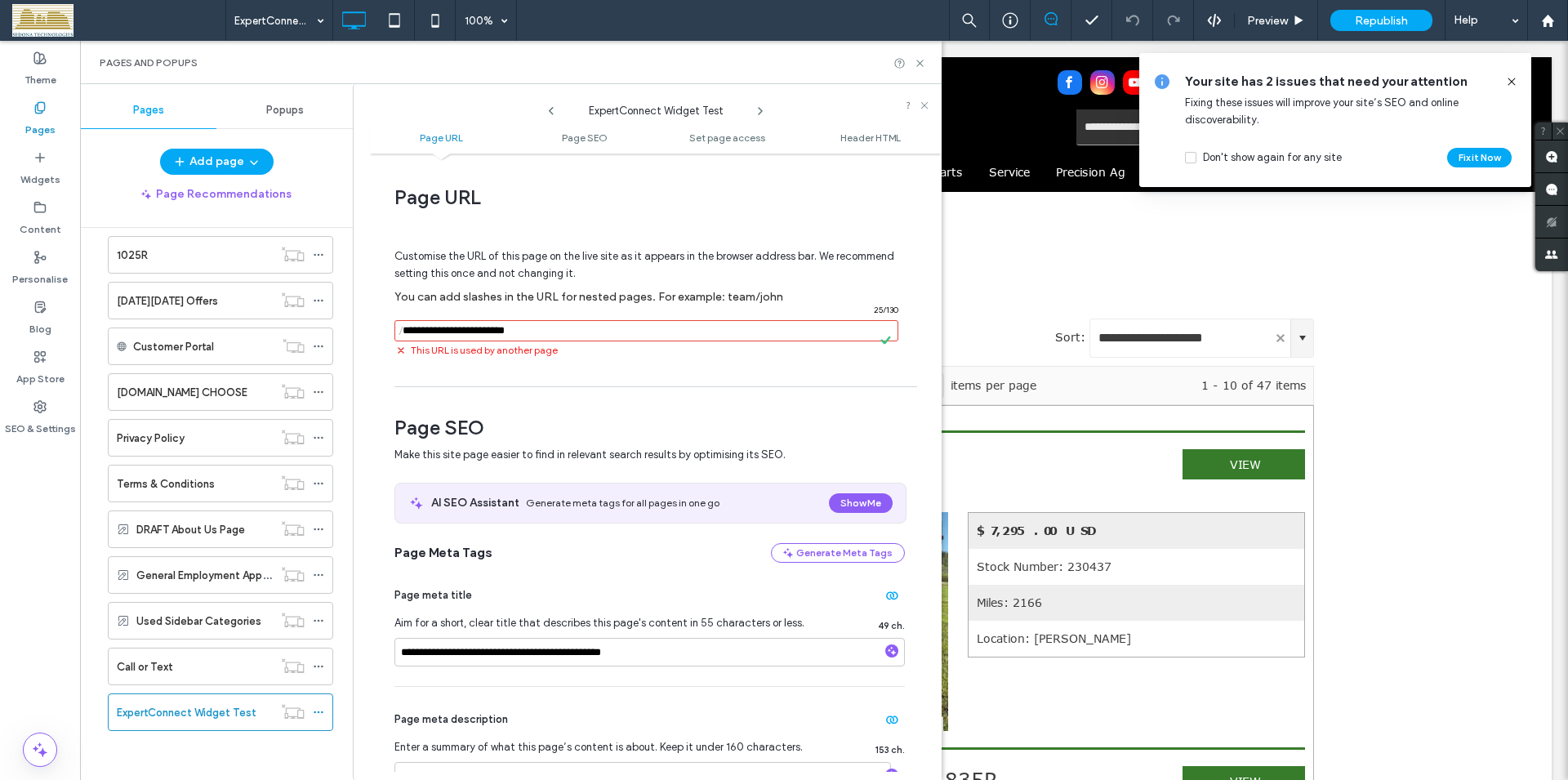
click at [481, 332] on input "notEmpty" at bounding box center [647, 330] width 504 height 21
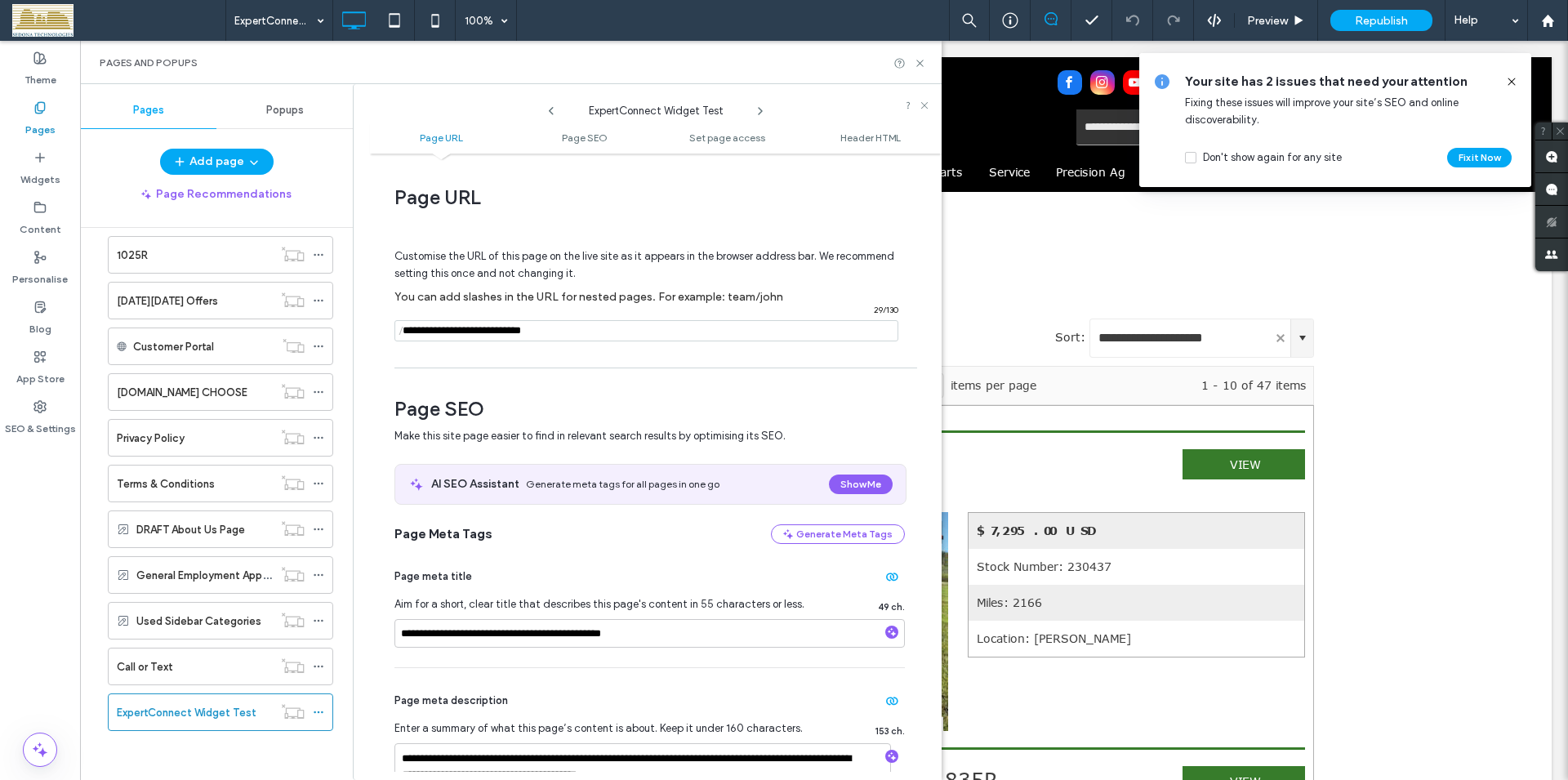
click at [578, 330] on input "notEmpty" at bounding box center [647, 330] width 504 height 21
drag, startPoint x: 574, startPoint y: 330, endPoint x: 402, endPoint y: 330, distance: 172.0
click at [402, 330] on input "notEmpty" at bounding box center [647, 330] width 504 height 21
type input "**********"
click at [868, 369] on hr at bounding box center [655, 368] width 522 height 1
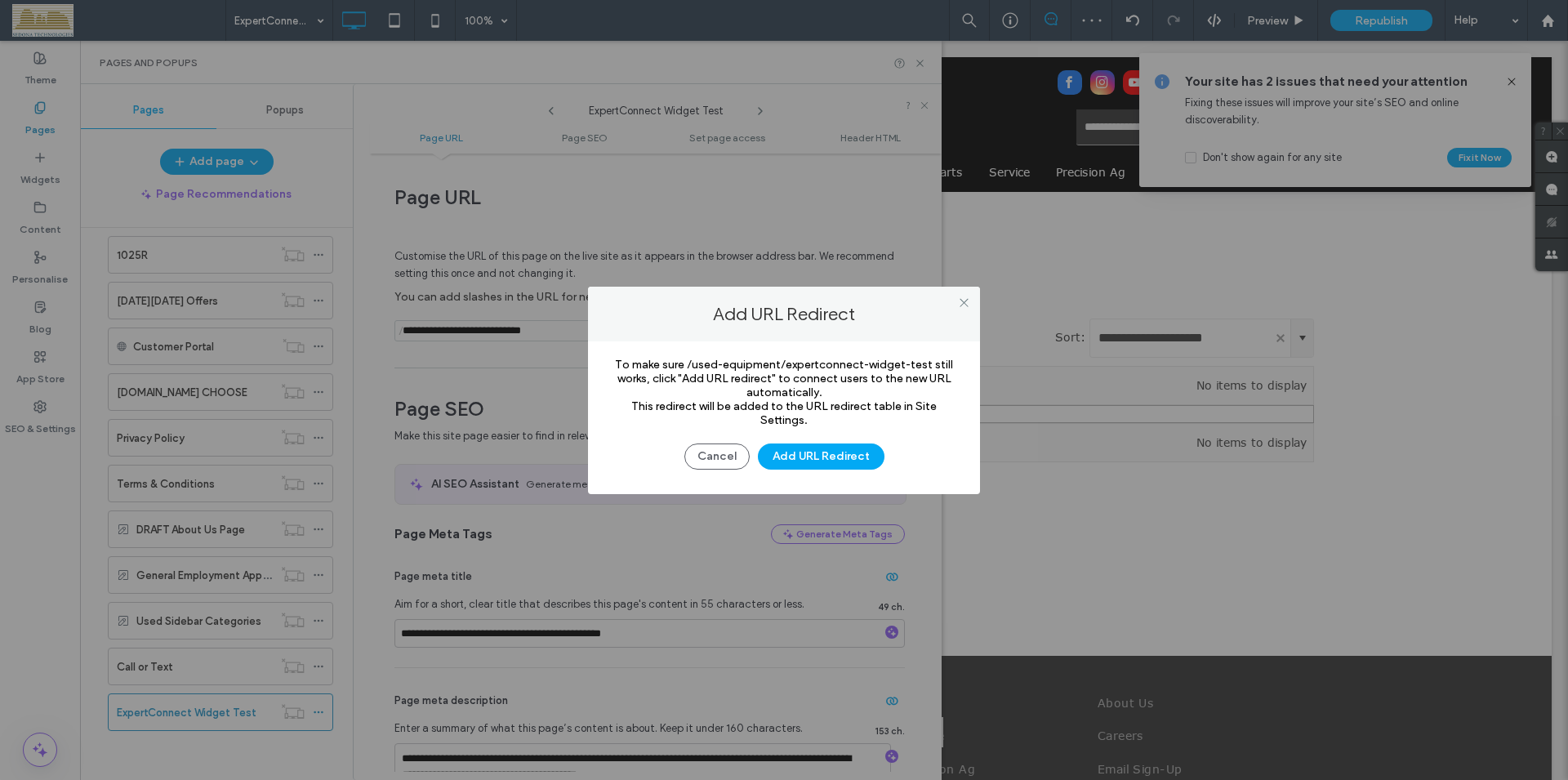
click at [715, 453] on button "Cancel" at bounding box center [716, 457] width 65 height 26
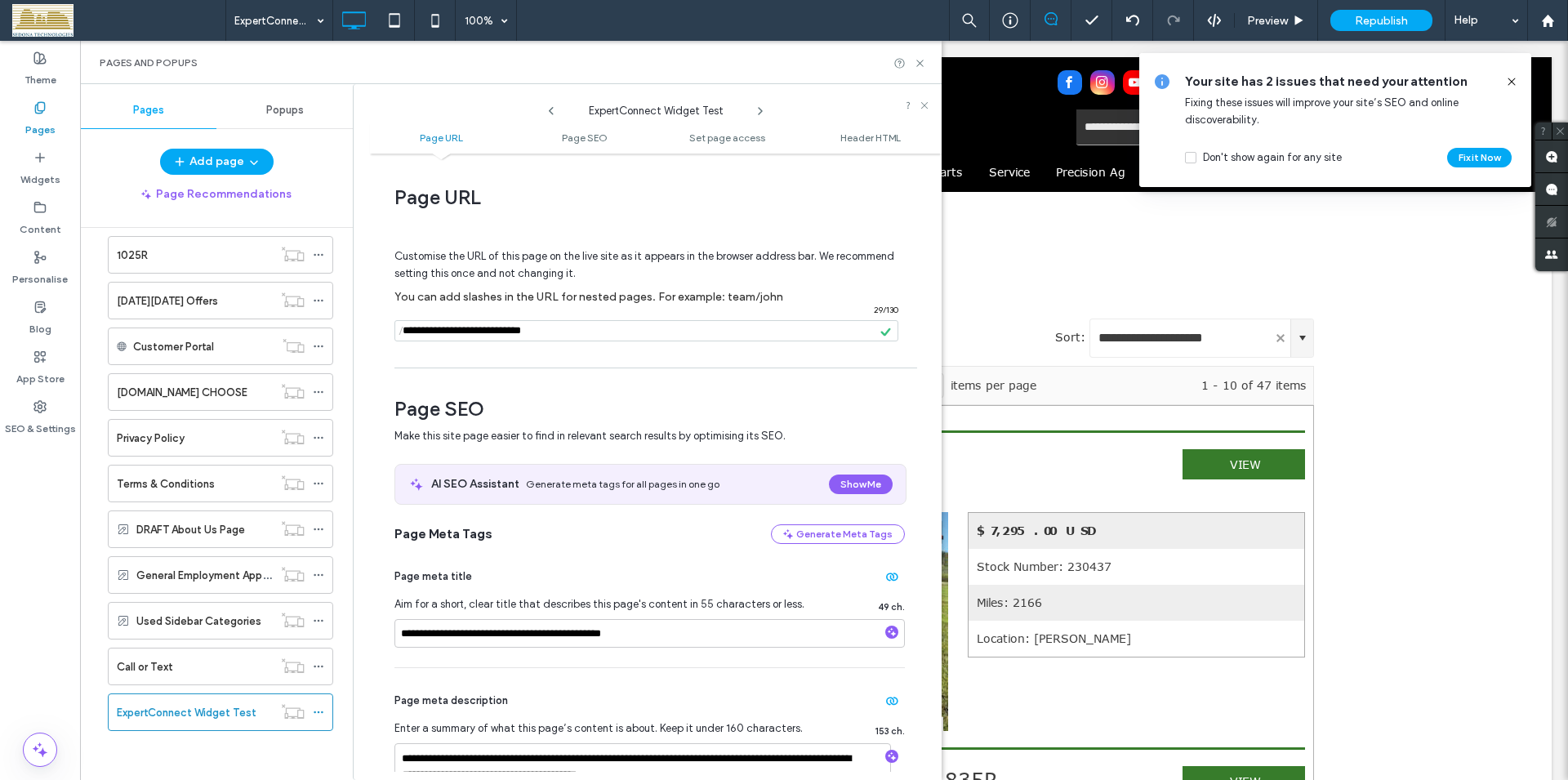
click at [581, 336] on input "notEmpty" at bounding box center [647, 330] width 504 height 21
click at [1512, 82] on use at bounding box center [1511, 81] width 7 height 7
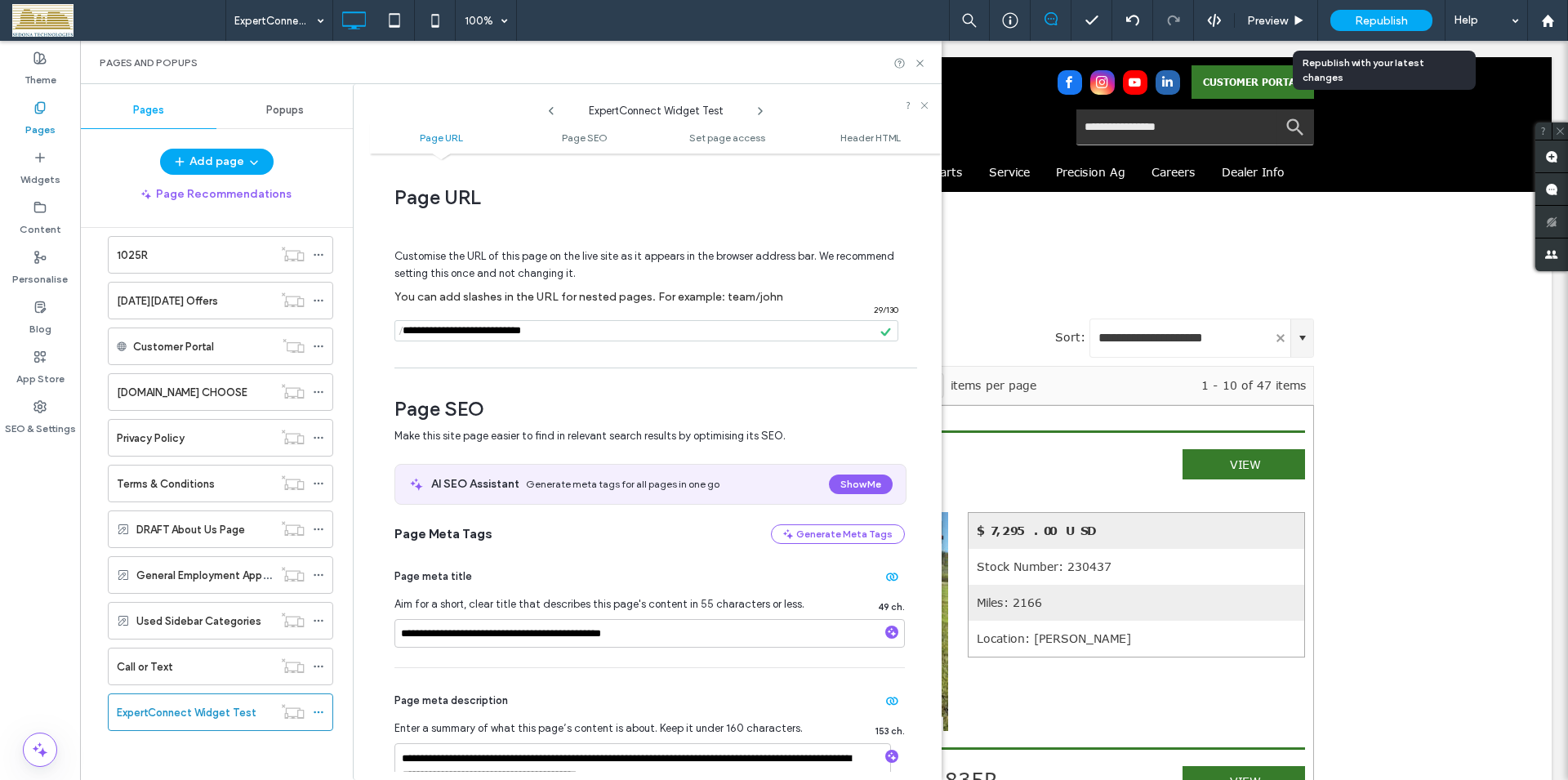
click at [1382, 23] on span "Republish" at bounding box center [1380, 21] width 53 height 14
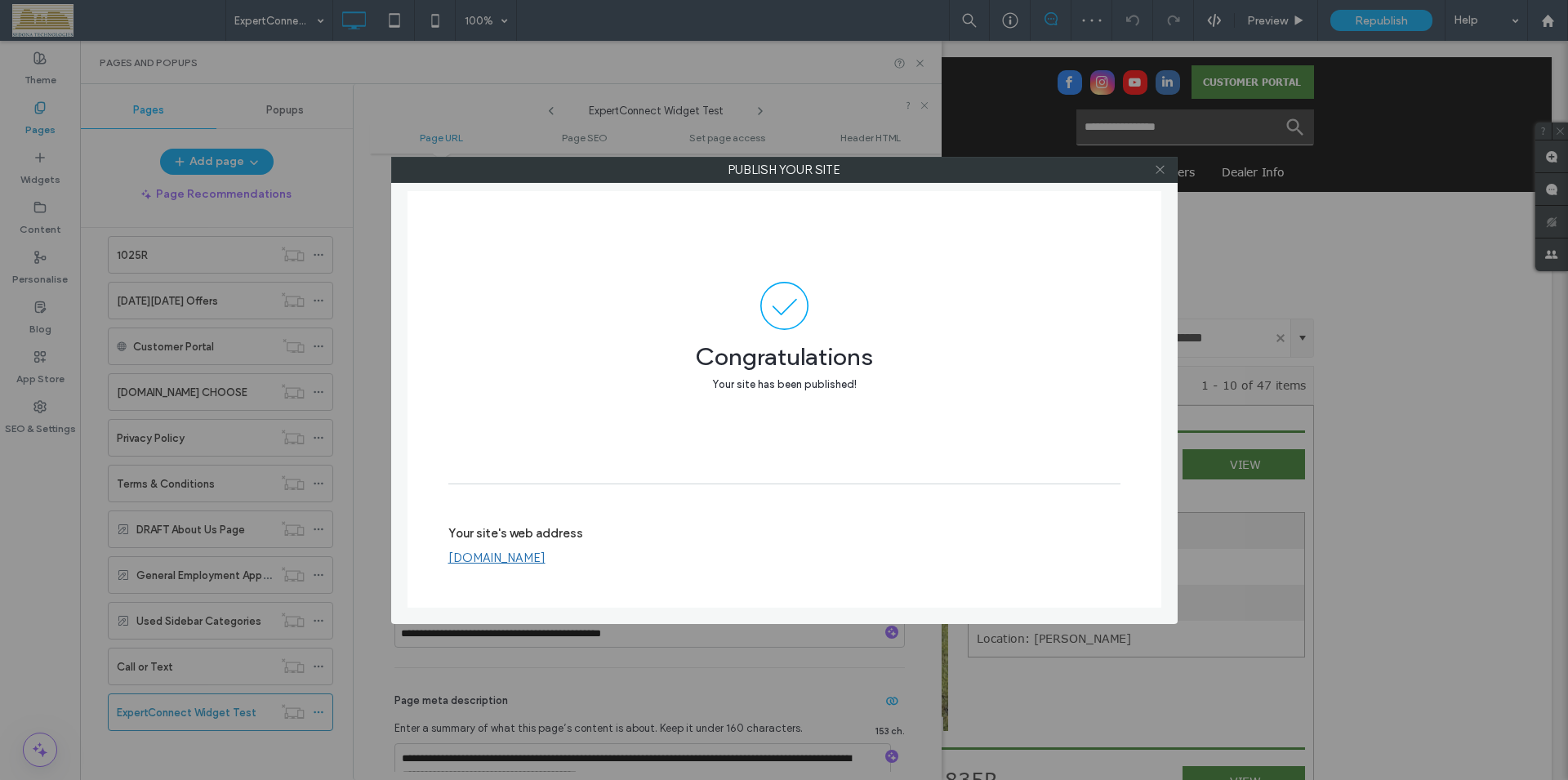
click at [1161, 179] on span at bounding box center [1159, 170] width 12 height 24
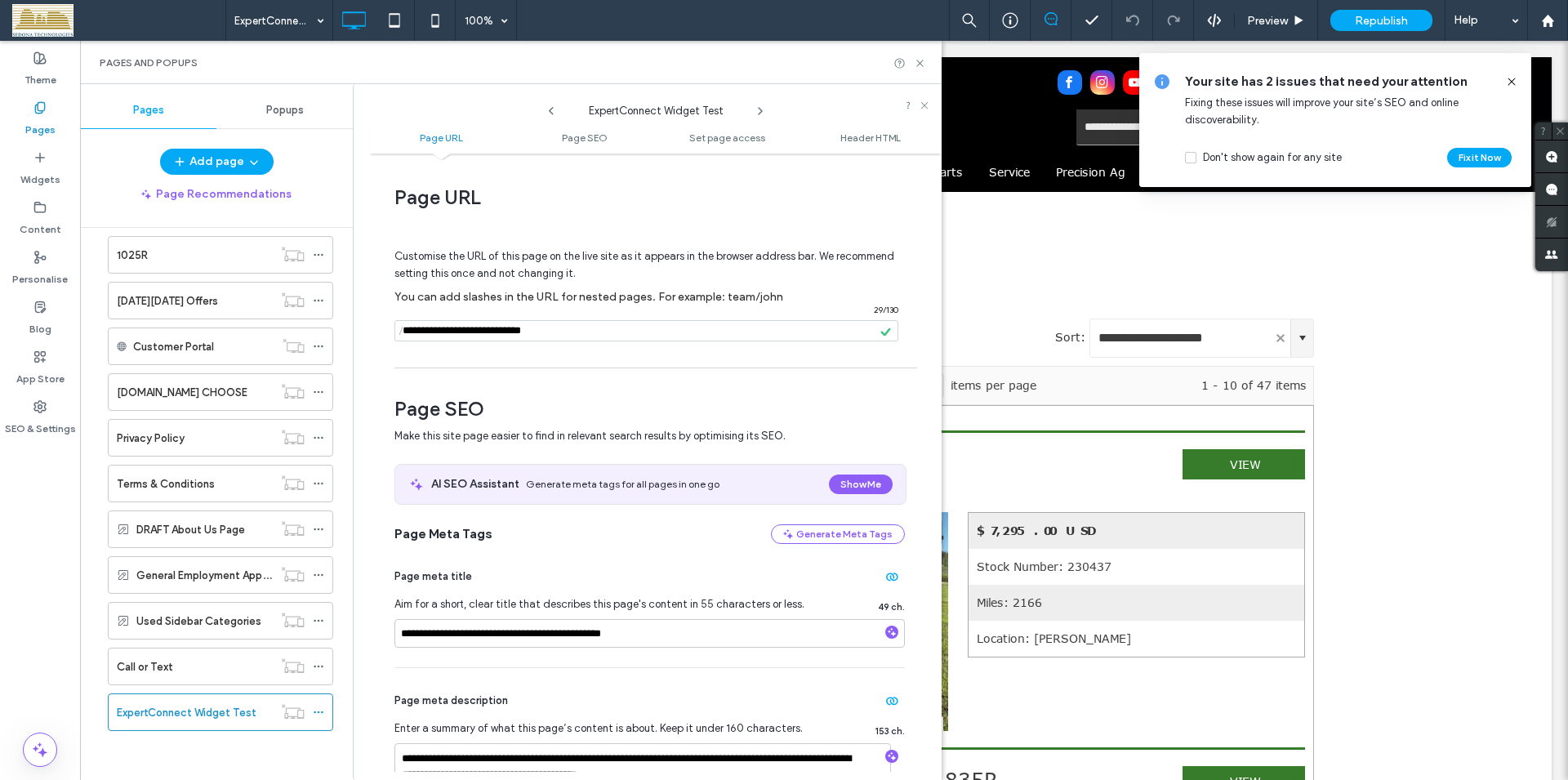
click at [1512, 79] on icon at bounding box center [1511, 81] width 13 height 13
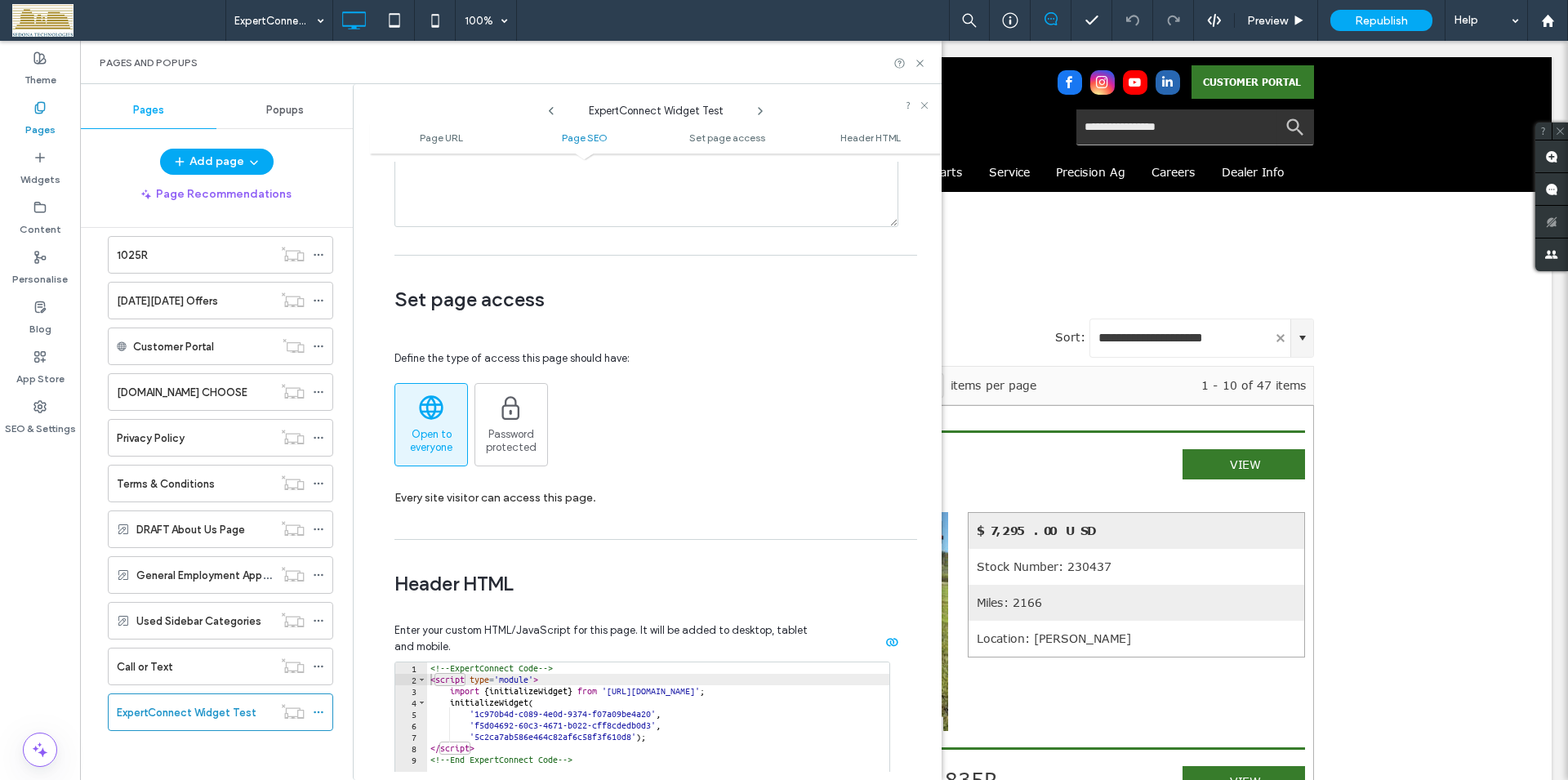
scroll to position [1503, 0]
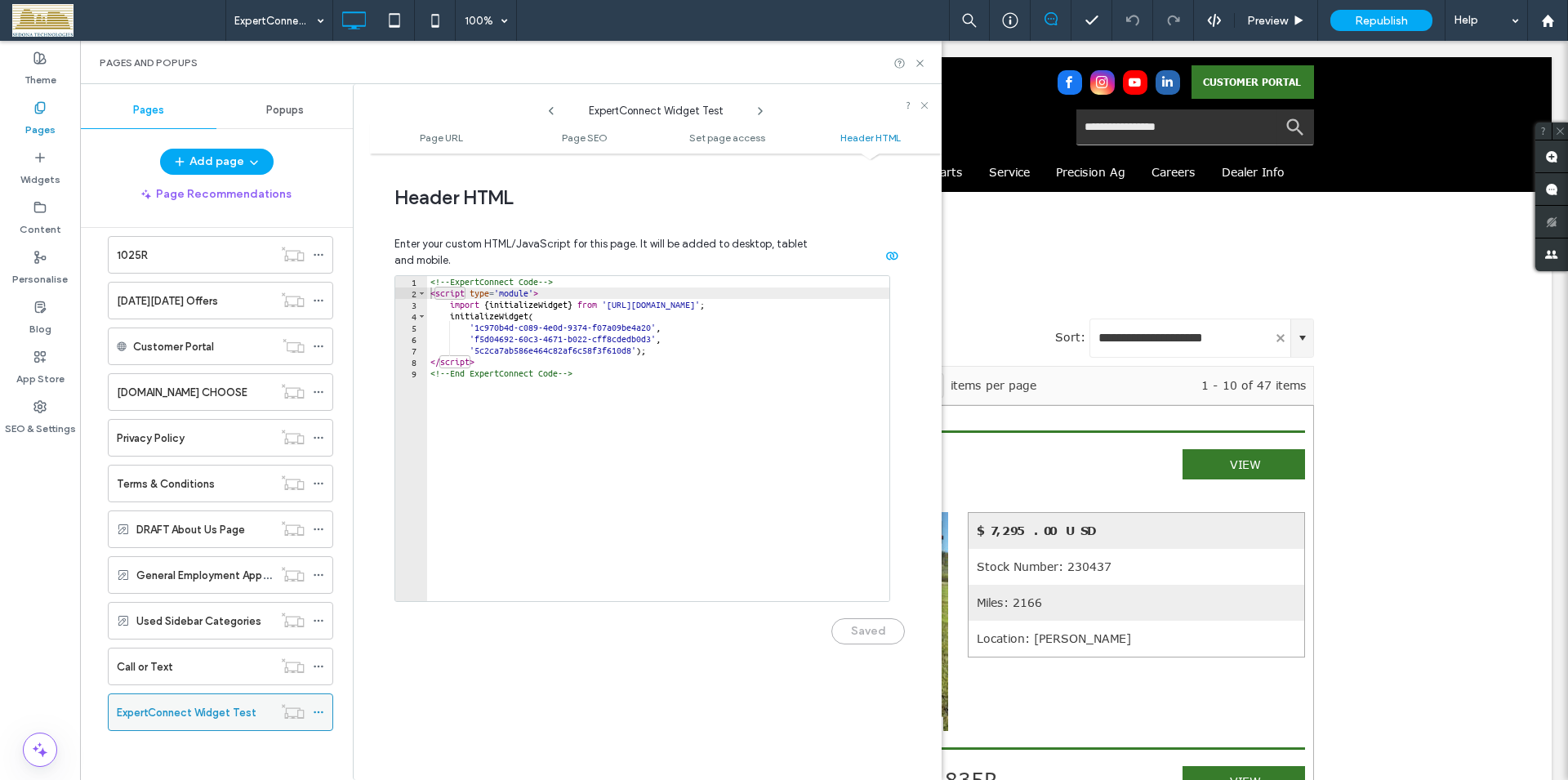
click at [313, 710] on icon at bounding box center [318, 712] width 11 height 11
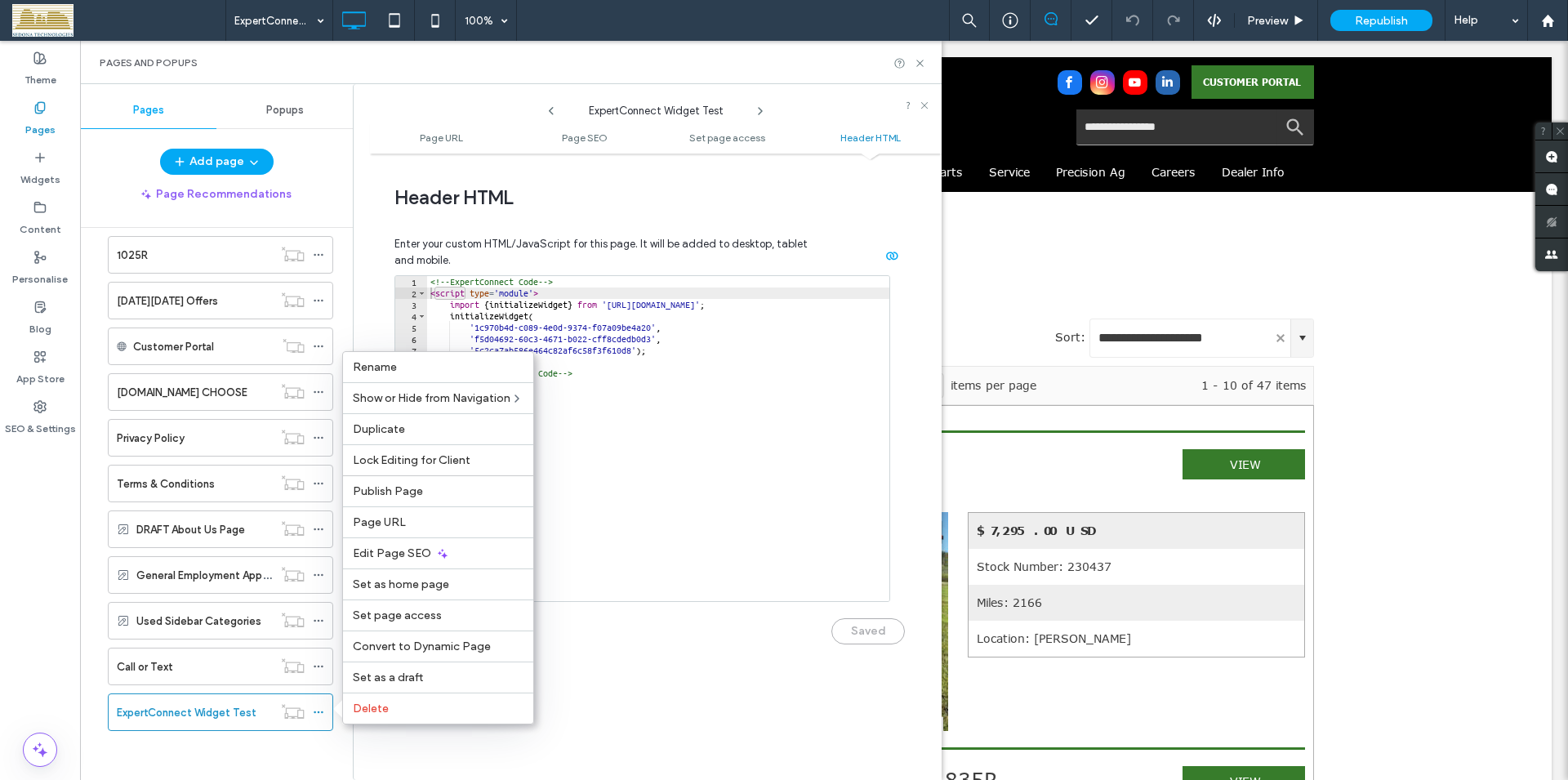
click at [669, 545] on div "<!-- ExpertConnect Code --> < script type = 'module' > import { initializeWidge…" at bounding box center [658, 450] width 462 height 348
type textarea "**********"
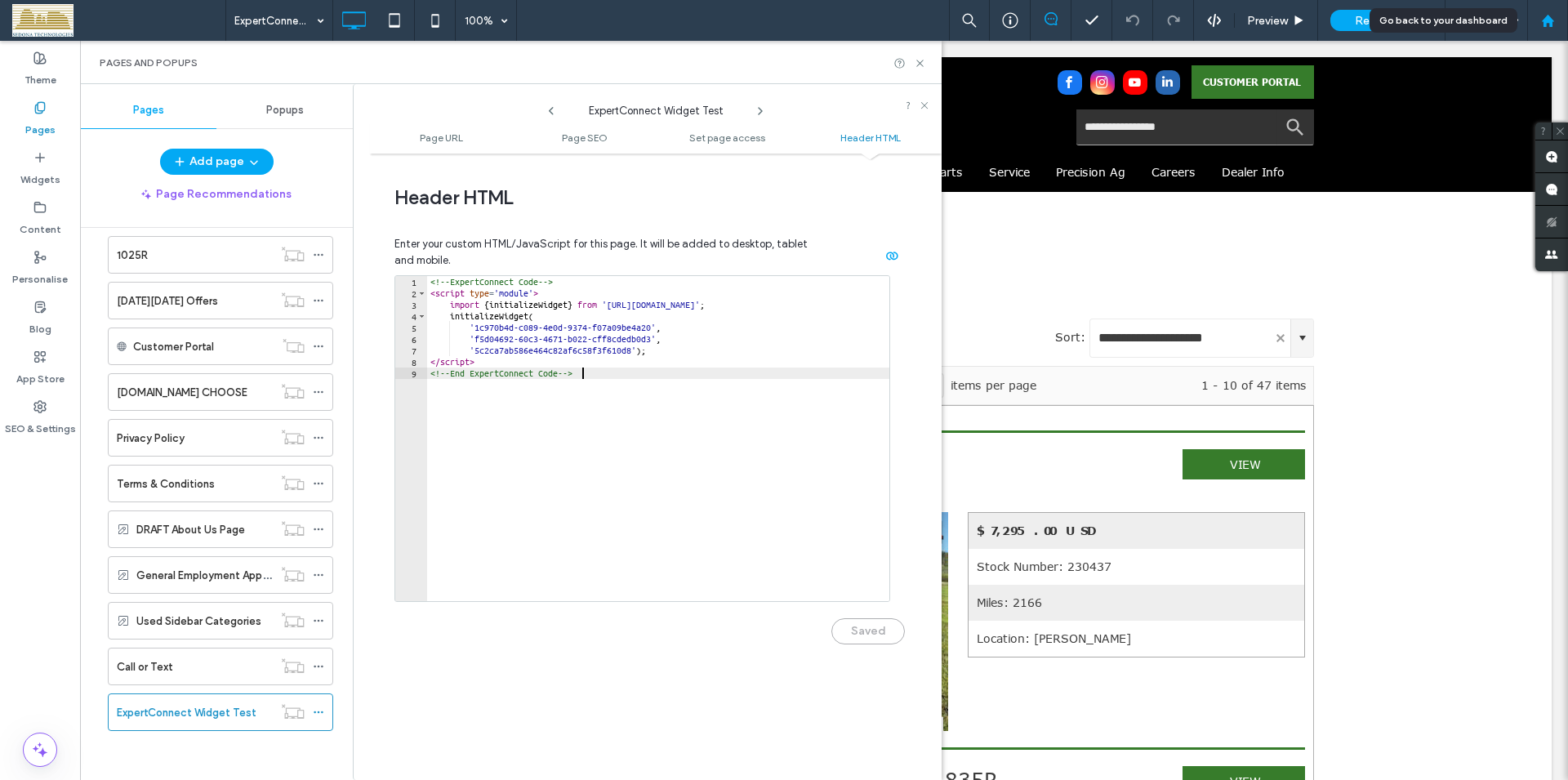
click at [1546, 24] on icon at bounding box center [1548, 21] width 14 height 14
